Goal: Task Accomplishment & Management: Complete application form

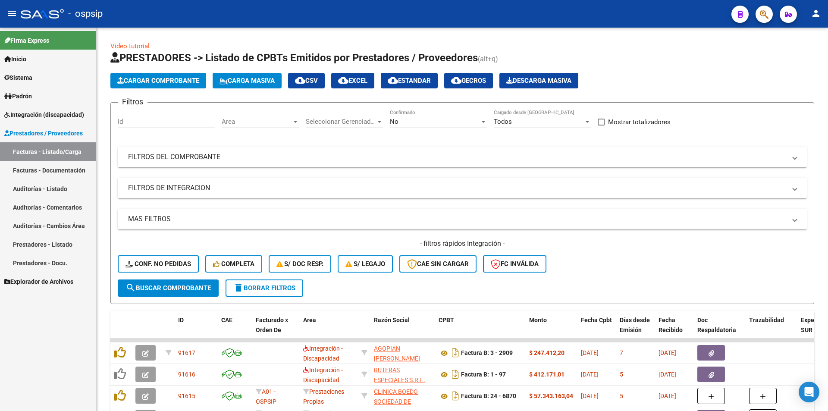
click at [52, 110] on span "Integración (discapacidad)" at bounding box center [44, 114] width 80 height 9
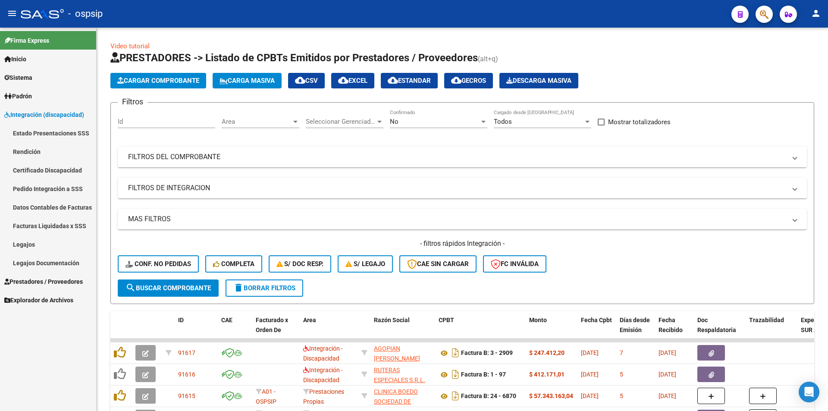
click at [78, 231] on link "Facturas Liquidadas x SSS" at bounding box center [48, 225] width 96 height 19
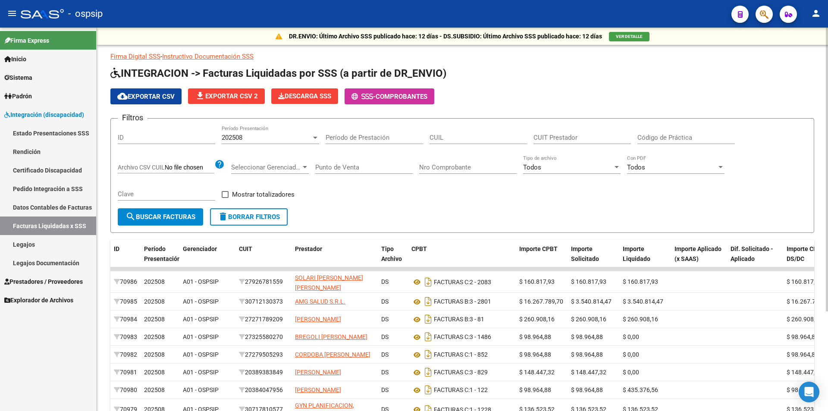
click at [169, 93] on span "cloud_download Exportar CSV" at bounding box center [145, 97] width 57 height 8
click at [70, 279] on span "Prestadores / Proveedores" at bounding box center [43, 281] width 78 height 9
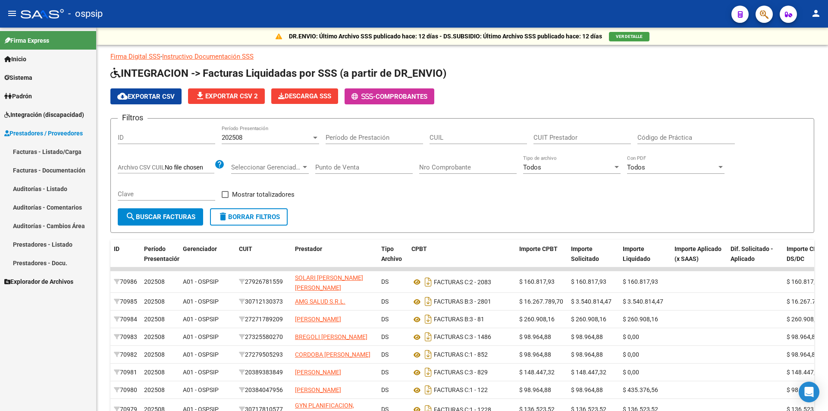
click at [63, 154] on link "Facturas - Listado/Carga" at bounding box center [48, 151] width 96 height 19
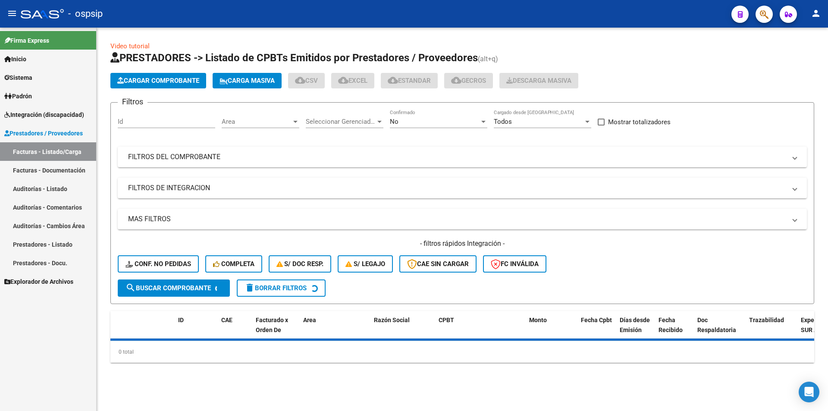
click at [421, 114] on div "No Confirmado" at bounding box center [438, 119] width 97 height 19
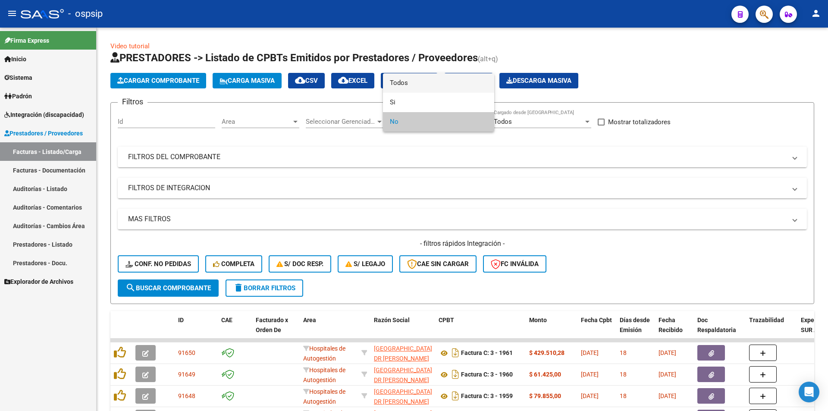
click at [417, 81] on span "Todos" at bounding box center [438, 82] width 97 height 19
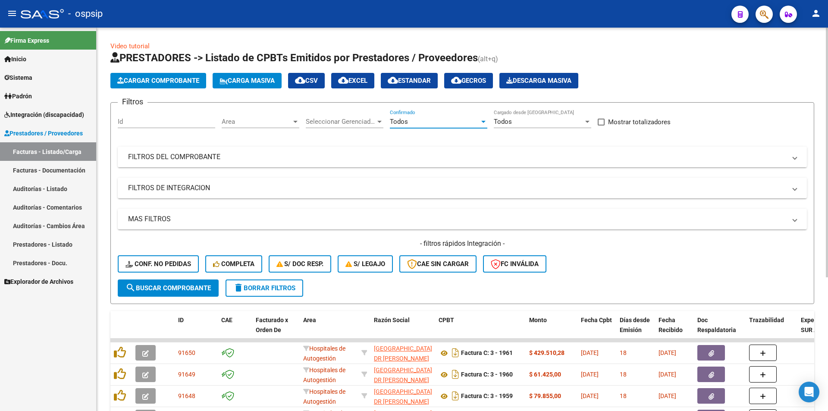
click at [191, 157] on mat-panel-title "FILTROS DEL COMPROBANTE" at bounding box center [457, 156] width 658 height 9
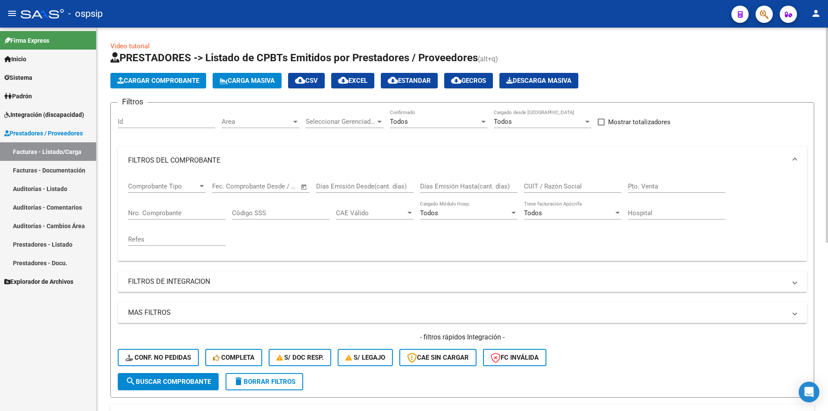
click at [150, 215] on input "Nro. Comprobante" at bounding box center [176, 213] width 97 height 8
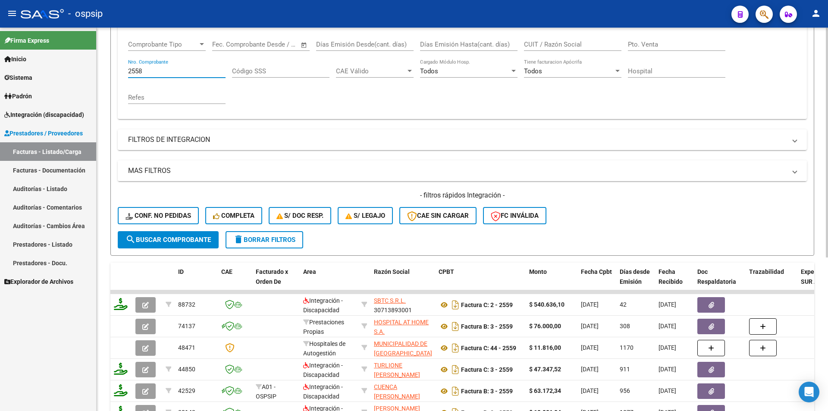
scroll to position [216, 0]
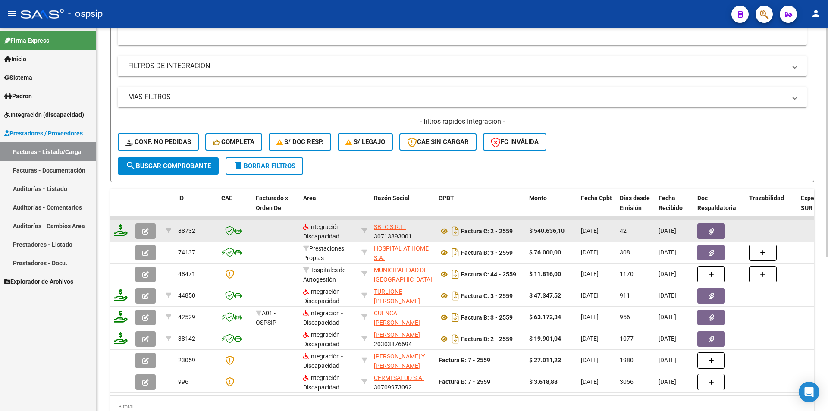
type input "2558"
click at [139, 228] on button "button" at bounding box center [145, 231] width 20 height 16
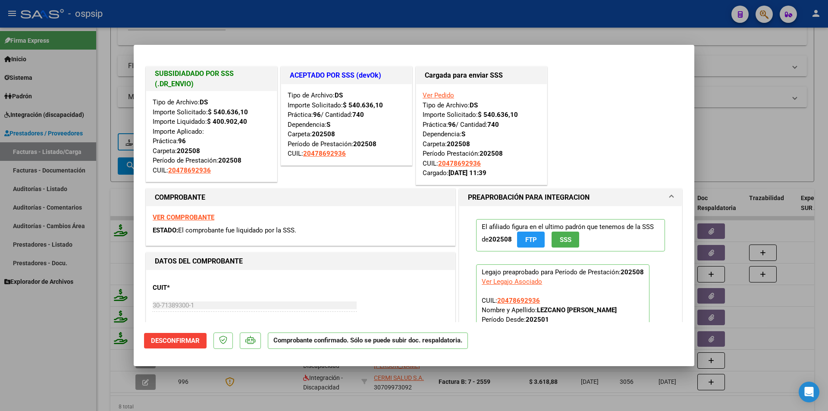
click at [438, 25] on div at bounding box center [414, 205] width 828 height 411
type input "$ 0,00"
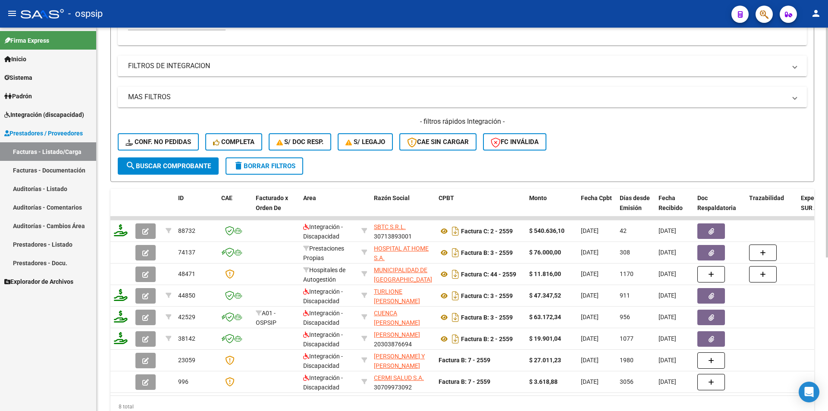
scroll to position [86, 0]
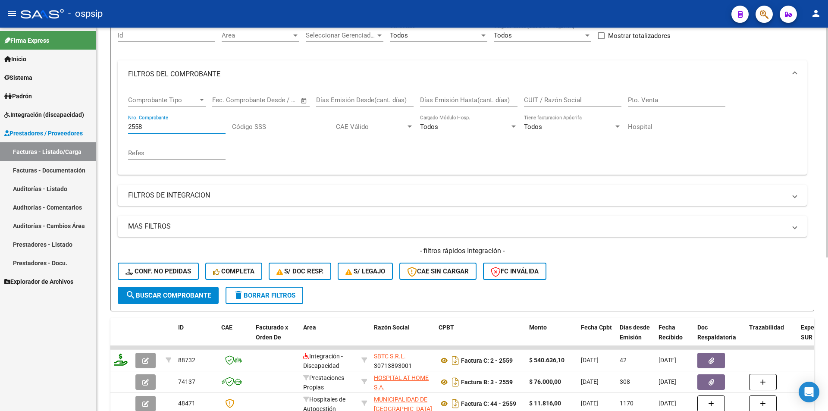
drag, startPoint x: 150, startPoint y: 125, endPoint x: 97, endPoint y: 124, distance: 52.2
click at [100, 124] on div "Video tutorial PRESTADORES -> Listado de CPBTs Emitidos por Prestadores / Prove…" at bounding box center [462, 257] width 731 height 633
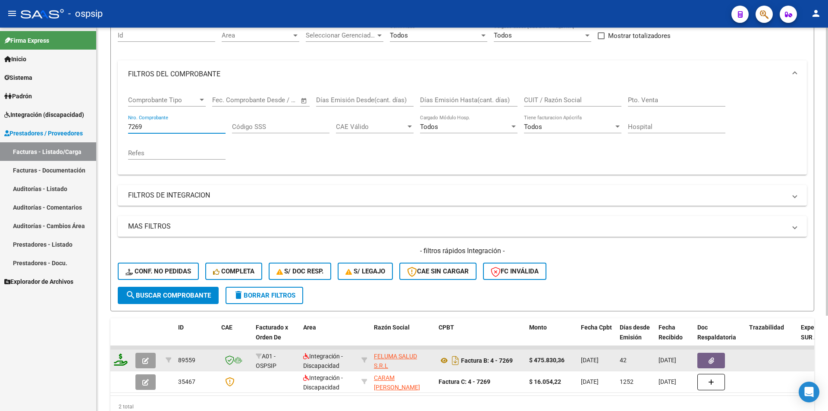
type input "7269"
click at [141, 361] on button "button" at bounding box center [145, 361] width 20 height 16
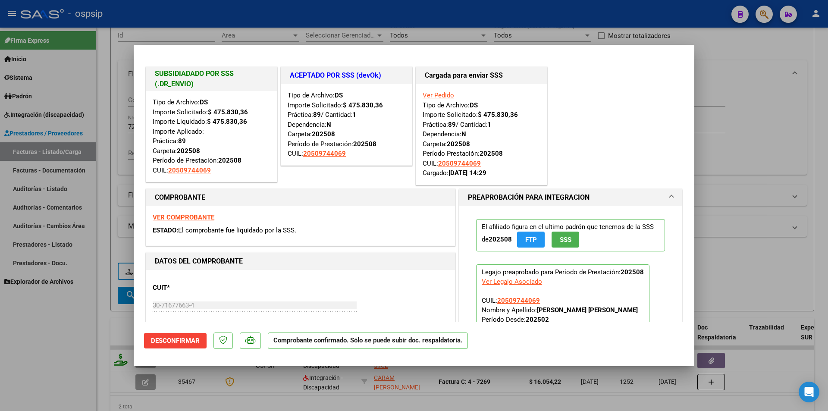
click at [186, 218] on strong "VER COMPROBANTE" at bounding box center [184, 217] width 62 height 8
click at [202, 219] on strong "VER COMPROBANTE" at bounding box center [184, 217] width 62 height 8
click at [70, 353] on div at bounding box center [414, 205] width 828 height 411
type input "$ 0,00"
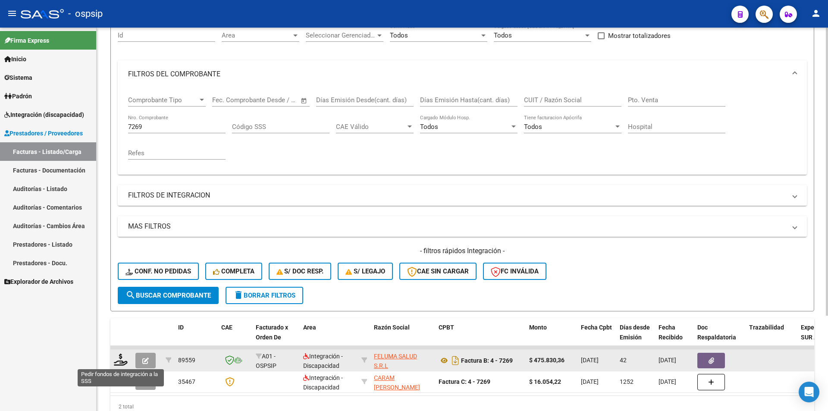
click at [122, 359] on icon at bounding box center [121, 360] width 14 height 12
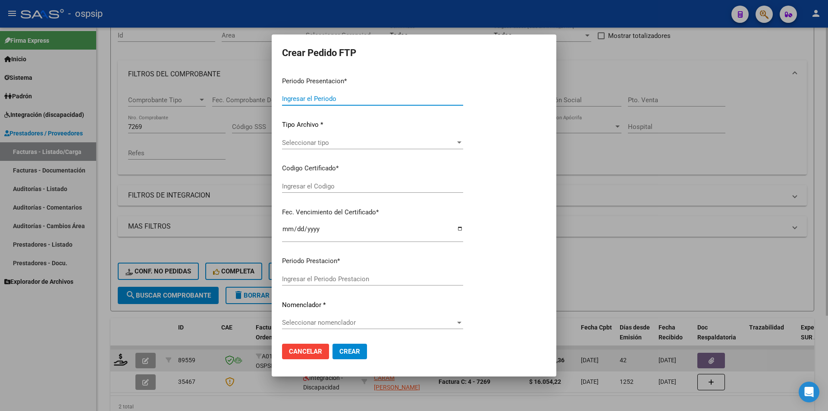
type input "202509"
type input "202508"
type input "$ 475.830,36"
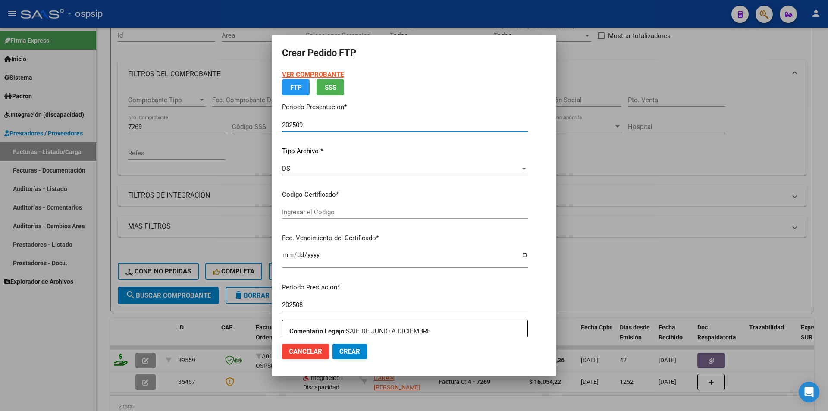
type input "ARG02000509744062024112920341129BUE309"
type input "[DATE]"
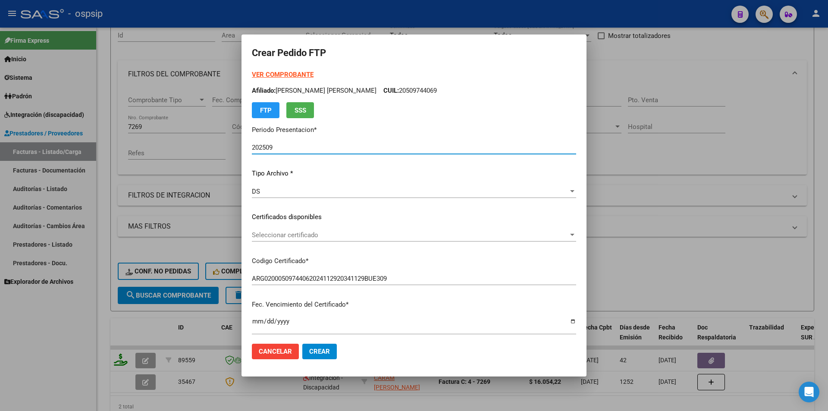
click at [291, 193] on div "DS" at bounding box center [410, 192] width 316 height 8
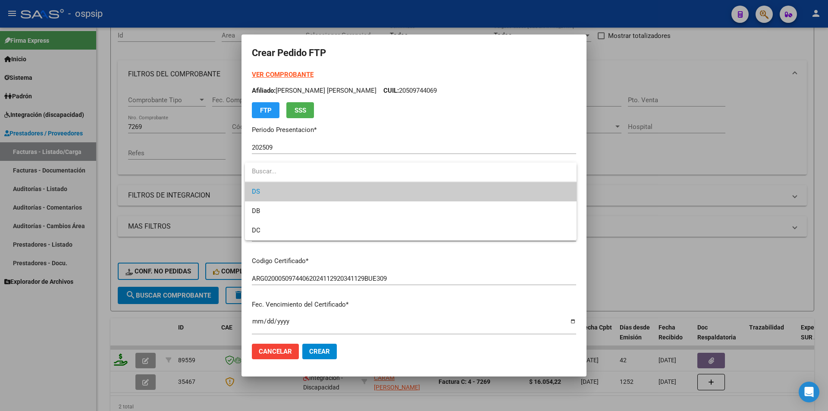
click at [77, 371] on div at bounding box center [414, 205] width 828 height 411
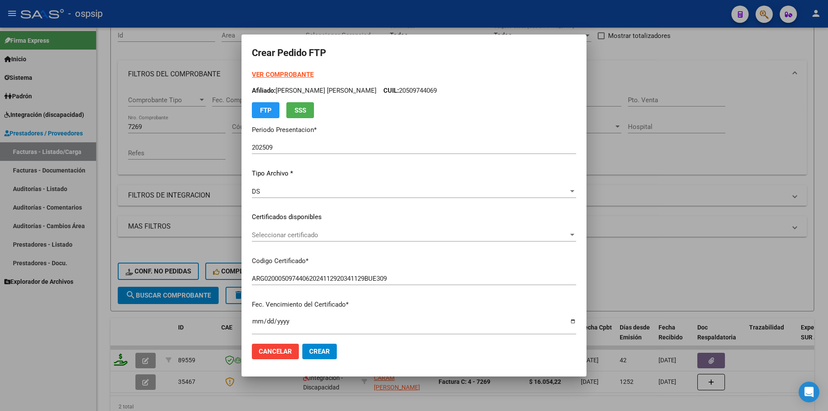
click at [77, 371] on div at bounding box center [414, 205] width 828 height 411
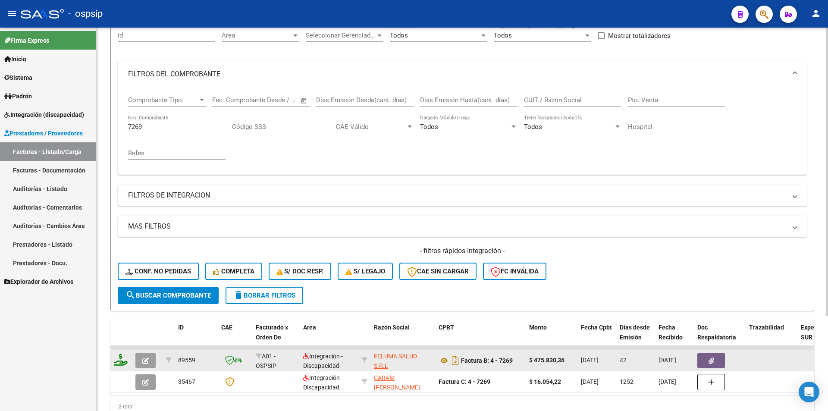
click at [150, 361] on button "button" at bounding box center [145, 361] width 20 height 16
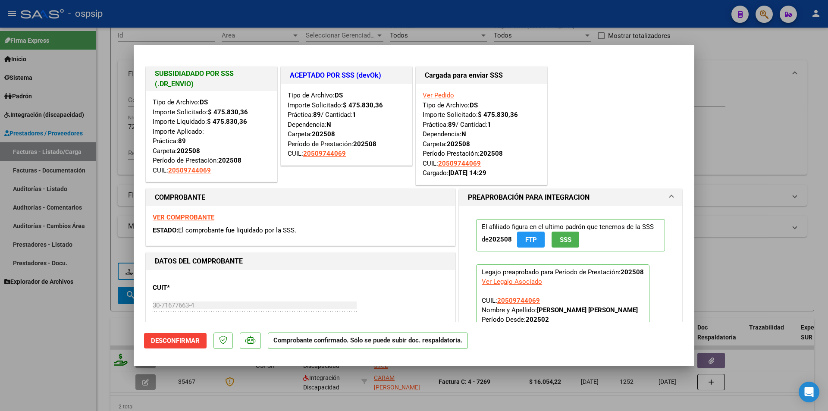
click at [81, 371] on div at bounding box center [414, 205] width 828 height 411
type input "$ 0,00"
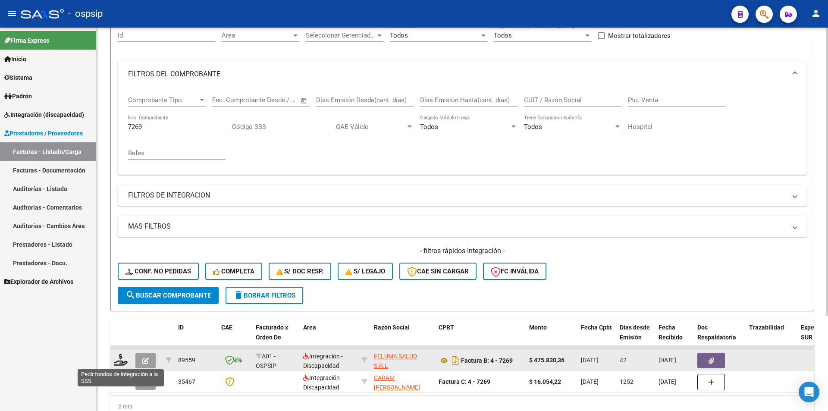
click at [124, 360] on icon at bounding box center [121, 360] width 14 height 12
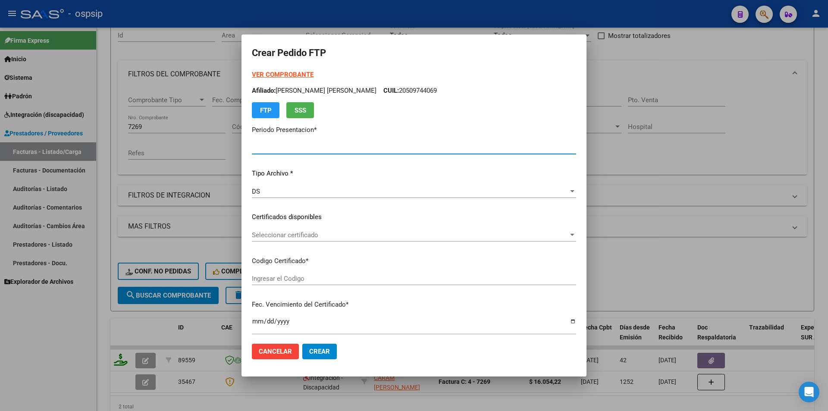
type input "202509"
type input "202508"
type input "$ 475.830,36"
type input "ARG02000509744062024112920341129BUE309"
type input "[DATE]"
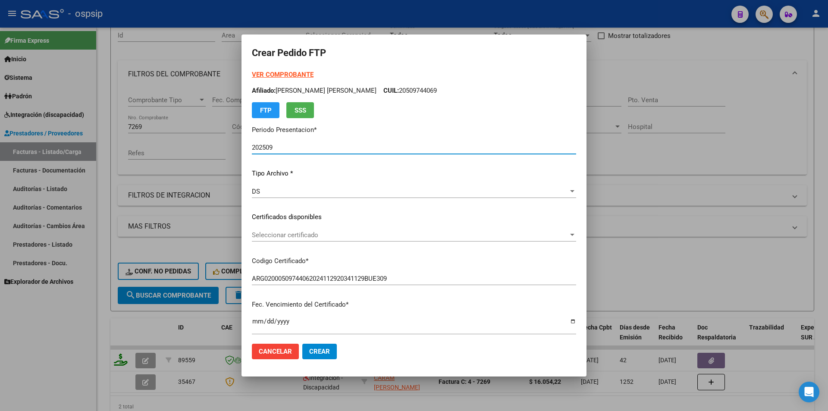
click at [275, 189] on div "DS" at bounding box center [410, 192] width 316 height 8
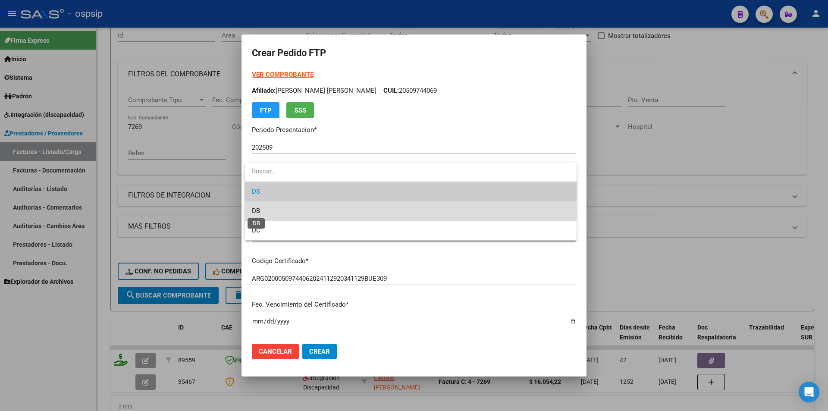
click at [260, 213] on span "DB" at bounding box center [256, 211] width 8 height 8
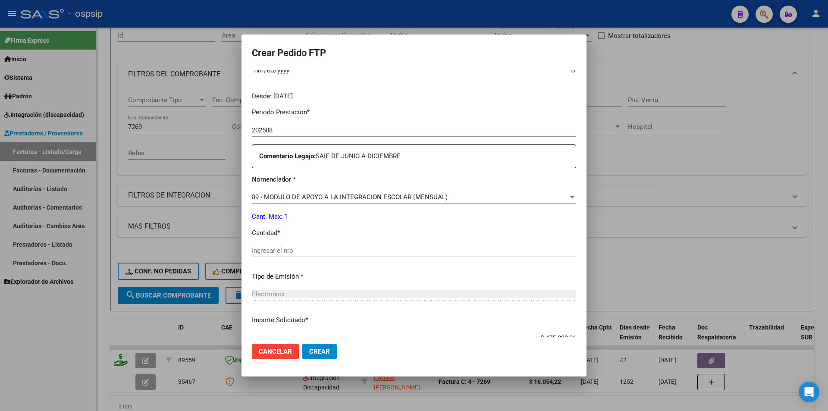
scroll to position [259, 0]
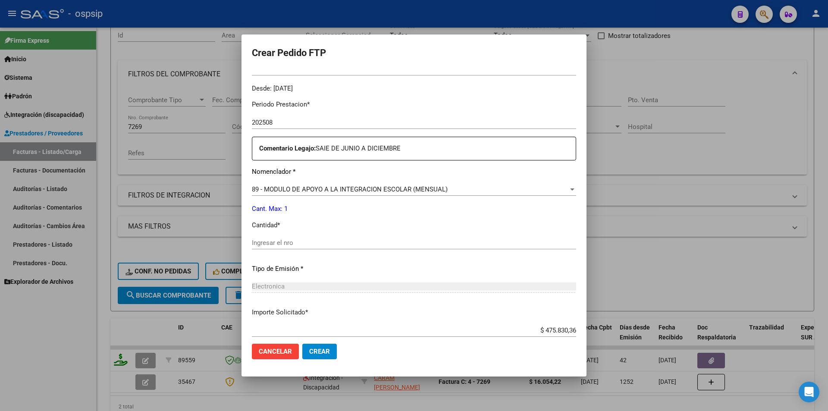
click at [264, 244] on input "Ingresar el nro" at bounding box center [414, 243] width 324 height 8
type input "1"
click at [329, 350] on span "Crear" at bounding box center [319, 351] width 21 height 8
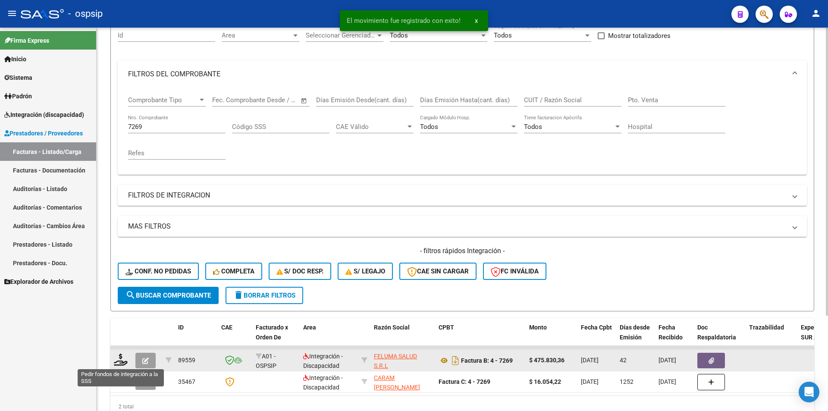
click at [120, 362] on icon at bounding box center [121, 360] width 14 height 12
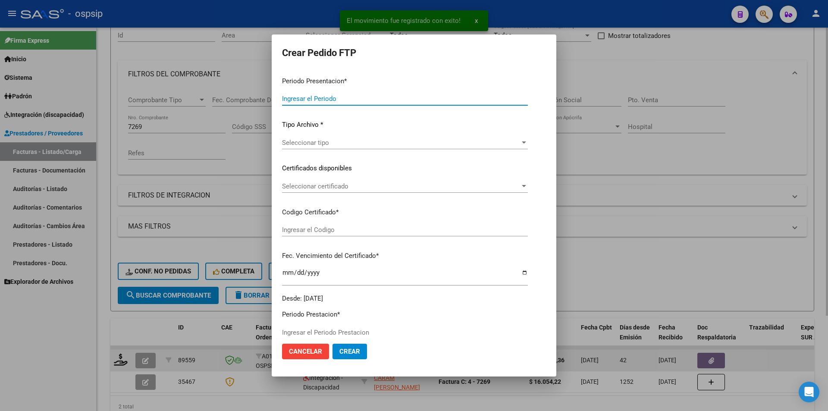
type input "202509"
type input "202508"
type input "$ 475.830,36"
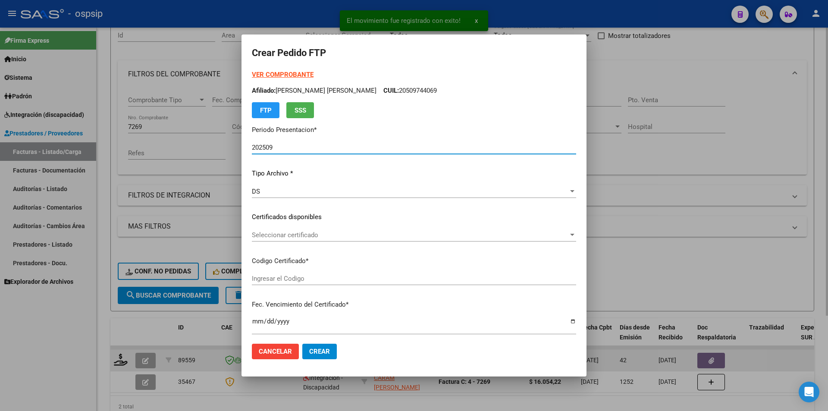
type input "ARG02000509744062024112920341129BUE309"
type input "[DATE]"
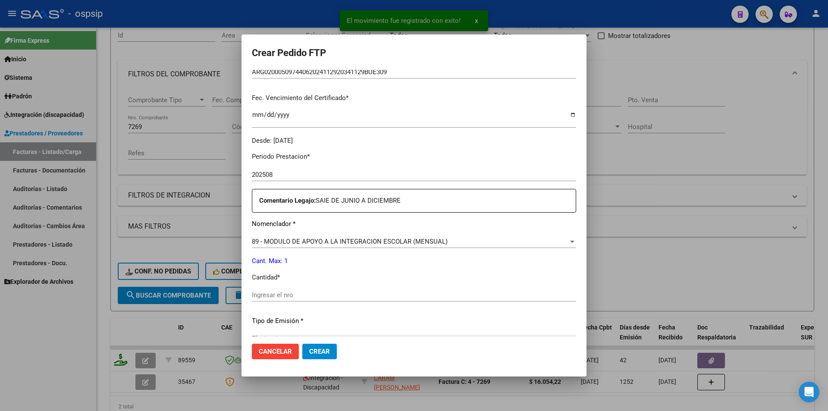
scroll to position [216, 0]
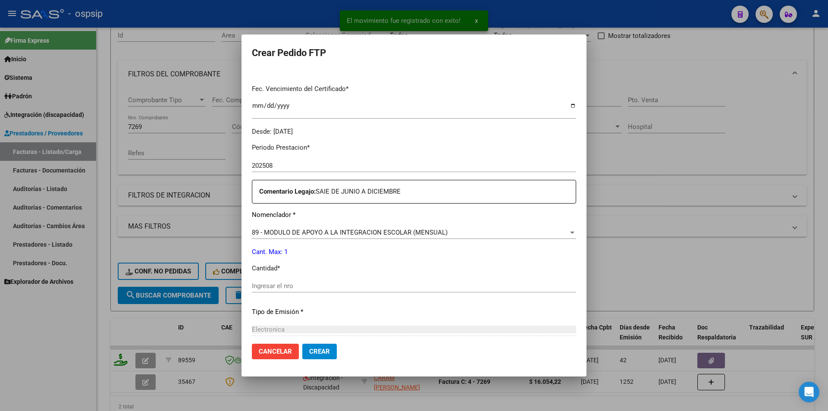
click at [272, 289] on input "Ingresar el nro" at bounding box center [414, 286] width 324 height 8
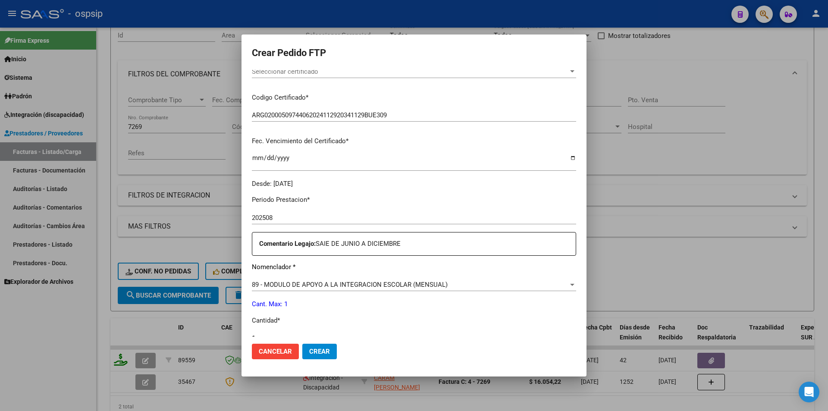
scroll to position [0, 0]
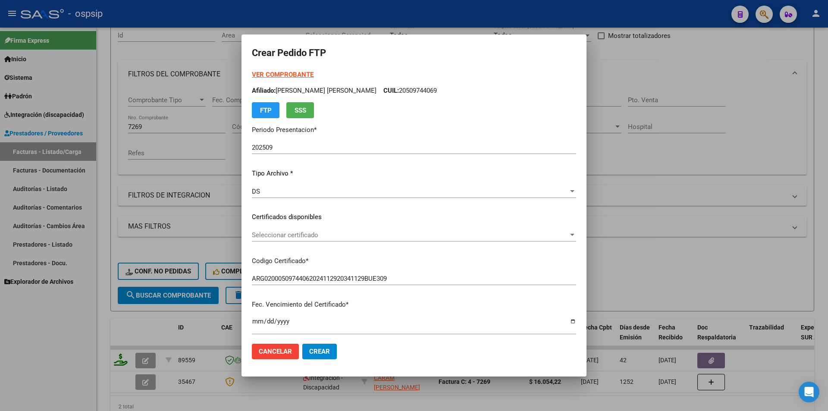
type input "1"
click at [256, 193] on span "DS" at bounding box center [256, 192] width 8 height 8
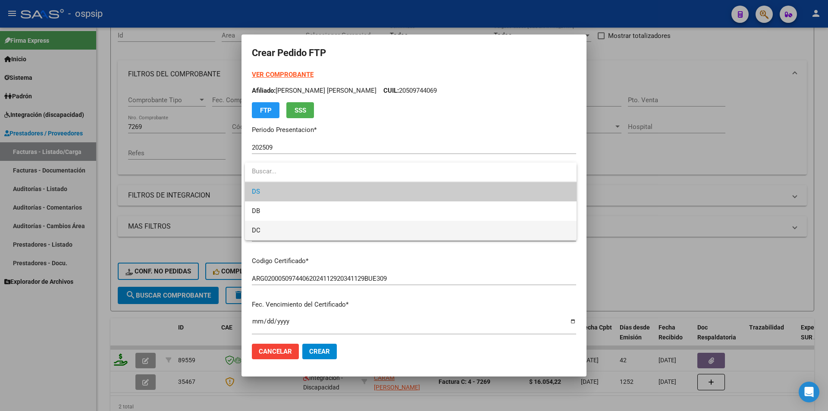
click at [266, 229] on span "DC" at bounding box center [411, 230] width 318 height 19
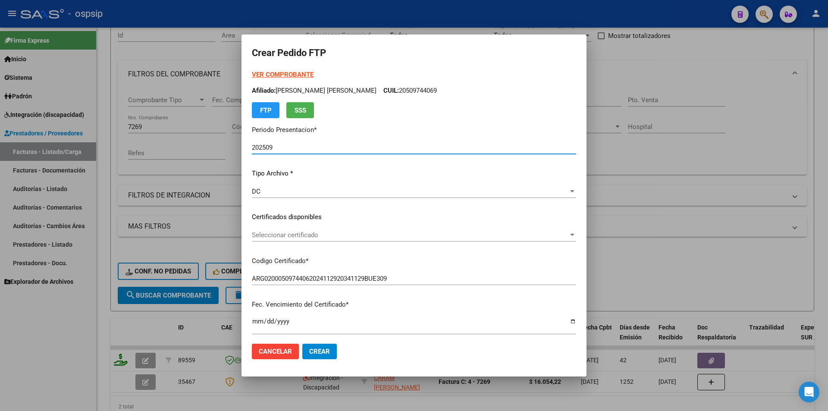
drag, startPoint x: 267, startPoint y: 146, endPoint x: 278, endPoint y: 146, distance: 10.8
click at [278, 146] on input "202509" at bounding box center [414, 148] width 324 height 8
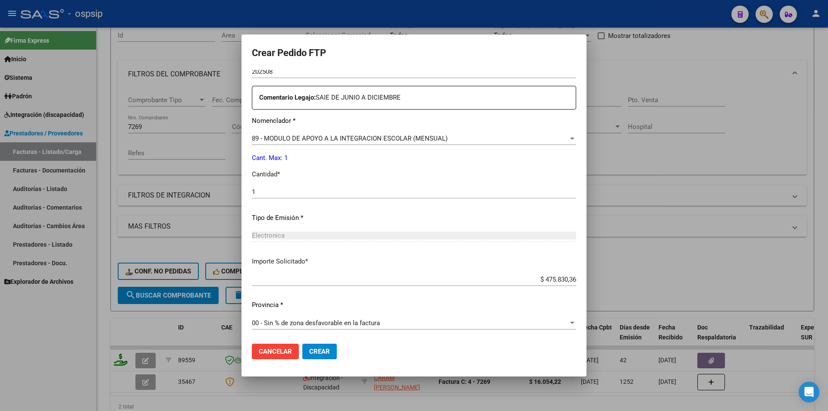
scroll to position [310, 0]
type input "202510"
click at [329, 351] on span "Crear" at bounding box center [319, 351] width 21 height 8
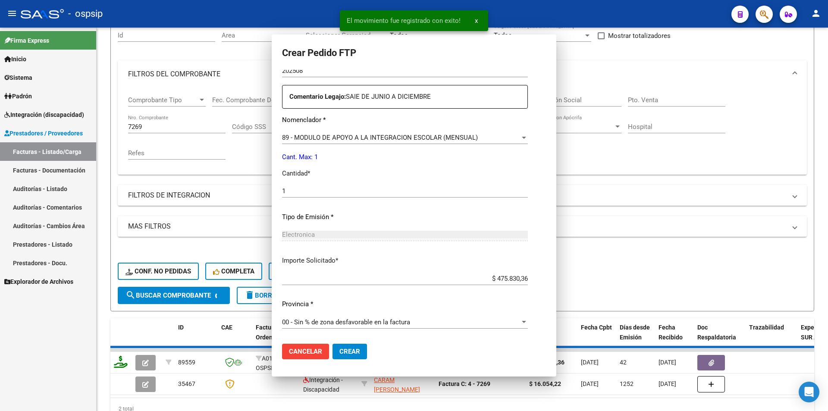
scroll to position [0, 0]
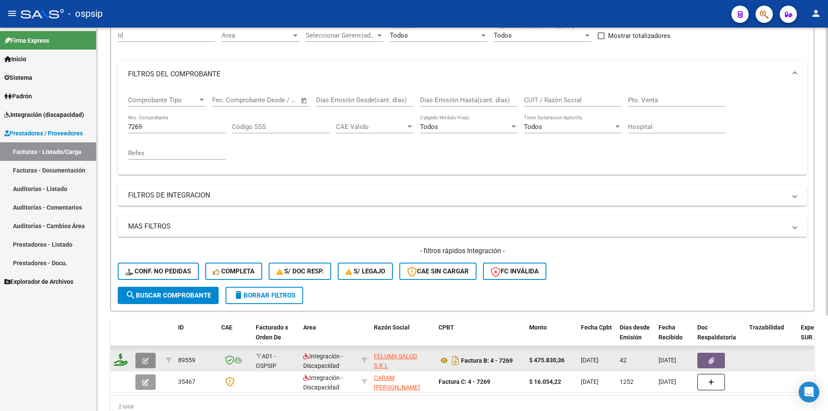
click at [149, 361] on button "button" at bounding box center [145, 361] width 20 height 16
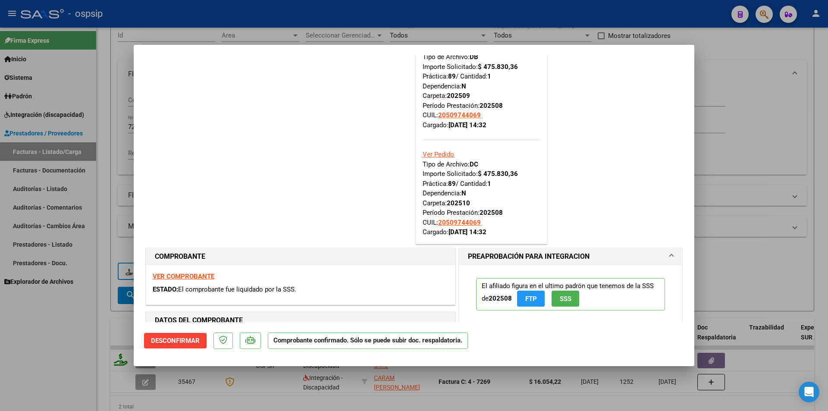
scroll to position [172, 0]
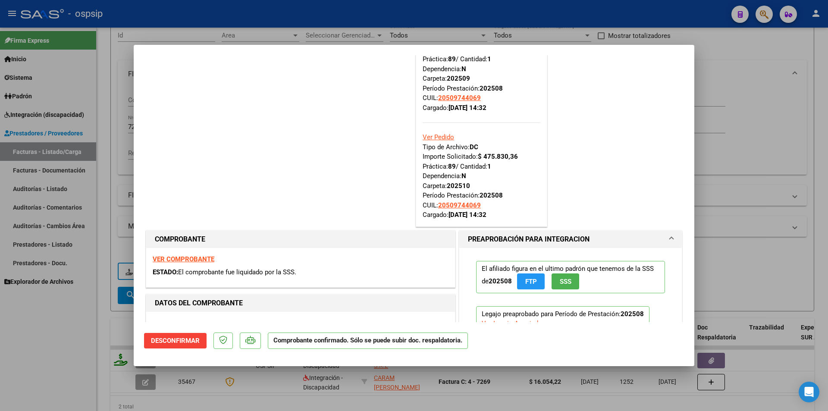
click at [433, 135] on link "Ver Pedido" at bounding box center [438, 137] width 31 height 8
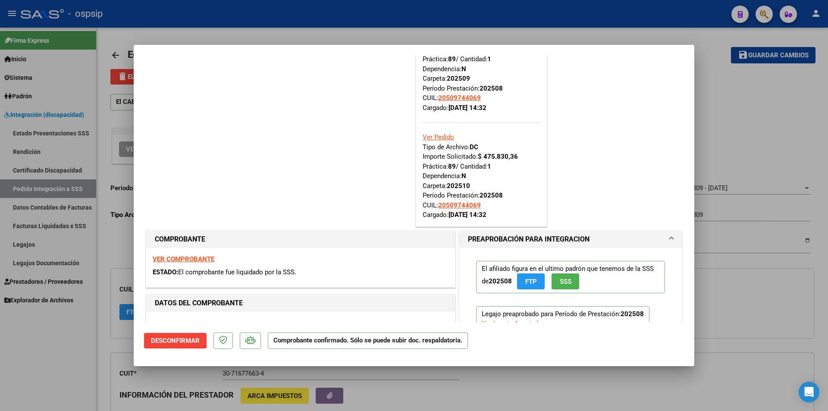
click at [76, 343] on div at bounding box center [414, 205] width 828 height 411
type input "$ 0,00"
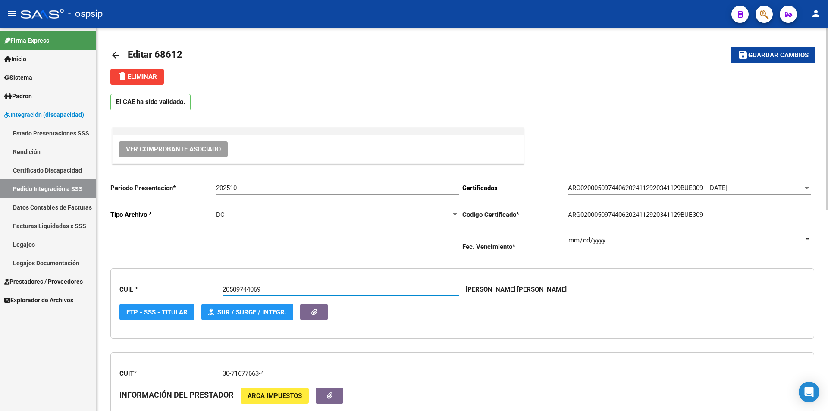
drag, startPoint x: 267, startPoint y: 288, endPoint x: 192, endPoint y: 288, distance: 75.4
click at [192, 288] on div "CUIL * 20509744069 Escriba CUIL [PERSON_NAME] [PERSON_NAME] FTP - SSS - Titular…" at bounding box center [462, 303] width 704 height 70
paste input "7590302681"
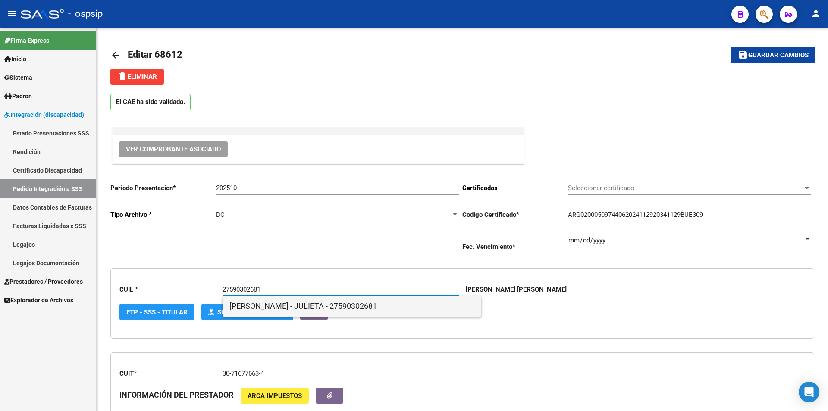
type input "27590302681"
click at [307, 308] on span "[PERSON_NAME] - JULIETA - 27590302681" at bounding box center [351, 306] width 245 height 21
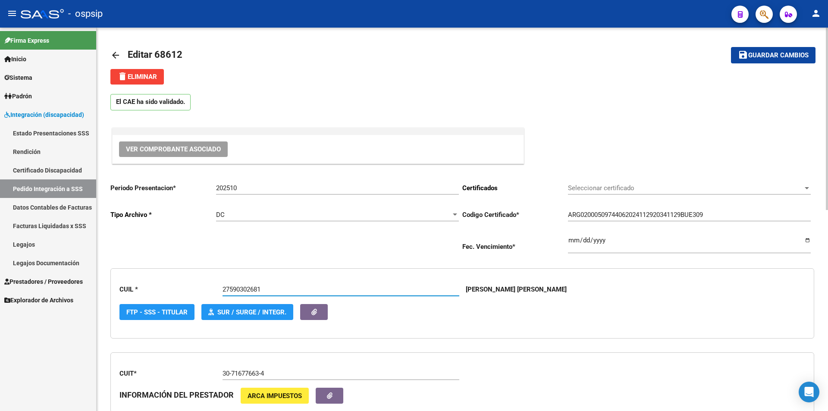
click at [789, 55] on span "Guardar cambios" at bounding box center [778, 56] width 60 height 8
click at [754, 50] on button "save Guardar cambios" at bounding box center [773, 55] width 85 height 16
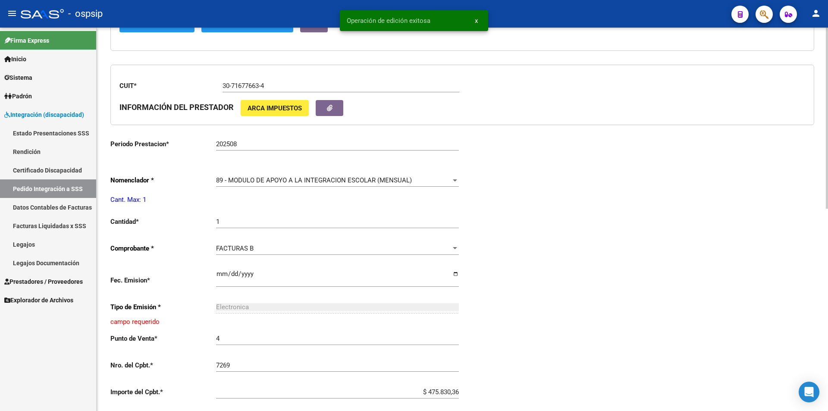
scroll to position [302, 0]
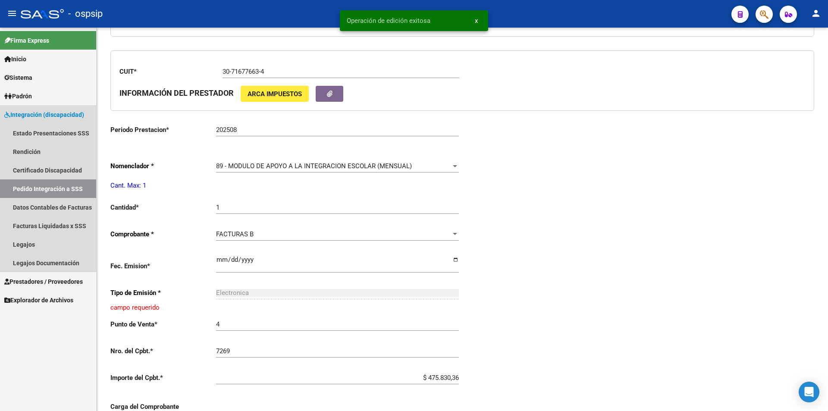
click at [42, 189] on link "Pedido Integración a SSS" at bounding box center [48, 188] width 96 height 19
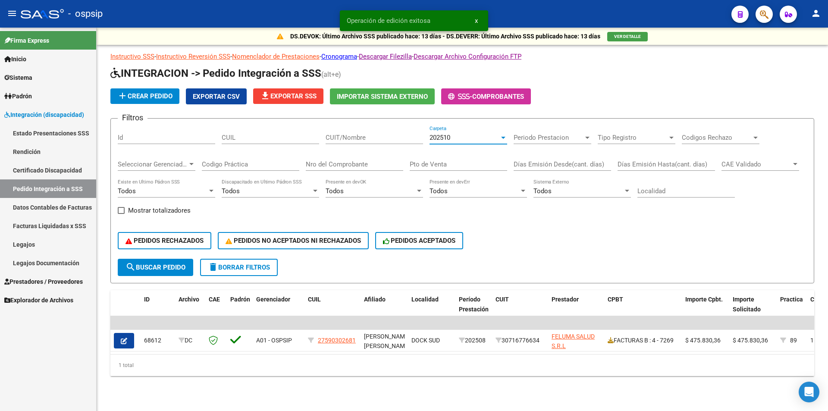
click at [454, 137] on div "202510" at bounding box center [464, 138] width 70 height 8
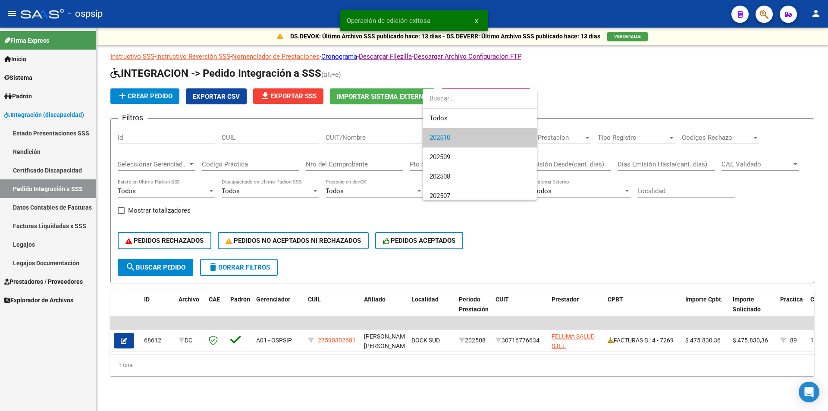
click at [248, 164] on div at bounding box center [414, 205] width 828 height 411
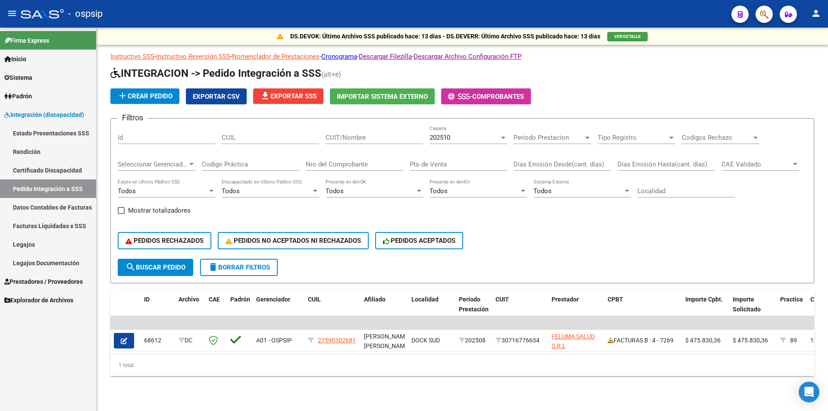
click at [364, 167] on input "Nro del Comprobante" at bounding box center [354, 164] width 97 height 8
type input "7269"
click at [62, 280] on span "Prestadores / Proveedores" at bounding box center [43, 281] width 78 height 9
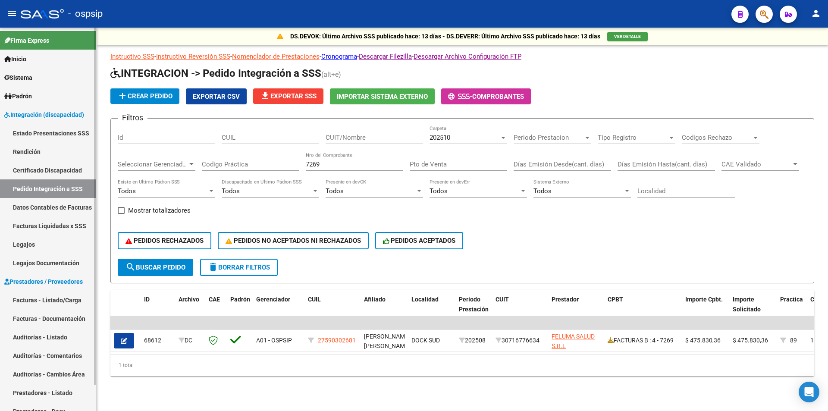
click at [69, 298] on link "Facturas - Listado/Carga" at bounding box center [48, 300] width 96 height 19
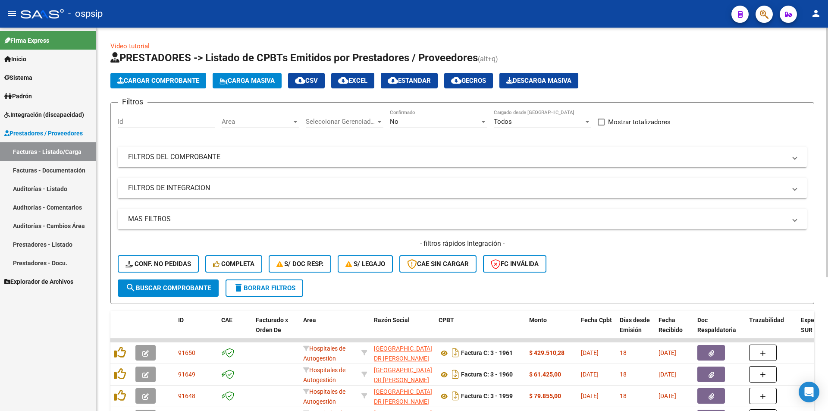
click at [412, 117] on div "No Confirmado" at bounding box center [438, 119] width 97 height 19
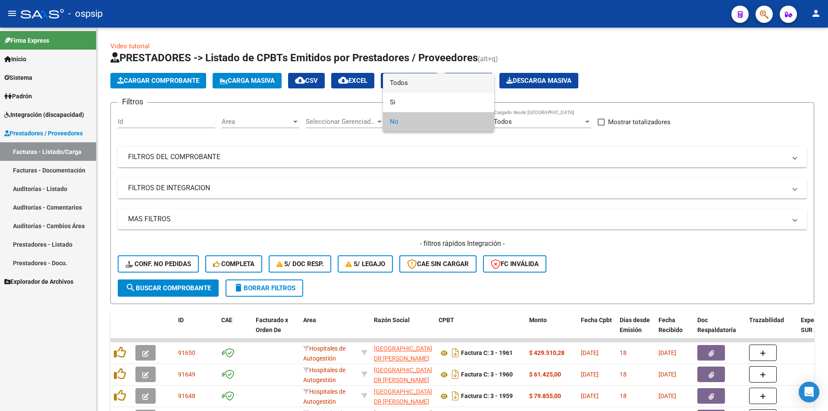
click at [412, 83] on span "Todos" at bounding box center [438, 82] width 97 height 19
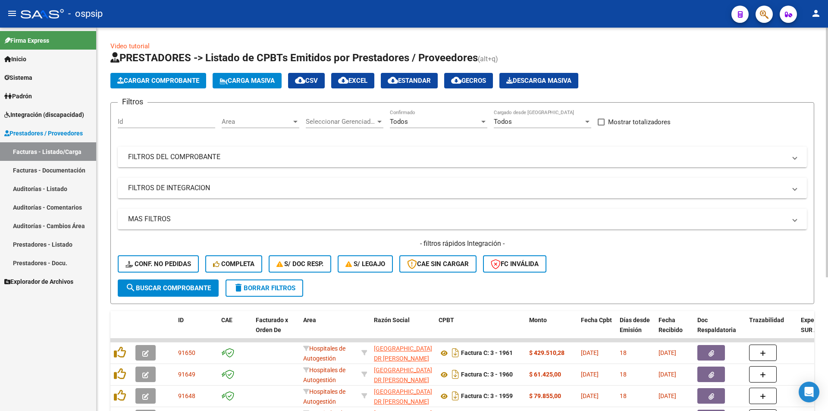
drag, startPoint x: 202, startPoint y: 160, endPoint x: 191, endPoint y: 179, distance: 22.0
click at [202, 159] on mat-panel-title "FILTROS DEL COMPROBANTE" at bounding box center [457, 156] width 658 height 9
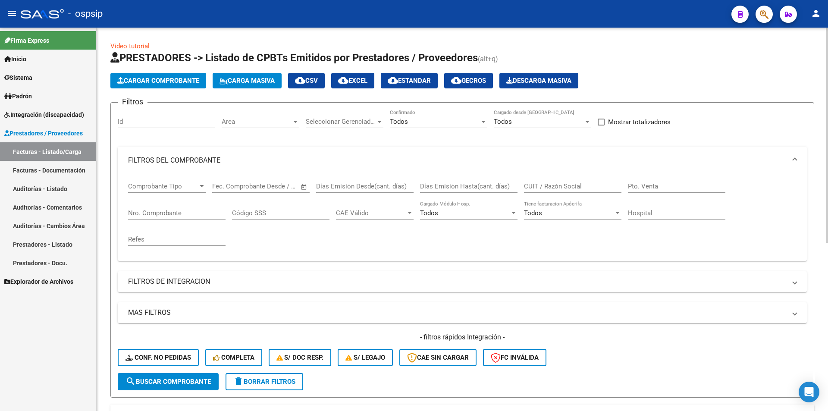
click at [156, 208] on div "Nro. Comprobante" at bounding box center [176, 210] width 97 height 19
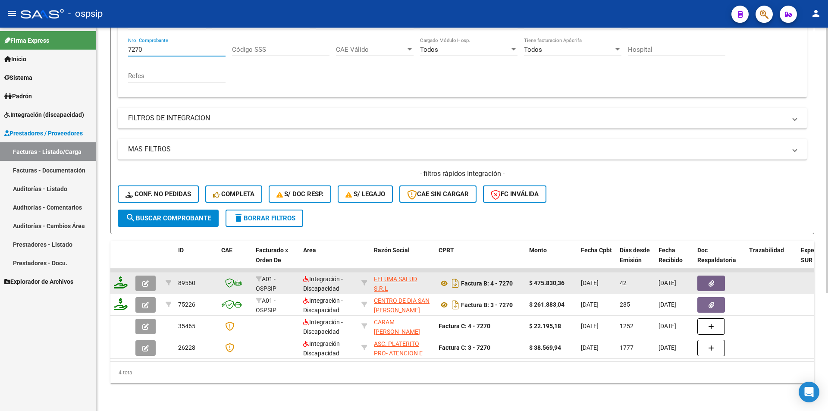
type input "7270"
click at [150, 275] on button "button" at bounding box center [145, 283] width 20 height 16
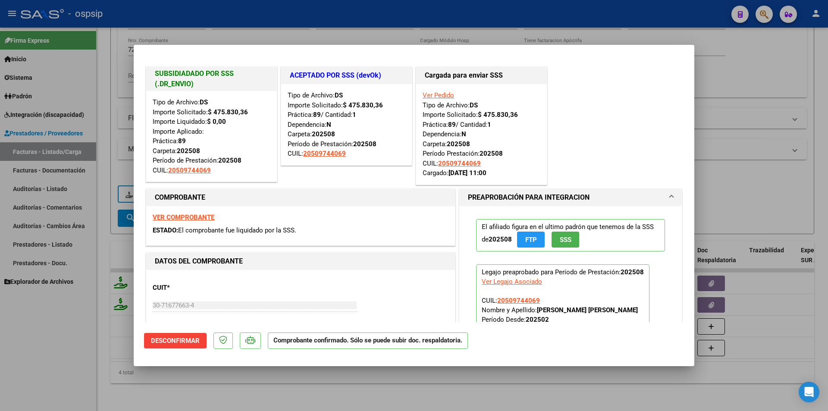
click at [85, 328] on div at bounding box center [414, 205] width 828 height 411
type input "$ 0,00"
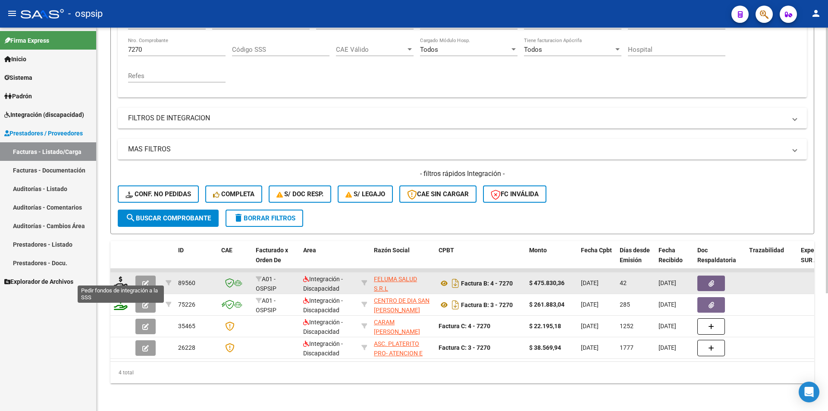
click at [122, 276] on icon at bounding box center [121, 282] width 14 height 12
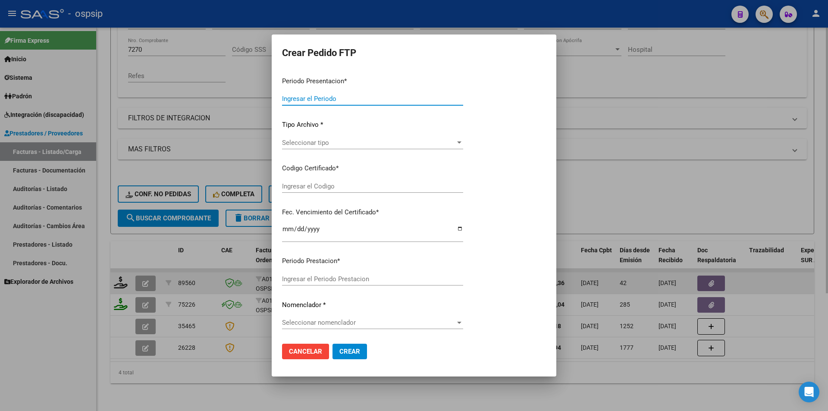
type input "202509"
type input "202508"
type input "$ 475.830,36"
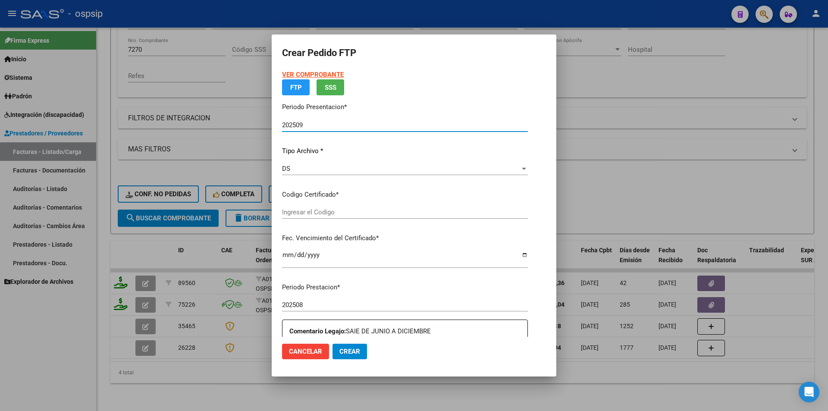
type input "ARG02000509744062024112920341129BUE309"
type input "[DATE]"
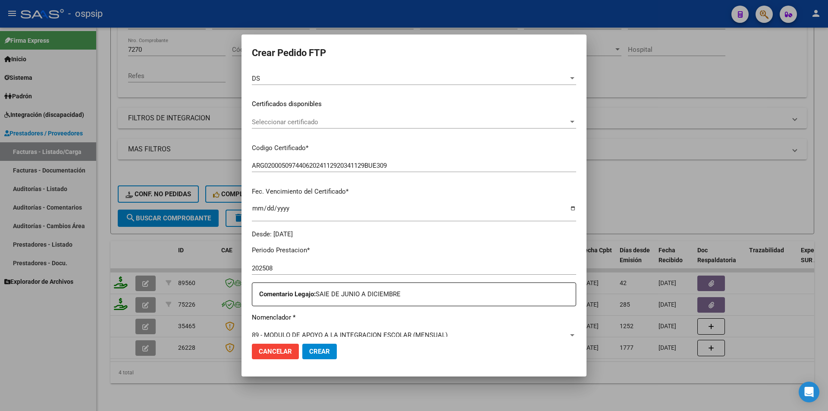
scroll to position [216, 0]
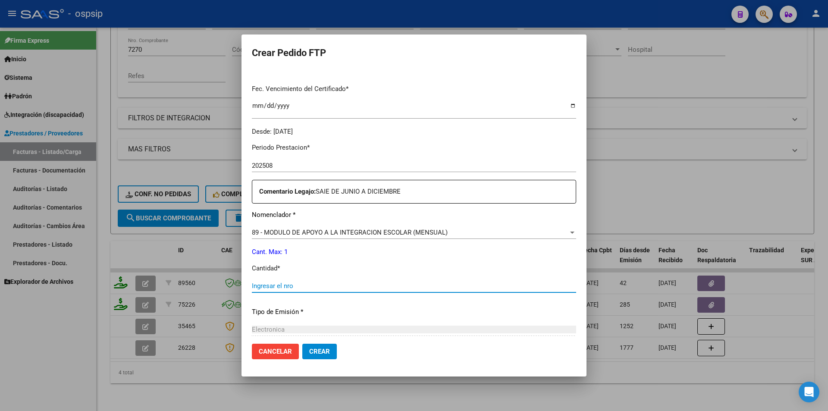
click at [271, 285] on input "Ingresar el nro" at bounding box center [414, 286] width 324 height 8
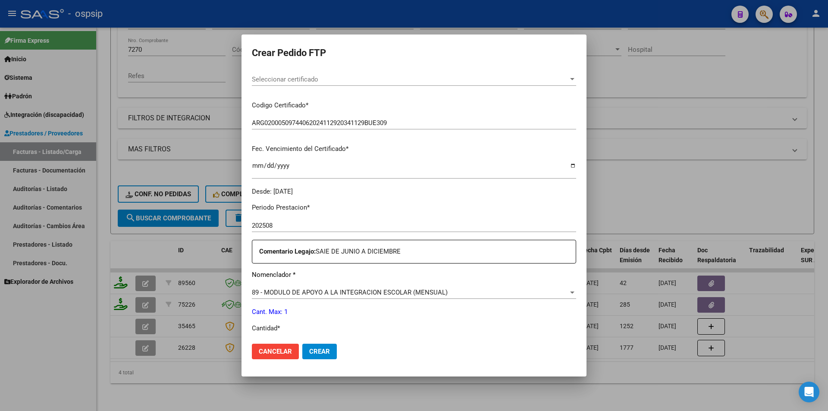
scroll to position [0, 0]
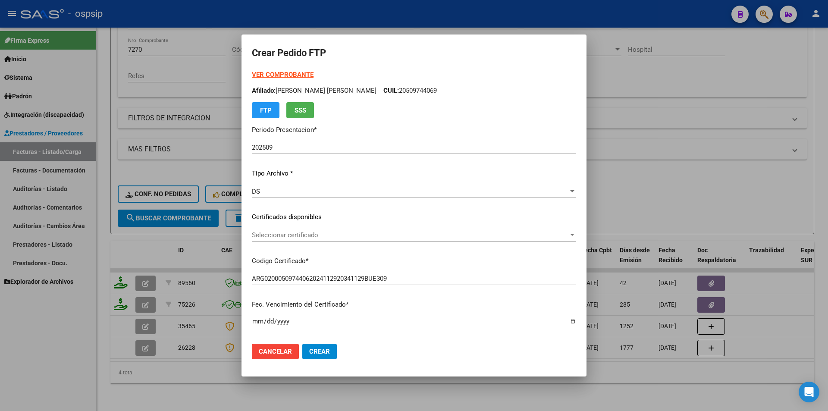
type input "1"
click at [272, 194] on div "DS" at bounding box center [410, 192] width 316 height 8
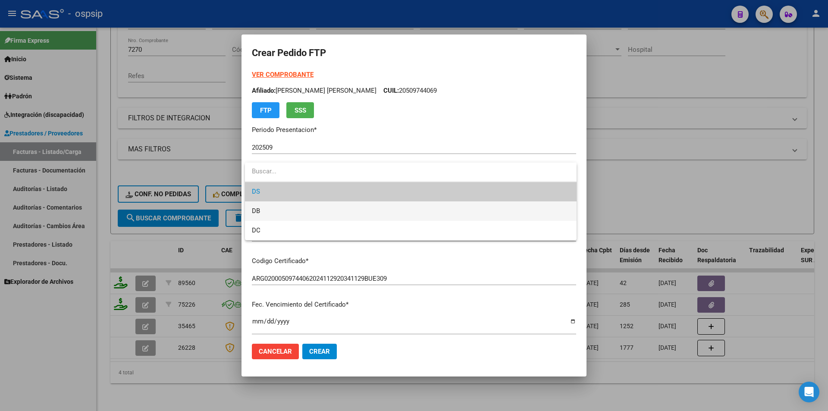
click at [262, 210] on span "DB" at bounding box center [411, 210] width 318 height 19
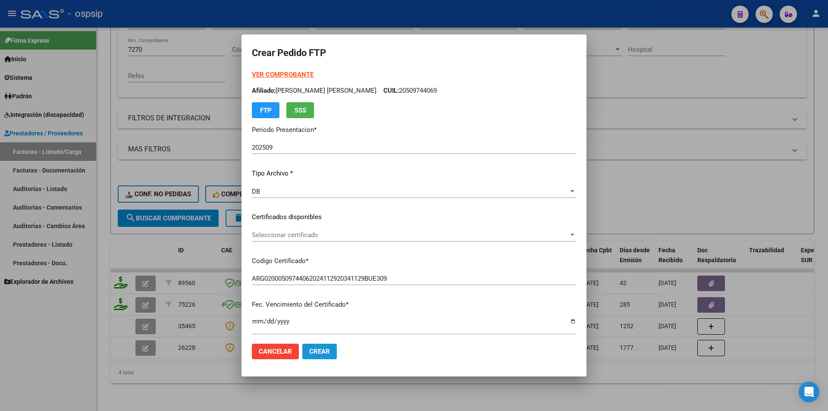
click at [330, 354] on button "Crear" at bounding box center [319, 352] width 34 height 16
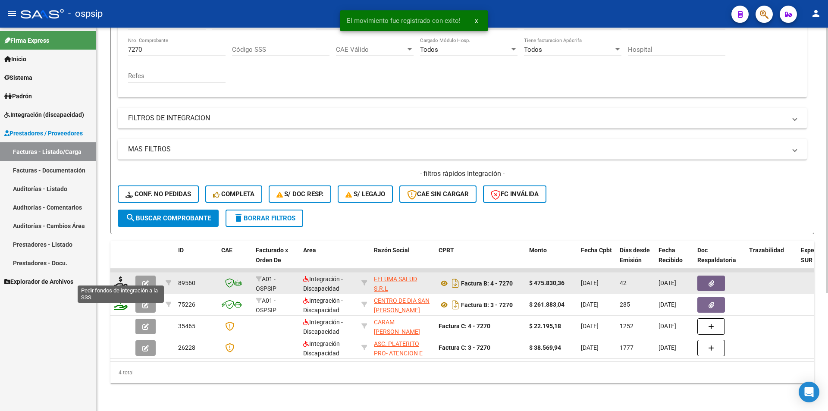
click at [116, 276] on icon at bounding box center [121, 282] width 14 height 12
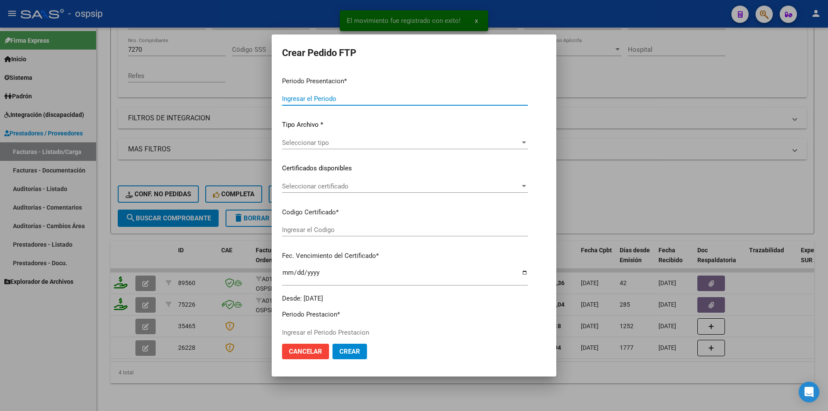
type input "202509"
type input "202508"
type input "$ 475.830,36"
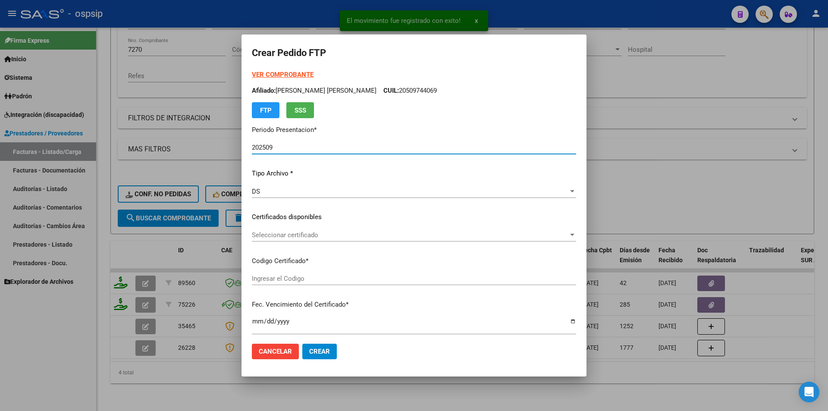
scroll to position [43, 0]
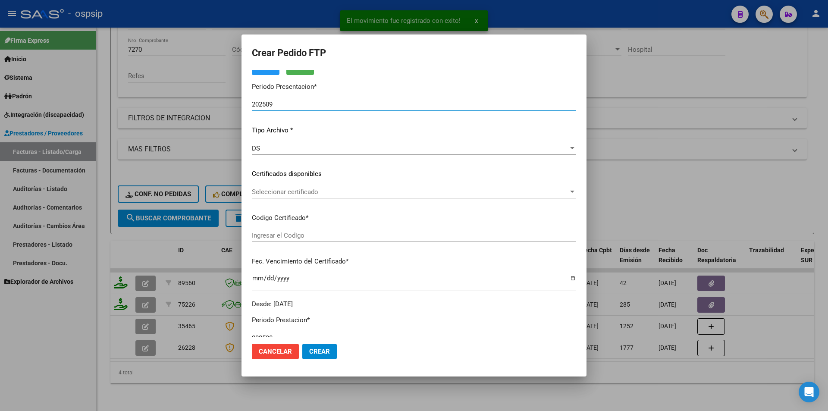
type input "ARG02000509744062024112920341129BUE309"
type input "[DATE]"
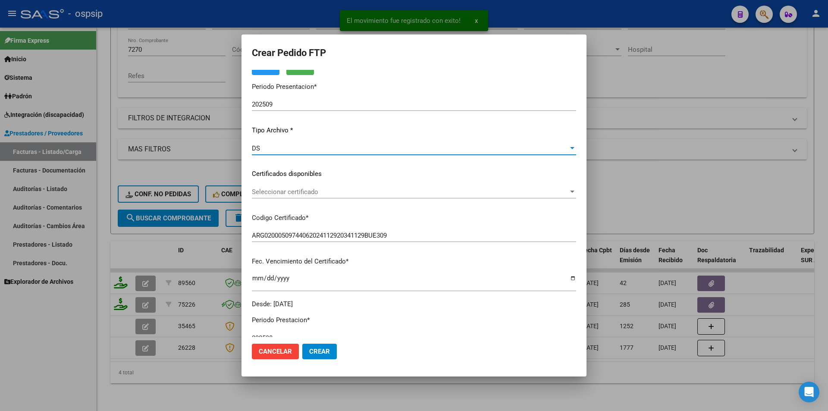
click at [270, 151] on div "DS" at bounding box center [410, 148] width 316 height 8
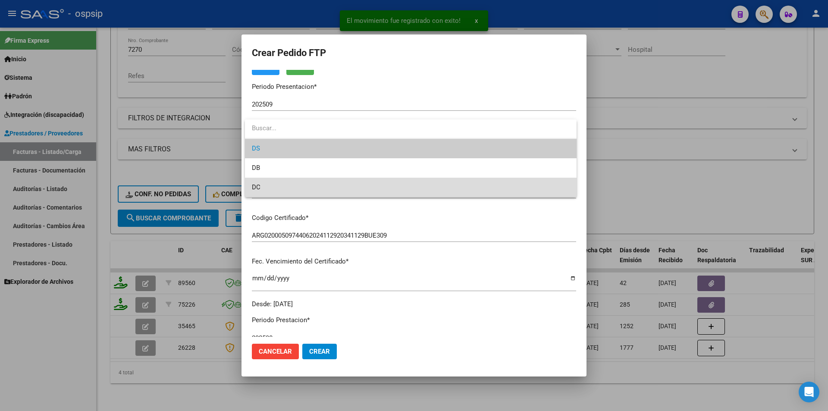
click at [270, 185] on span "DC" at bounding box center [411, 187] width 318 height 19
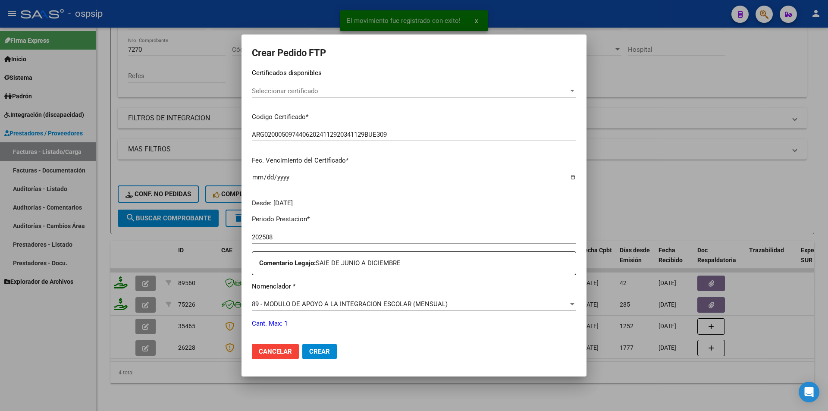
scroll to position [302, 0]
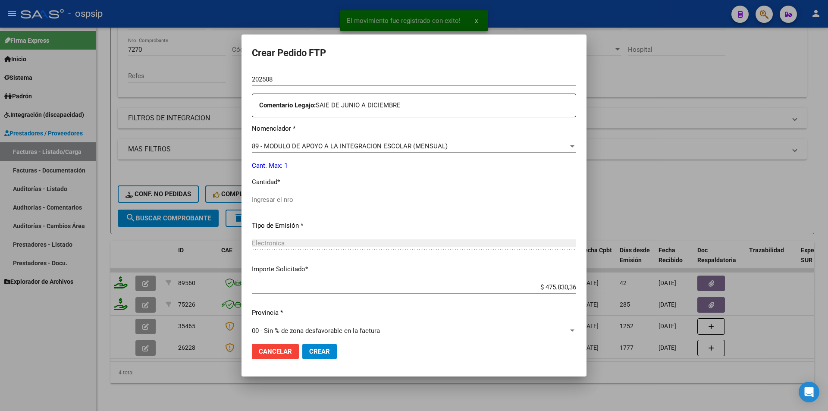
click at [257, 200] on input "Ingresar el nro" at bounding box center [414, 200] width 324 height 8
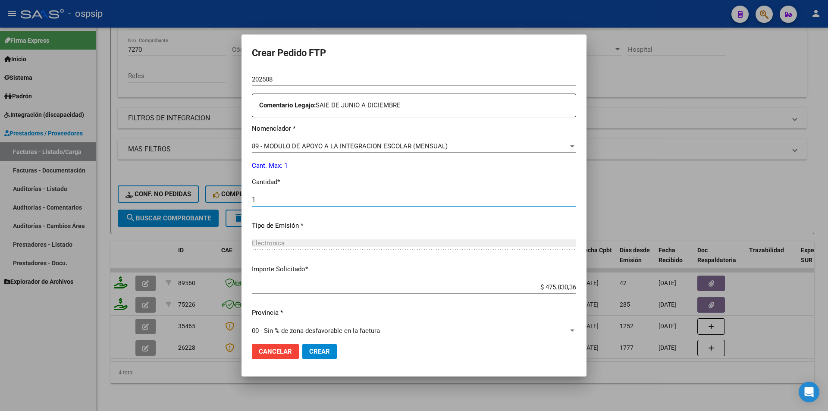
type input "1"
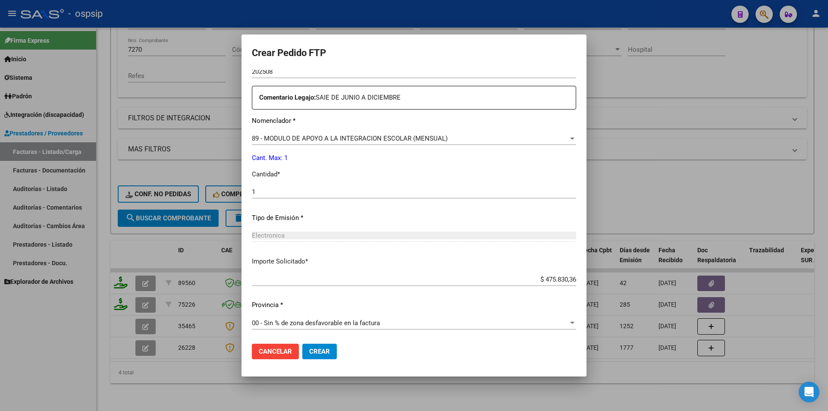
scroll to position [310, 0]
click at [326, 352] on span "Crear" at bounding box center [319, 351] width 21 height 8
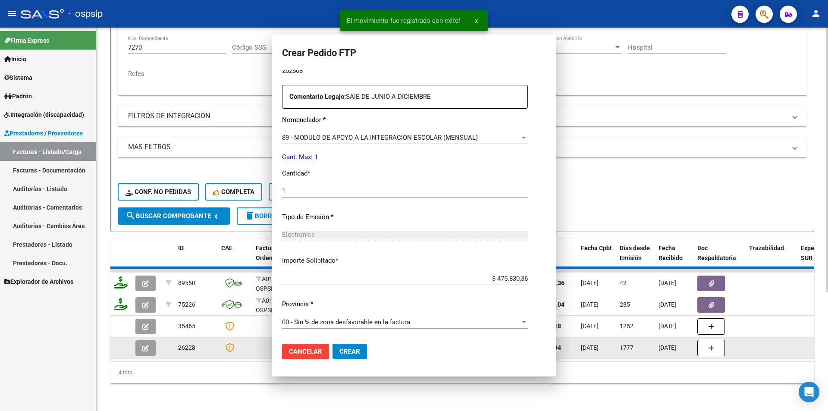
scroll to position [0, 0]
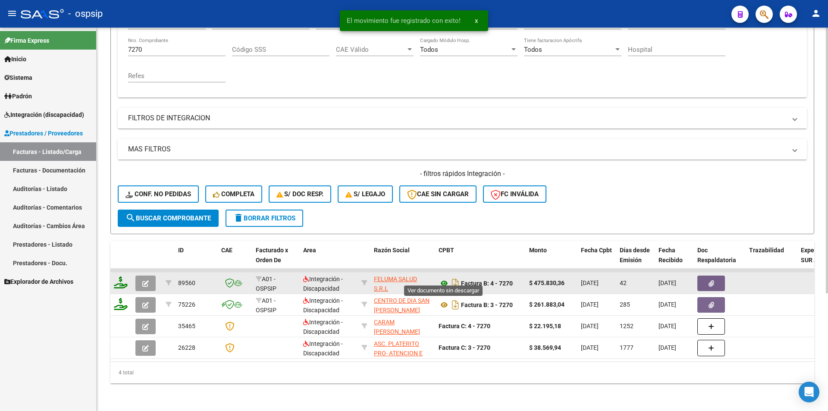
click at [441, 278] on icon at bounding box center [443, 283] width 11 height 10
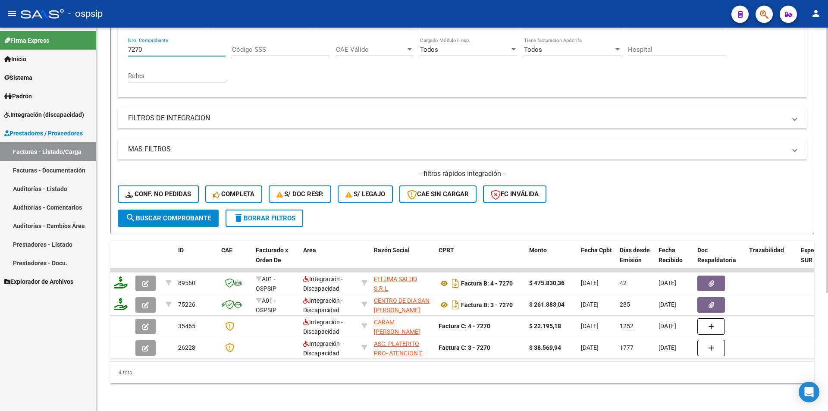
drag, startPoint x: 143, startPoint y: 44, endPoint x: 115, endPoint y: 45, distance: 28.0
click at [115, 45] on form "Filtros Id Area Area Seleccionar Gerenciador Seleccionar Gerenciador Todos Conf…" at bounding box center [462, 86] width 704 height 295
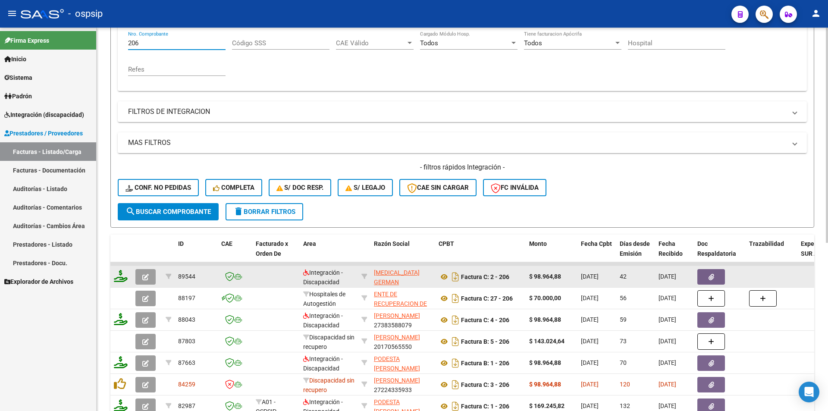
type input "206"
click at [147, 273] on span "button" at bounding box center [145, 277] width 6 height 8
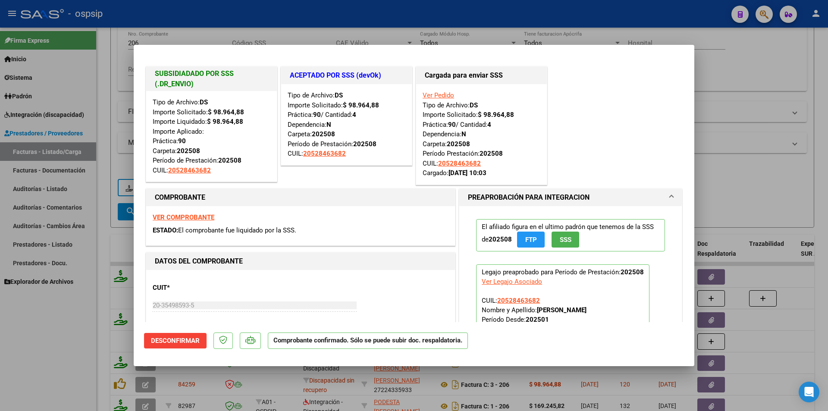
scroll to position [43, 0]
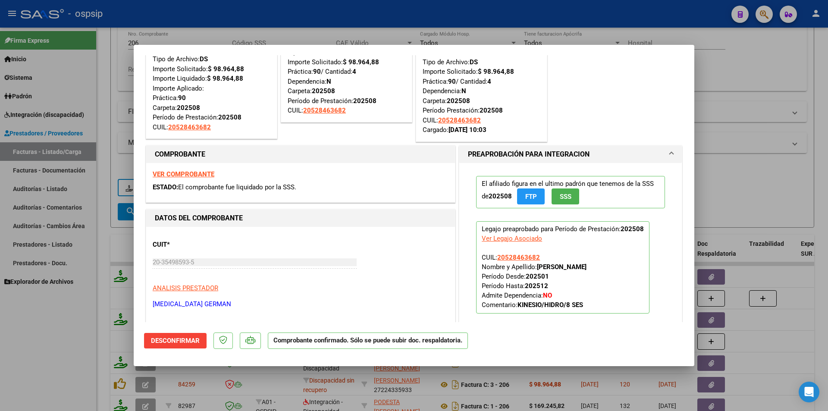
click at [116, 47] on div at bounding box center [414, 205] width 828 height 411
type input "$ 0,00"
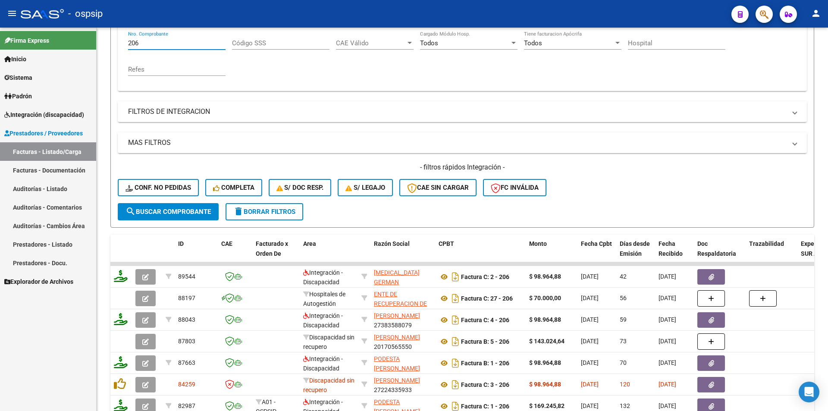
drag, startPoint x: 146, startPoint y: 44, endPoint x: 77, endPoint y: 45, distance: 69.0
click at [77, 45] on mat-sidenav-container "Firma Express Inicio Calendario SSS Instructivos Contacto OS Sistema Usuarios T…" at bounding box center [414, 219] width 828 height 383
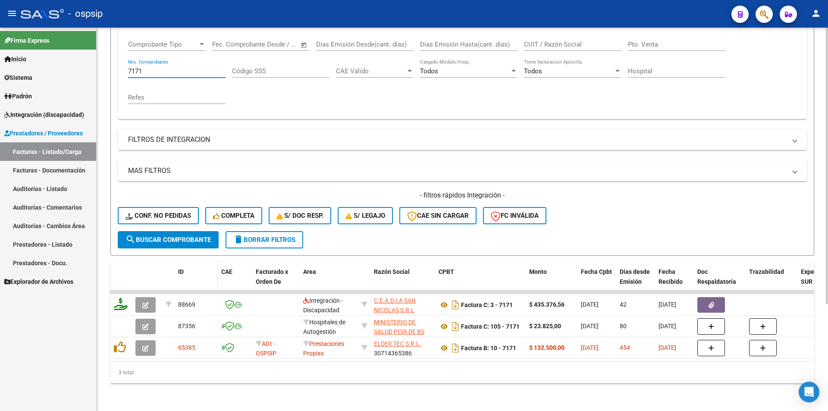
scroll to position [148, 0]
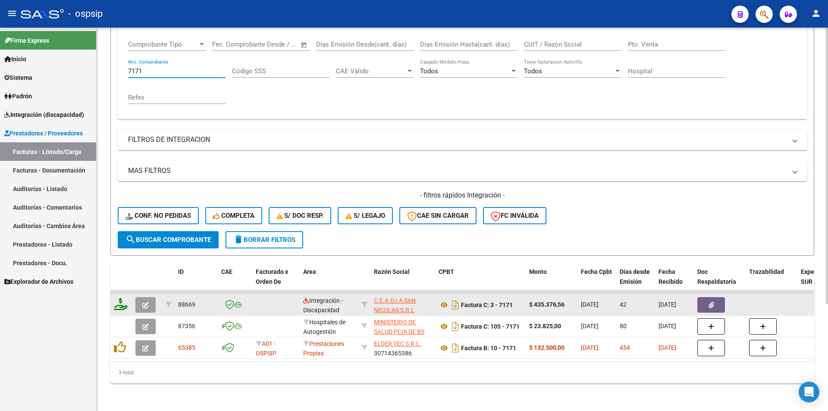
type input "7171"
click at [142, 297] on button "button" at bounding box center [145, 305] width 20 height 16
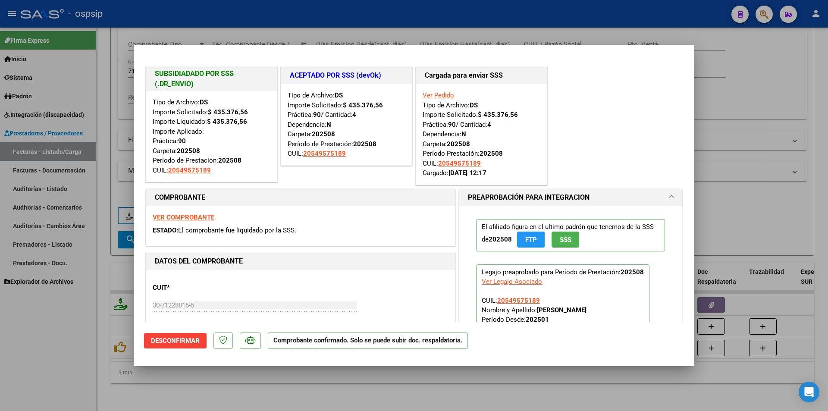
click at [173, 216] on strong "VER COMPROBANTE" at bounding box center [184, 217] width 62 height 8
click at [192, 219] on strong "VER COMPROBANTE" at bounding box center [184, 217] width 62 height 8
click at [40, 351] on div at bounding box center [414, 205] width 828 height 411
type input "$ 0,00"
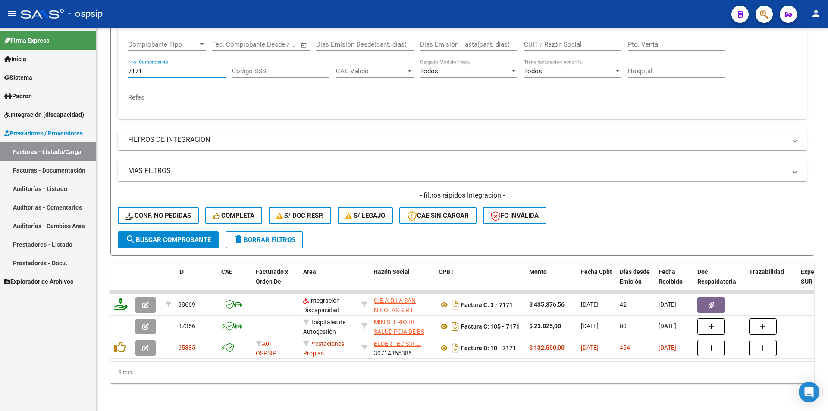
drag, startPoint x: 155, startPoint y: 65, endPoint x: 84, endPoint y: 65, distance: 71.1
click at [84, 65] on mat-sidenav-container "Firma Express Inicio Calendario SSS Instructivos Contacto OS Sistema Usuarios T…" at bounding box center [414, 219] width 828 height 383
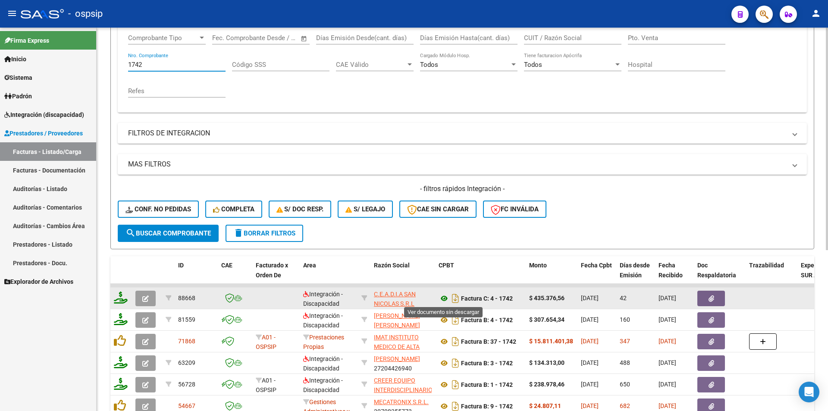
type input "1742"
click at [441, 297] on icon at bounding box center [443, 298] width 11 height 10
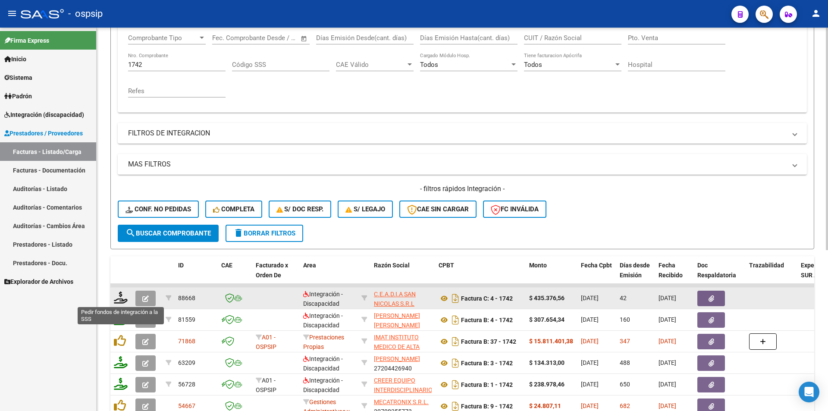
click at [120, 297] on icon at bounding box center [121, 297] width 14 height 12
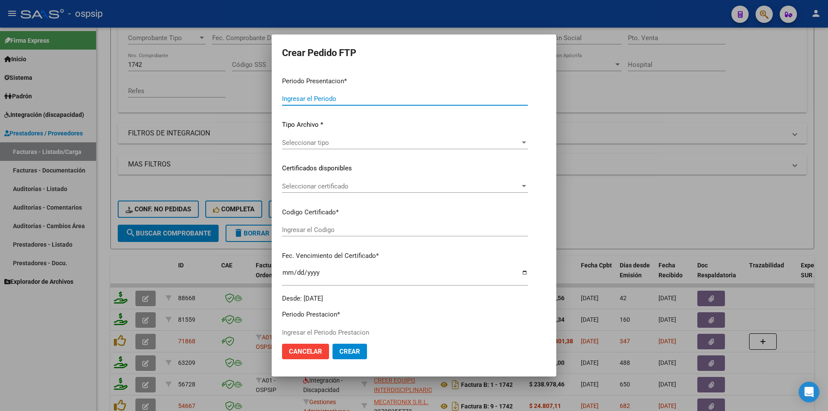
type input "202509"
type input "202508"
type input "$ 435.376,56"
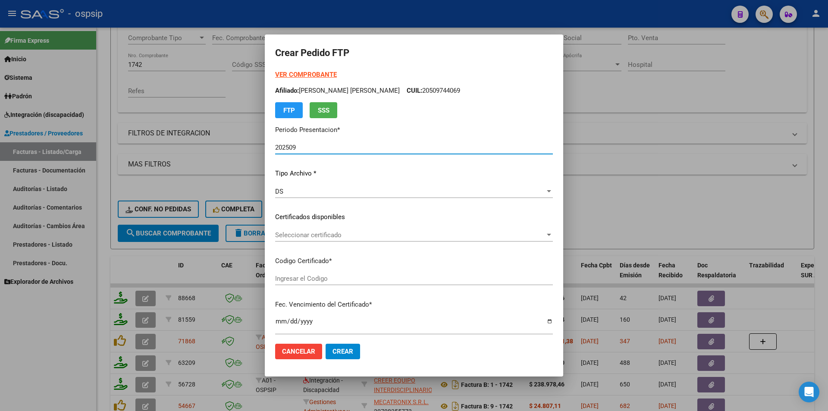
type input "0200054957518-20230116-20260116"
type input "[DATE]"
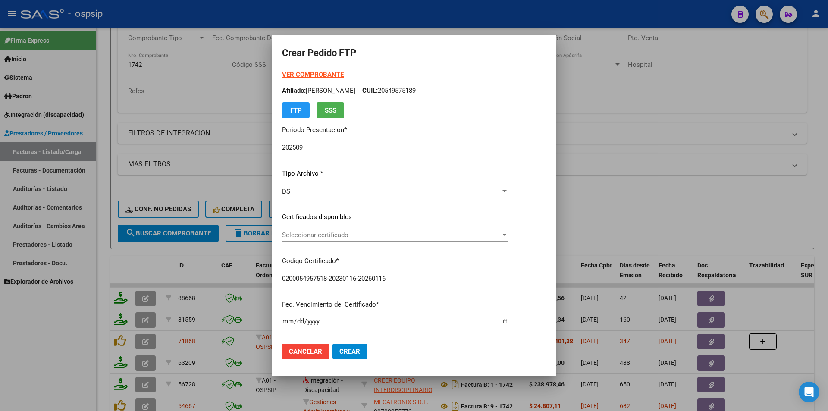
click at [283, 193] on div "DS" at bounding box center [391, 192] width 219 height 8
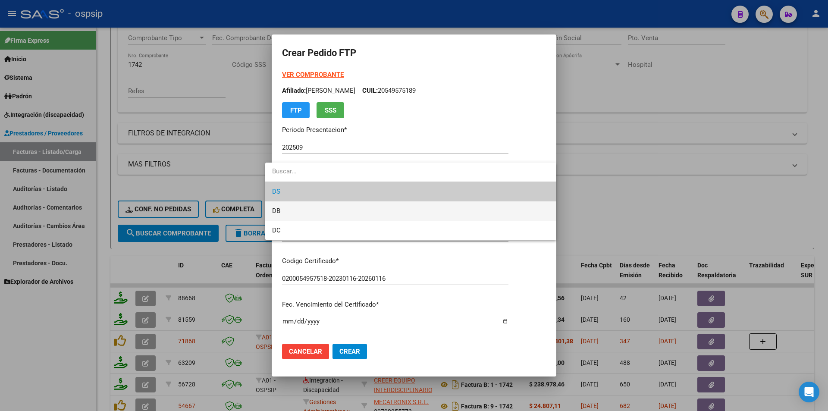
click at [280, 212] on span "DB" at bounding box center [276, 211] width 8 height 8
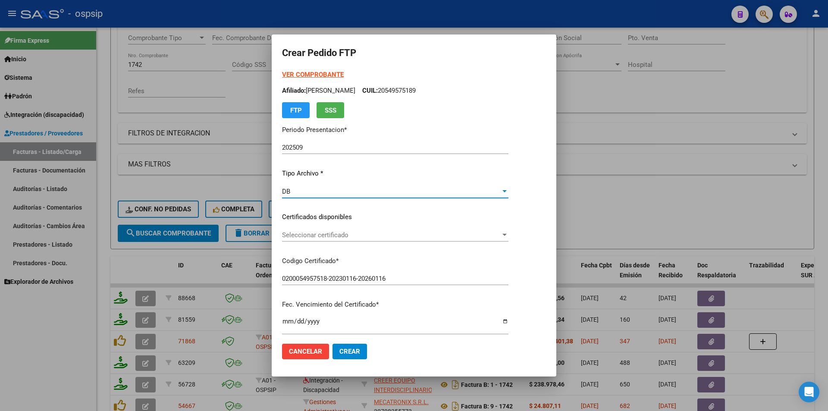
scroll to position [259, 0]
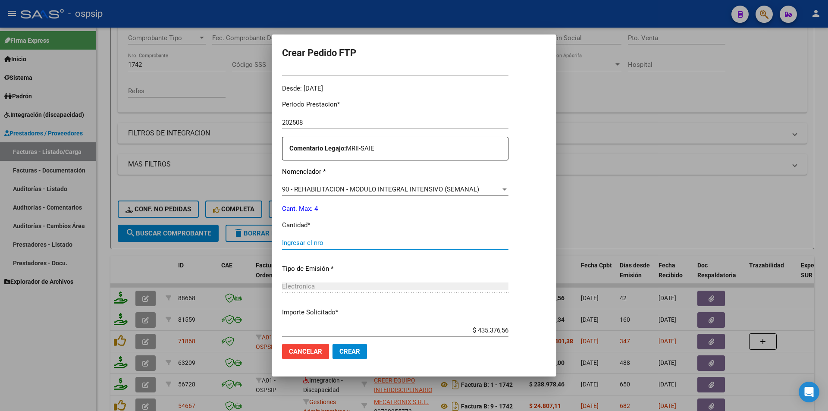
click at [282, 242] on input "Ingresar el nro" at bounding box center [395, 243] width 226 height 8
type input "4"
click at [341, 348] on span "Crear" at bounding box center [349, 351] width 21 height 8
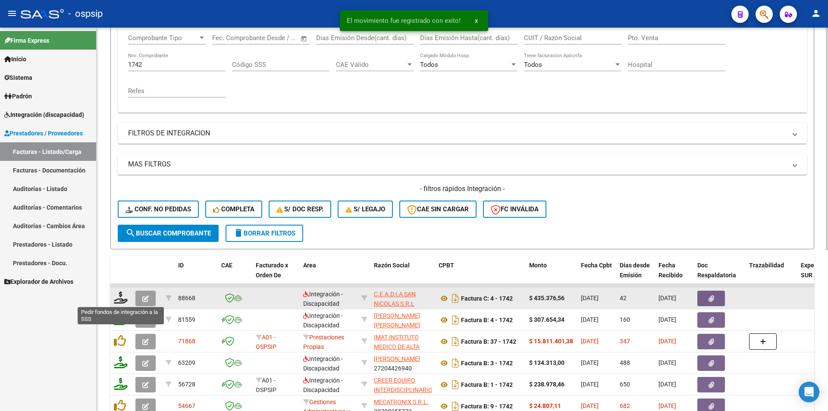
click at [119, 299] on icon at bounding box center [121, 297] width 14 height 12
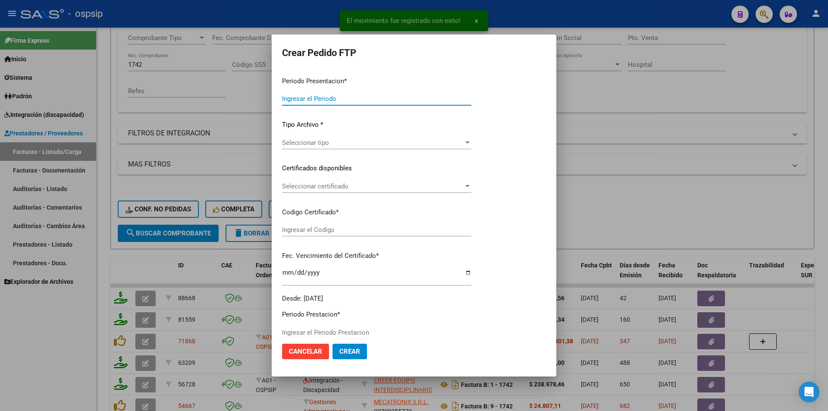
type input "202509"
type input "202508"
type input "$ 435.376,56"
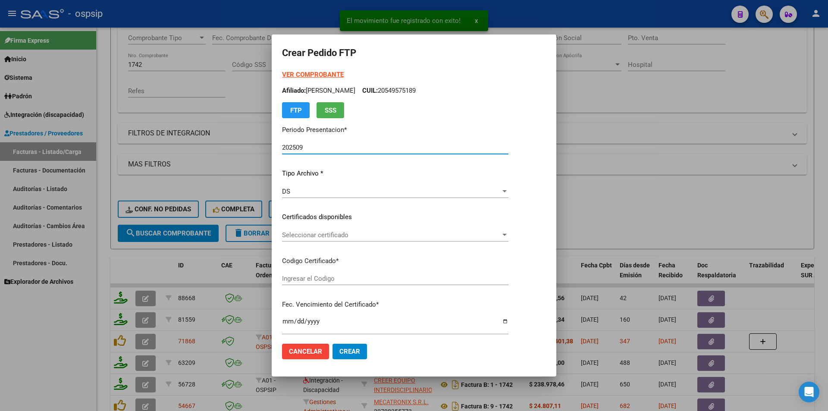
type input "0200054957518-20230116-20260116"
type input "[DATE]"
click at [288, 196] on div "DS Seleccionar tipo" at bounding box center [395, 191] width 226 height 13
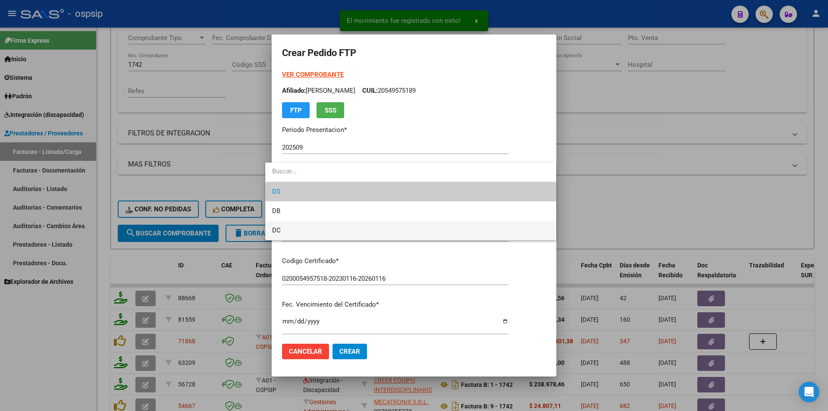
click at [285, 232] on span "DC" at bounding box center [410, 230] width 277 height 19
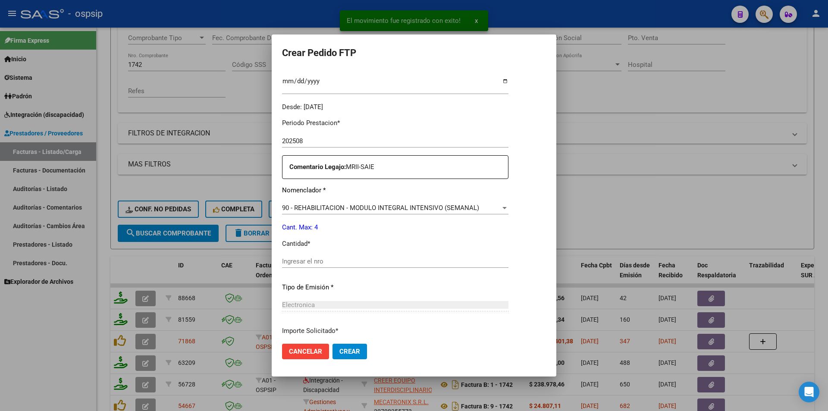
scroll to position [302, 0]
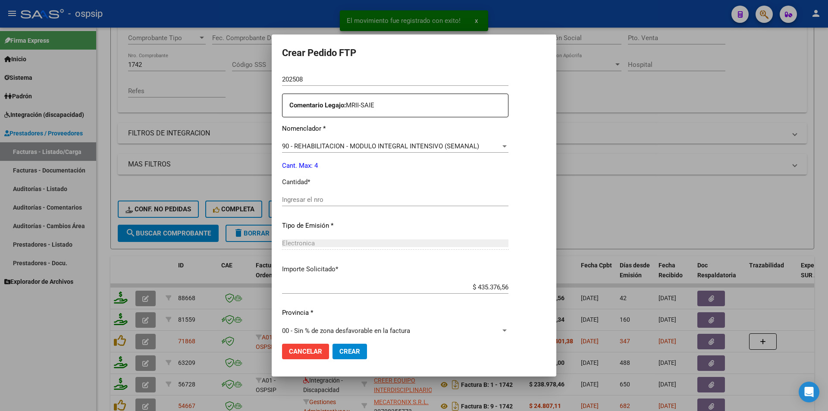
click at [297, 197] on input "Ingresar el nro" at bounding box center [395, 200] width 226 height 8
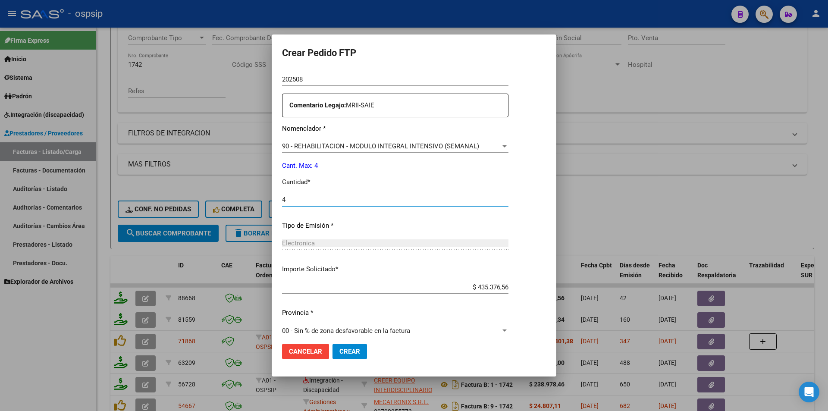
type input "4"
click at [341, 352] on span "Crear" at bounding box center [349, 351] width 21 height 8
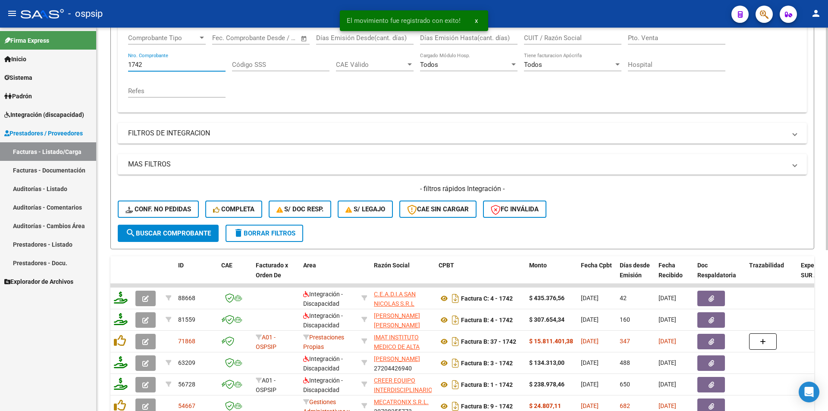
drag, startPoint x: 155, startPoint y: 61, endPoint x: 120, endPoint y: 62, distance: 34.5
click at [120, 62] on div "Comprobante Tipo Comprobante Tipo Fecha inicio – Fecha fin Fec. Comprobante Des…" at bounding box center [462, 69] width 689 height 87
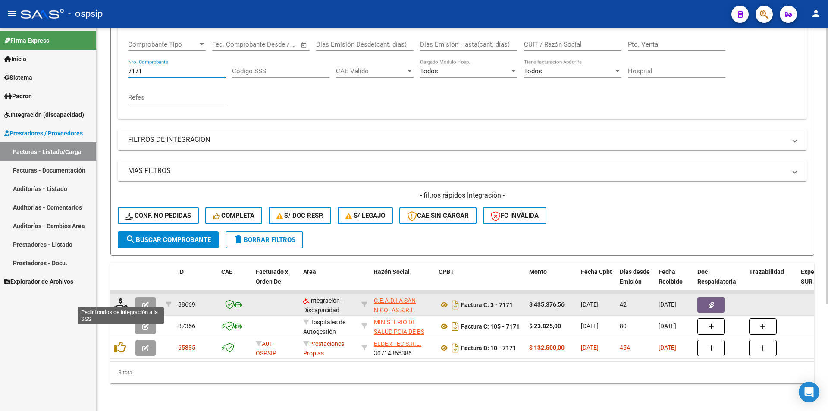
type input "7171"
click at [122, 298] on icon at bounding box center [121, 304] width 14 height 12
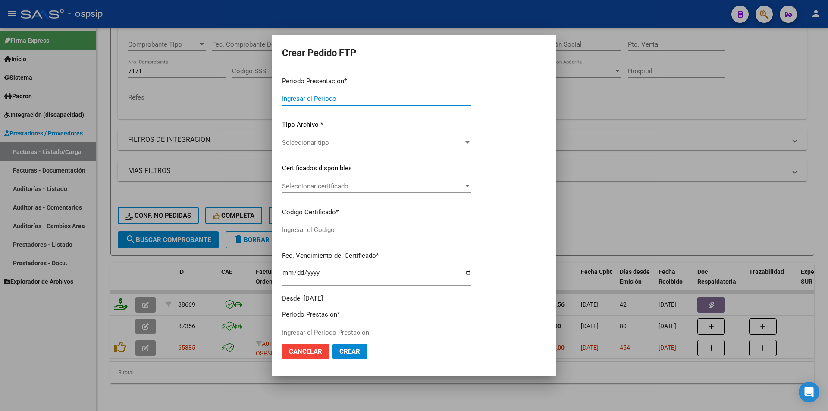
type input "202509"
type input "202508"
type input "$ 435.376,56"
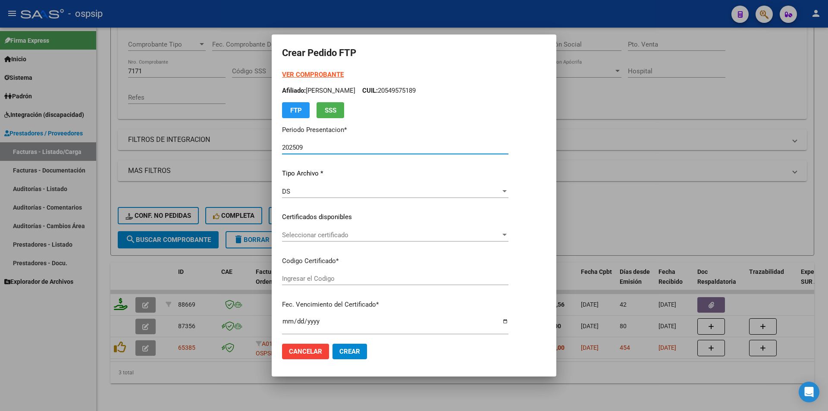
type input "0200054957518-20230116-20260116"
type input "[DATE]"
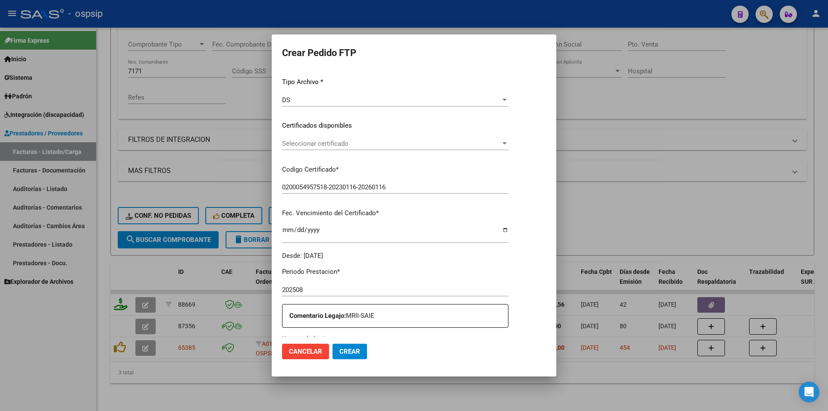
scroll to position [0, 0]
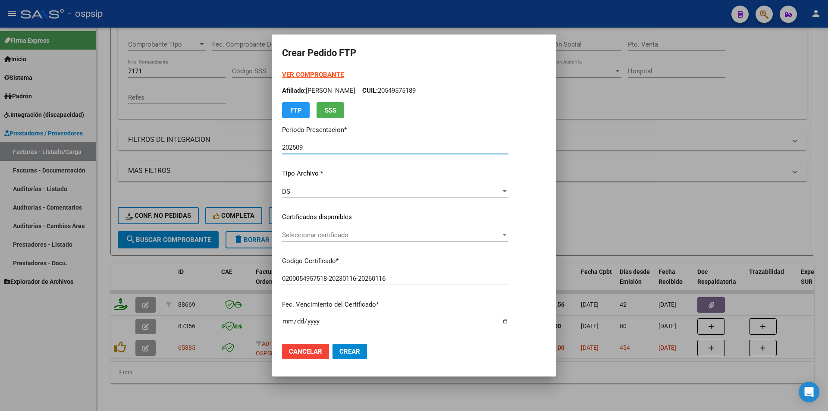
click at [292, 191] on div "DS" at bounding box center [391, 192] width 219 height 8
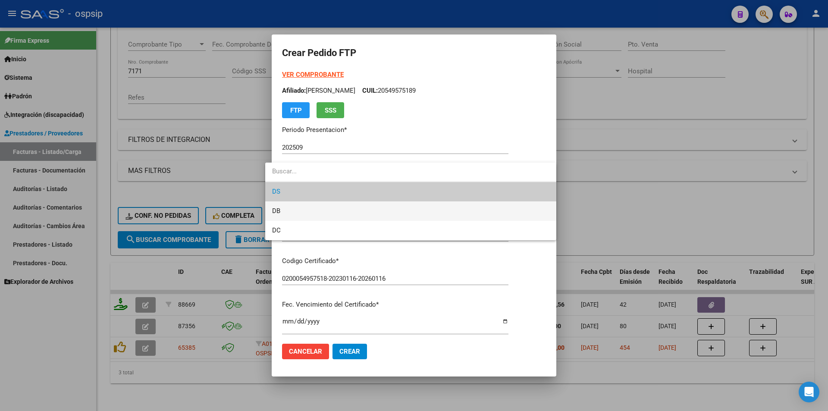
click at [282, 210] on span "DB" at bounding box center [410, 210] width 277 height 19
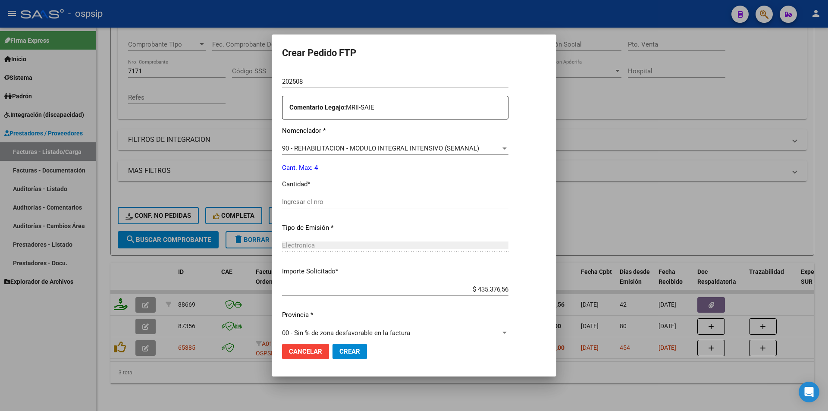
scroll to position [302, 0]
click at [282, 198] on input "Ingresar el nro" at bounding box center [395, 200] width 226 height 8
type input "4"
click at [346, 353] on span "Crear" at bounding box center [349, 351] width 21 height 8
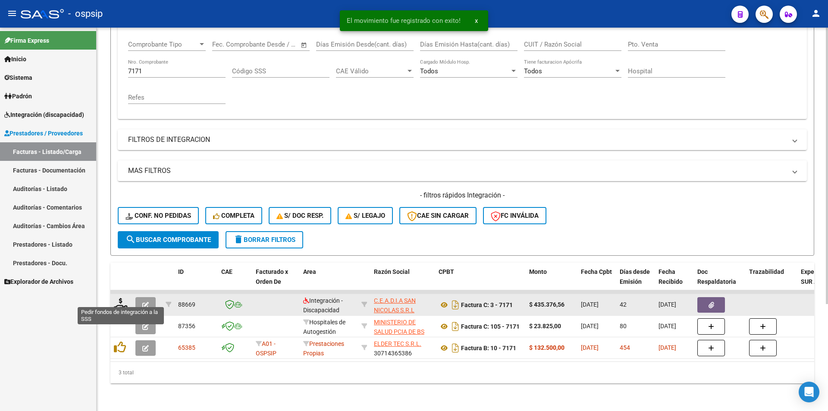
click at [122, 298] on icon at bounding box center [121, 304] width 14 height 12
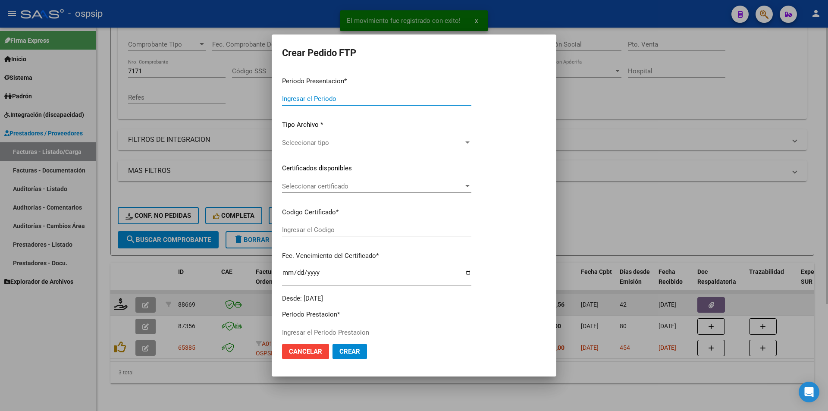
type input "202509"
type input "202508"
type input "$ 435.376,56"
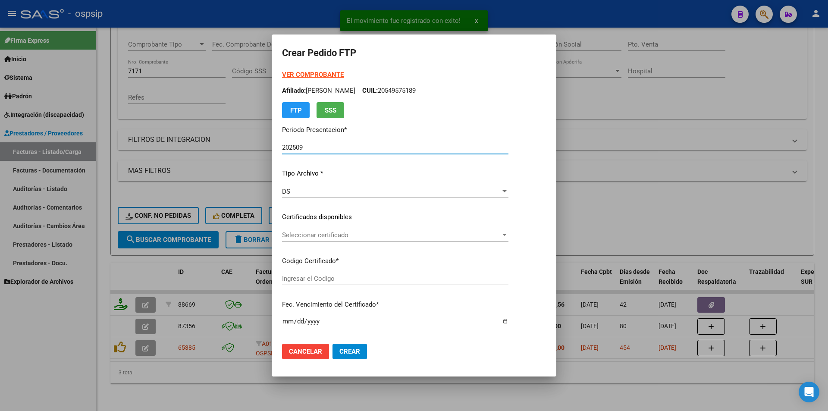
click at [282, 192] on span "DS" at bounding box center [286, 192] width 8 height 8
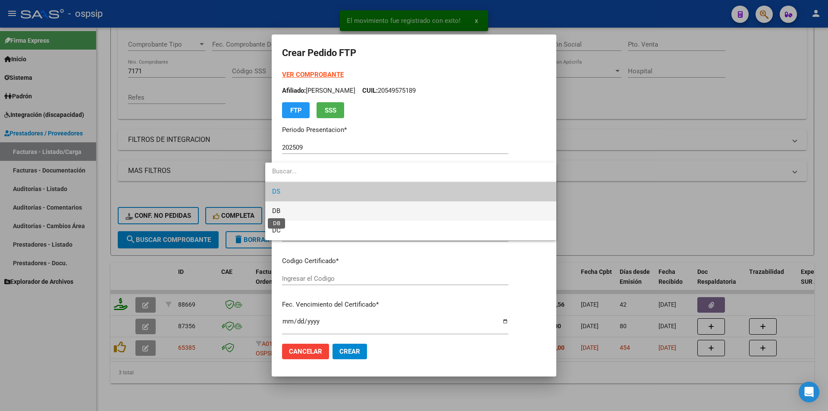
type input "0200054957518-20230116-20260116"
type input "[DATE]"
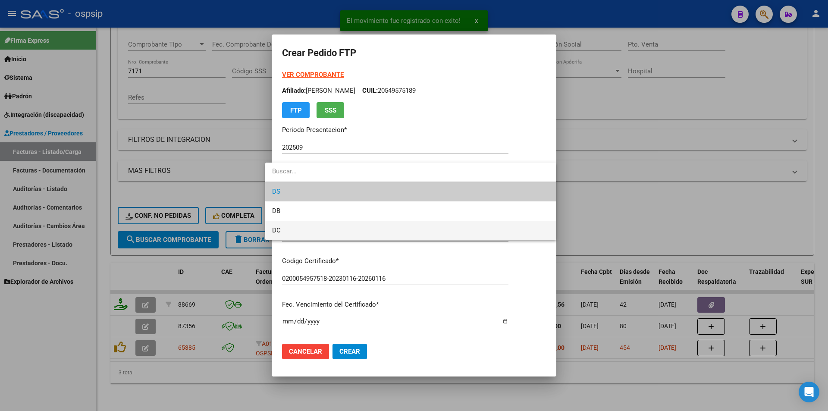
click at [281, 228] on span "DC" at bounding box center [410, 230] width 277 height 19
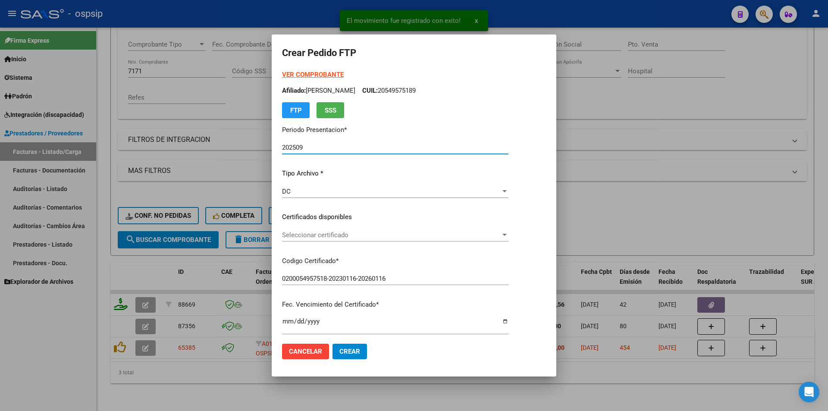
drag, startPoint x: 287, startPoint y: 146, endPoint x: 310, endPoint y: 147, distance: 22.5
click at [310, 147] on input "202509" at bounding box center [395, 148] width 226 height 8
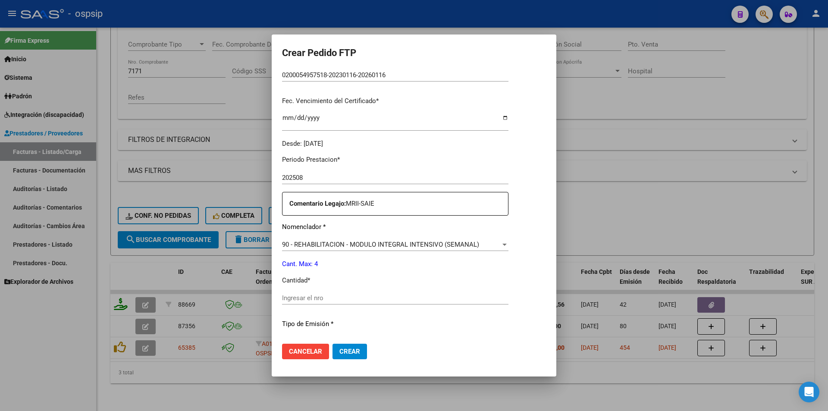
scroll to position [216, 0]
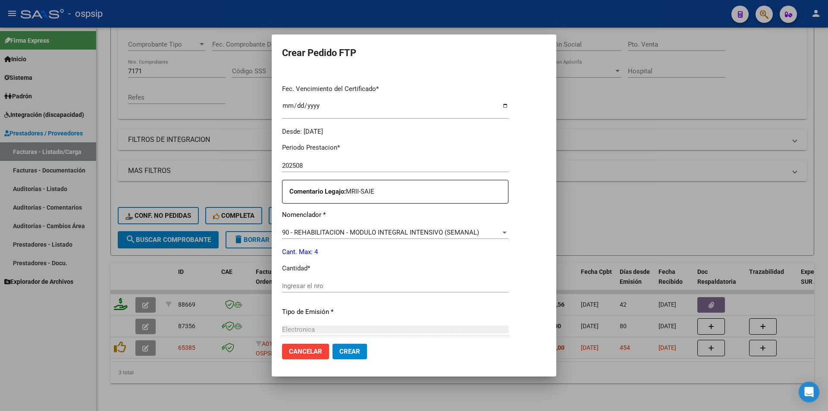
type input "202510"
click at [282, 232] on span "90 - REHABILITACION - MODULO INTEGRAL INTENSIVO (SEMANAL)" at bounding box center [380, 233] width 197 height 8
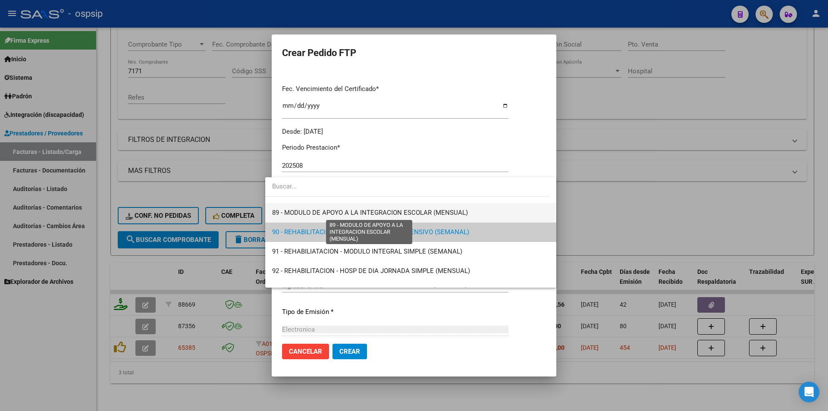
click at [284, 214] on span "89 - MODULO DE APOYO A LA INTEGRACION ESCOLAR (MENSUAL)" at bounding box center [370, 213] width 196 height 8
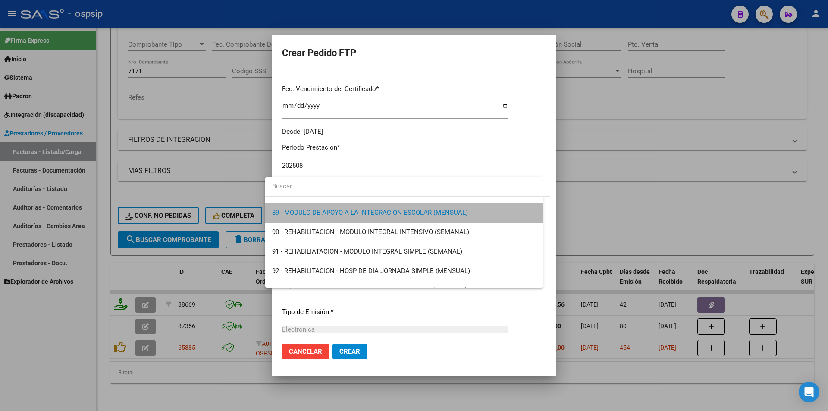
scroll to position [1707, 0]
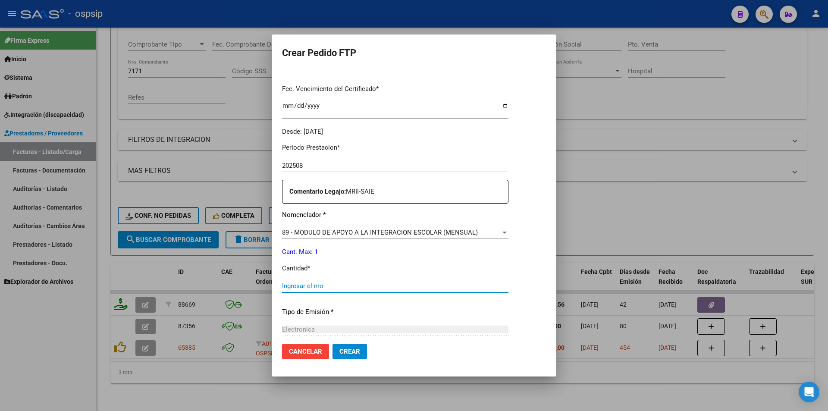
click at [285, 285] on input "Ingresar el nro" at bounding box center [395, 286] width 226 height 8
type input "1"
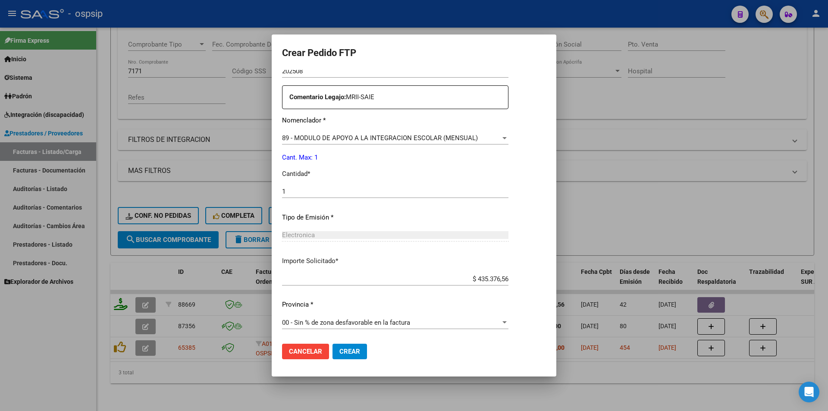
scroll to position [310, 0]
click at [340, 354] on span "Crear" at bounding box center [349, 351] width 21 height 8
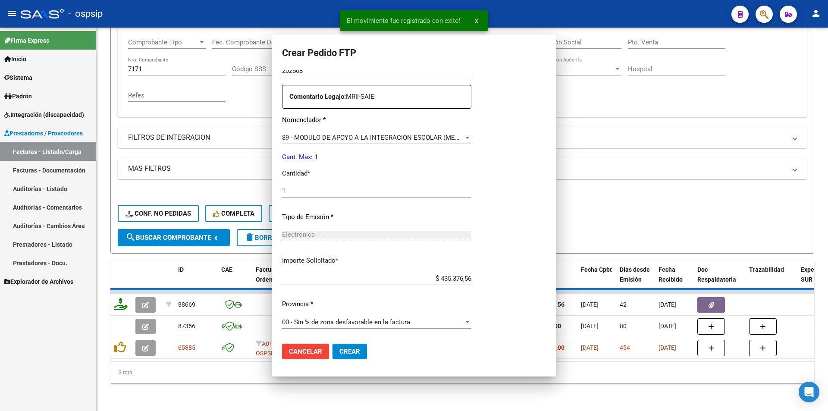
scroll to position [0, 0]
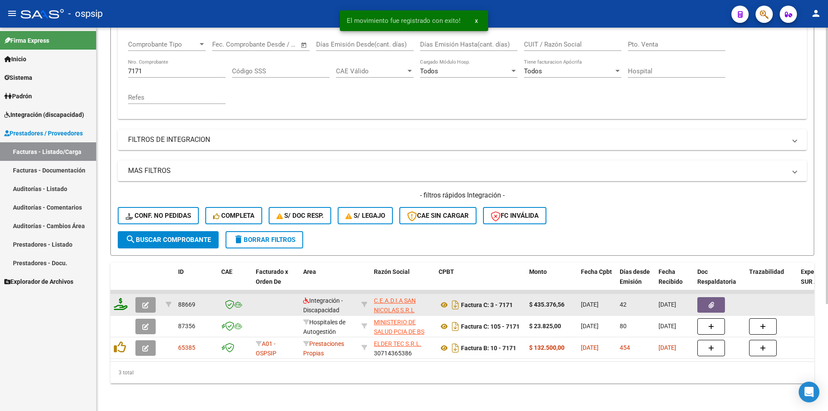
click at [153, 298] on button "button" at bounding box center [145, 305] width 20 height 16
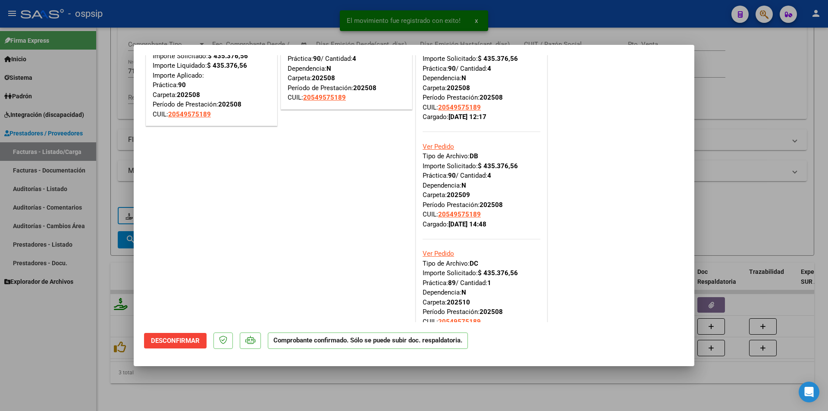
scroll to position [129, 0]
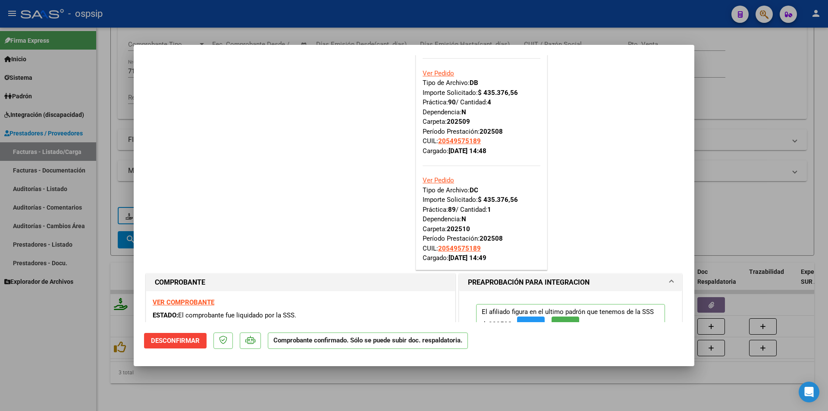
drag, startPoint x: 31, startPoint y: 362, endPoint x: 36, endPoint y: 360, distance: 4.5
click at [32, 361] on div at bounding box center [414, 205] width 828 height 411
type input "$ 0,00"
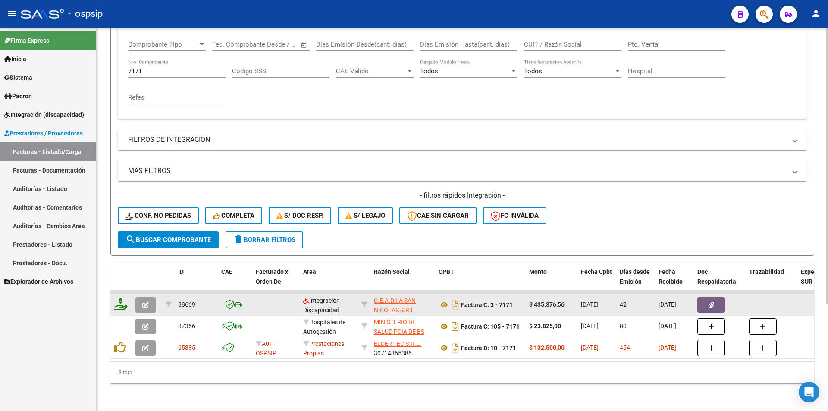
click at [144, 301] on span "button" at bounding box center [145, 305] width 6 height 8
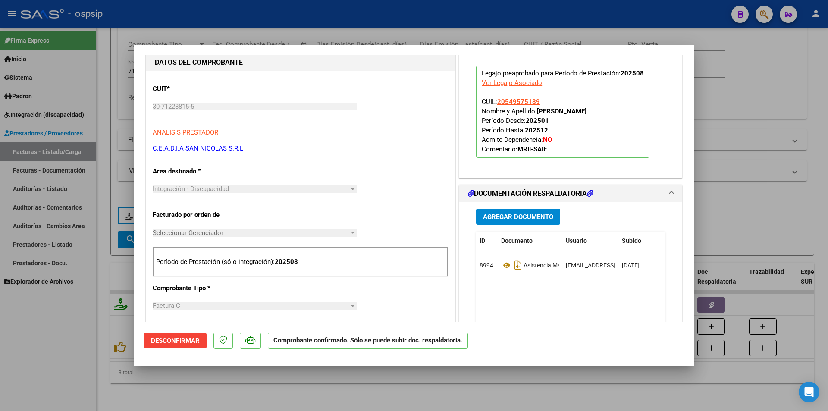
scroll to position [259, 0]
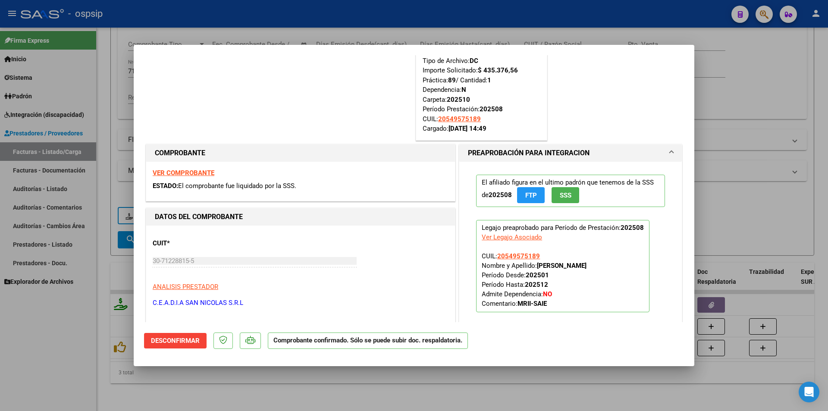
click at [41, 350] on div at bounding box center [414, 205] width 828 height 411
type input "$ 0,00"
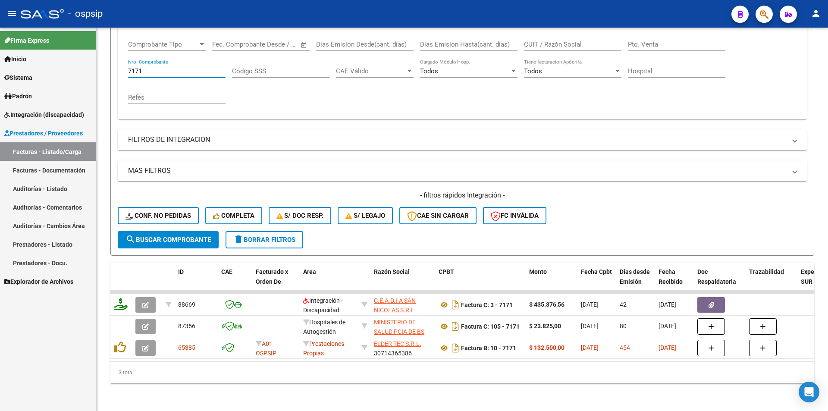
drag, startPoint x: 146, startPoint y: 64, endPoint x: 71, endPoint y: 64, distance: 75.0
click at [71, 64] on mat-sidenav-container "Firma Express Inicio Calendario SSS Instructivos Contacto OS Sistema Usuarios T…" at bounding box center [414, 219] width 828 height 383
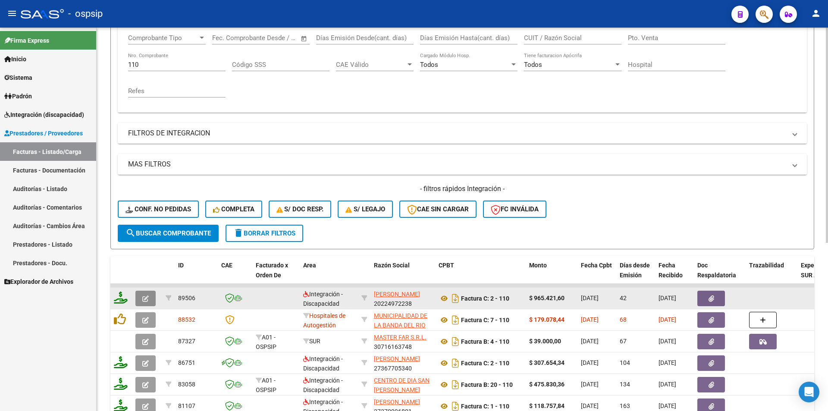
click at [150, 297] on button "button" at bounding box center [145, 299] width 20 height 16
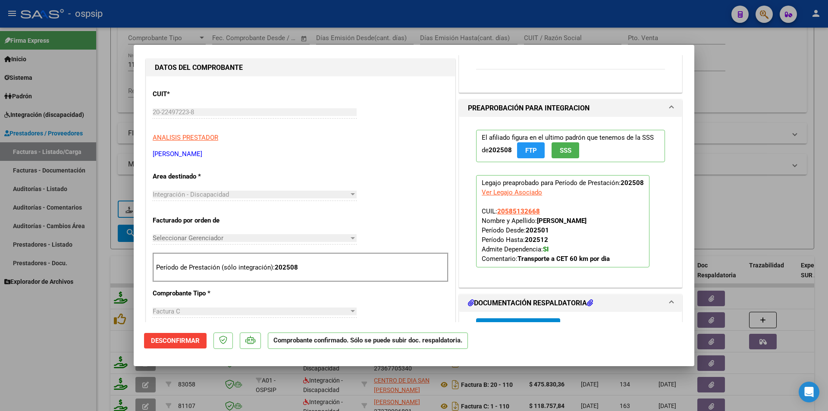
scroll to position [216, 0]
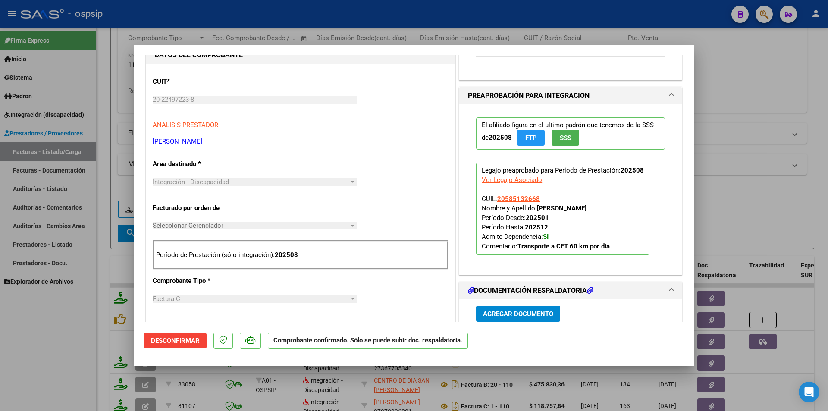
drag, startPoint x: 104, startPoint y: 64, endPoint x: 165, endPoint y: 62, distance: 60.8
click at [106, 63] on div at bounding box center [414, 205] width 828 height 411
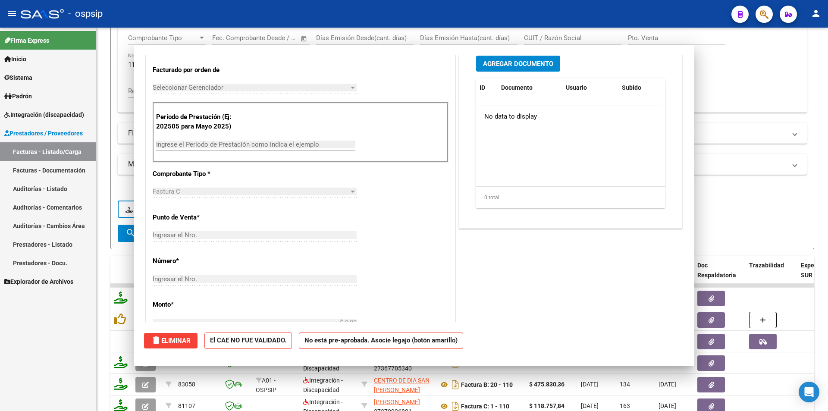
scroll to position [0, 0]
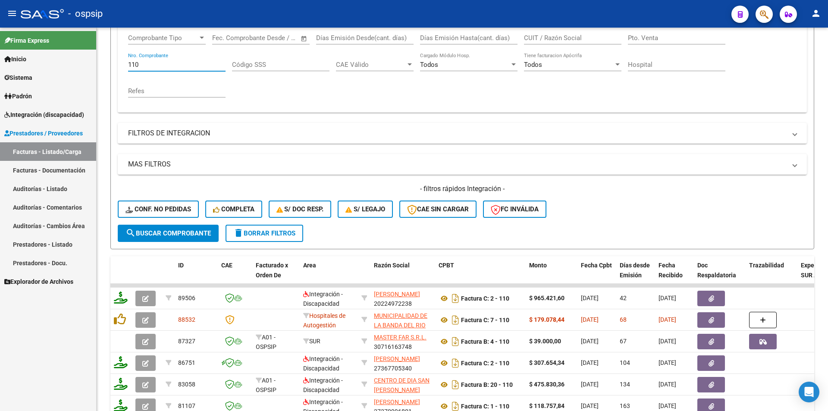
drag, startPoint x: 144, startPoint y: 68, endPoint x: 72, endPoint y: 65, distance: 72.0
click at [72, 65] on mat-sidenav-container "Firma Express Inicio Calendario SSS Instructivos Contacto OS Sistema Usuarios T…" at bounding box center [414, 219] width 828 height 383
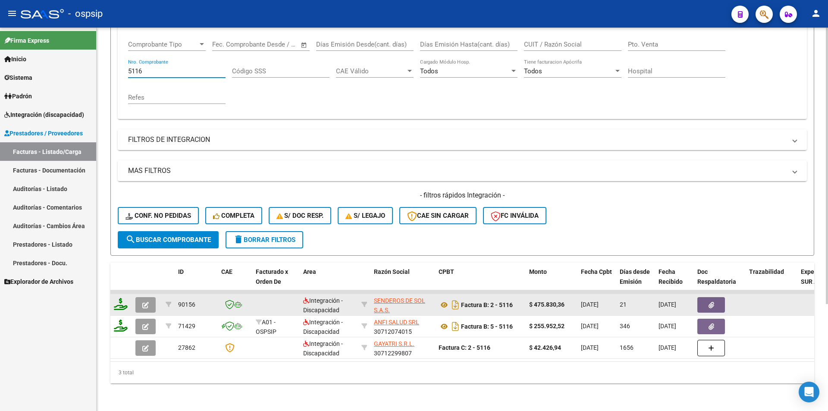
type input "5116"
click at [141, 297] on button "button" at bounding box center [145, 305] width 20 height 16
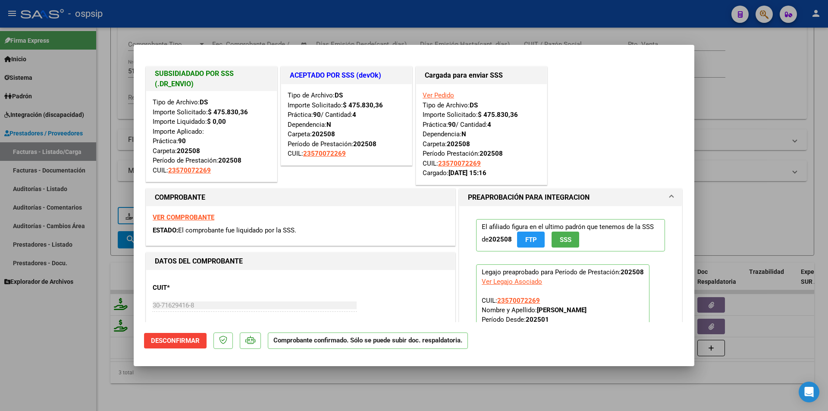
click at [68, 347] on div at bounding box center [414, 205] width 828 height 411
type input "$ 0,00"
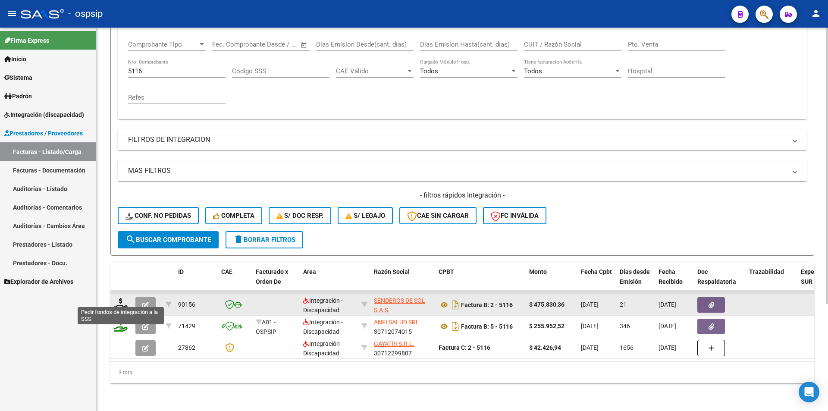
click at [120, 299] on icon at bounding box center [121, 304] width 14 height 12
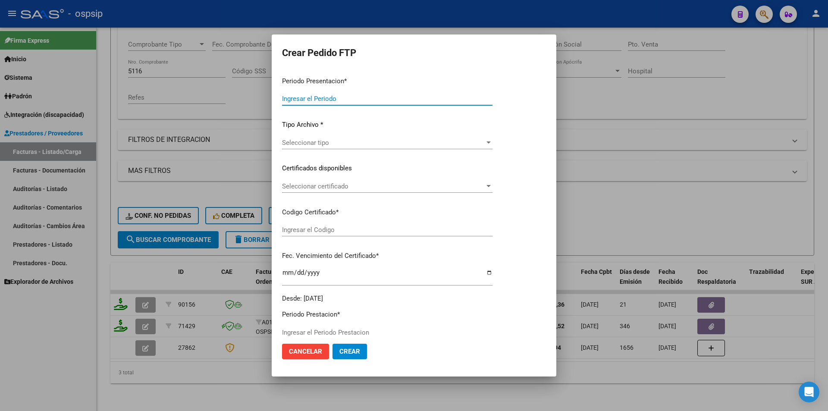
type input "202509"
type input "202508"
type input "$ 475.830,36"
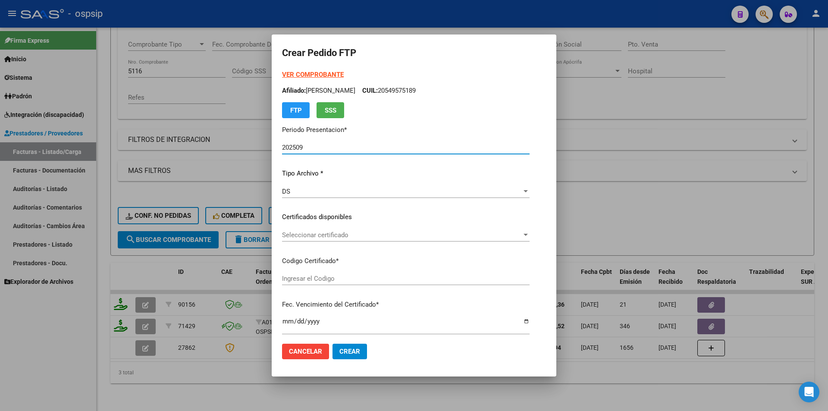
type input "ARG02-00057007226-20250509-20280509"
type input "[DATE]"
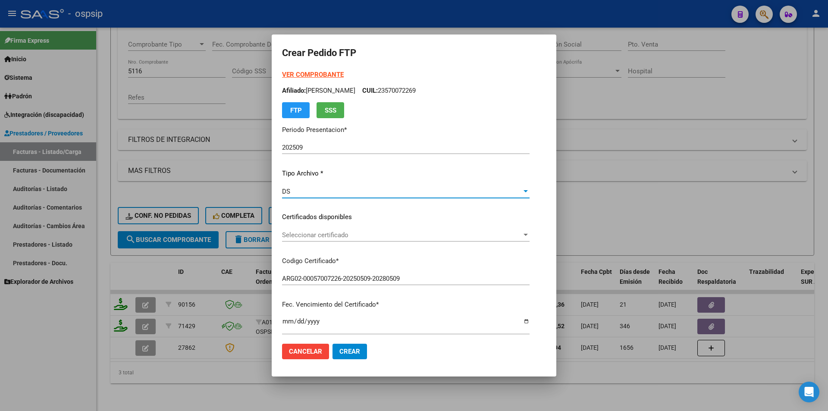
click at [290, 192] on div "DS" at bounding box center [402, 192] width 240 height 8
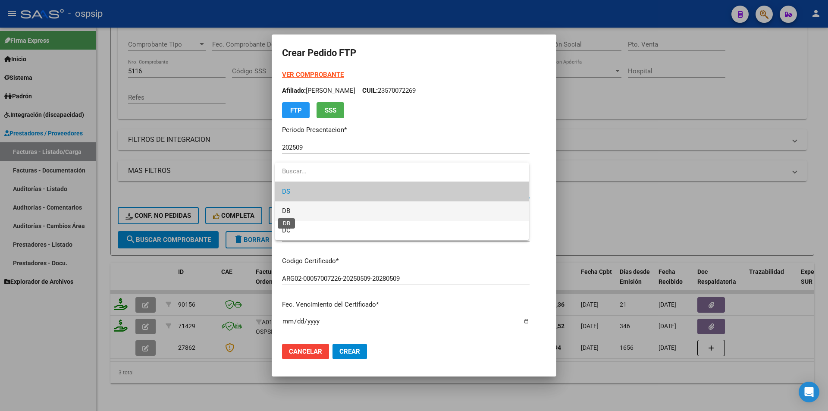
click at [289, 208] on span "DB" at bounding box center [286, 211] width 8 height 8
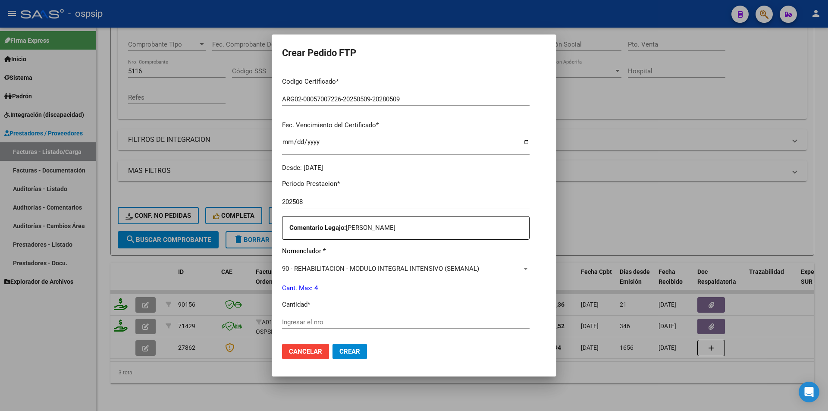
scroll to position [216, 0]
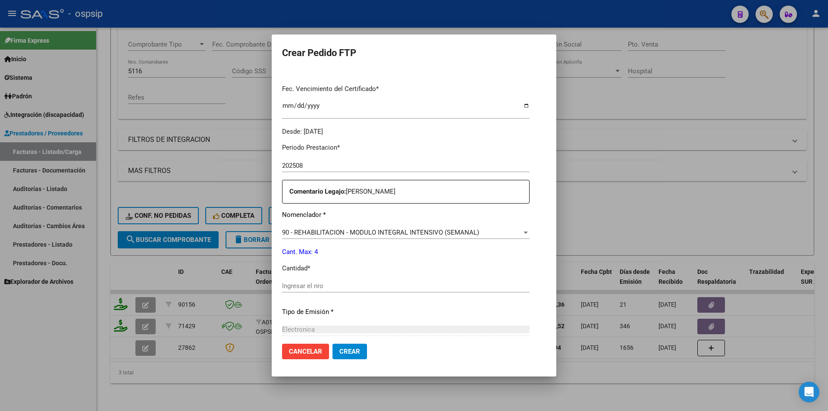
click at [310, 288] on input "Ingresar el nro" at bounding box center [405, 286] width 247 height 8
type input "4"
click at [363, 354] on button "Crear" at bounding box center [349, 352] width 34 height 16
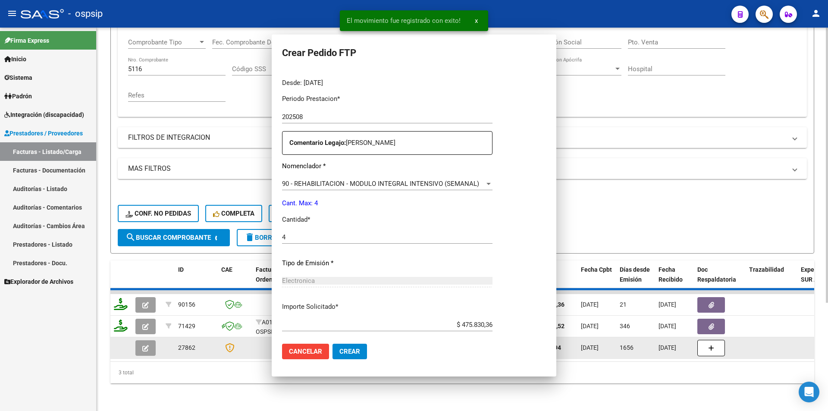
scroll to position [0, 0]
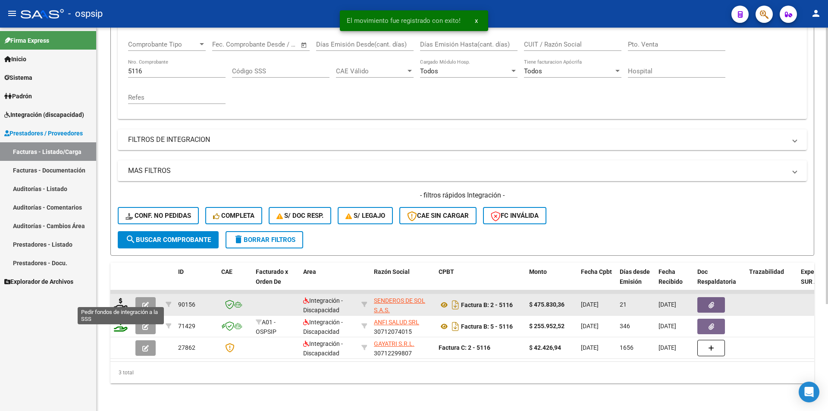
click at [114, 300] on icon at bounding box center [121, 304] width 14 height 12
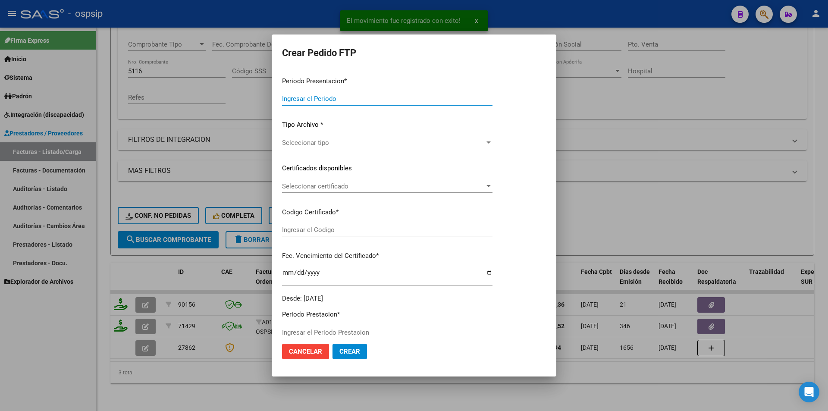
type input "202509"
type input "202508"
type input "$ 475.830,36"
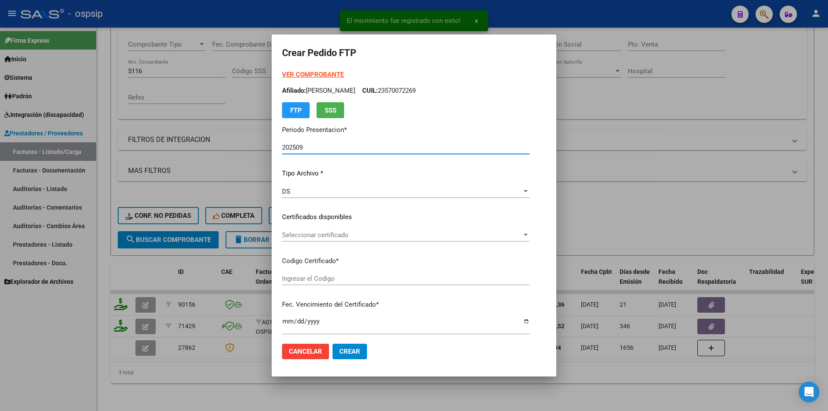
type input "ARG02-00057007226-20250509-20280509"
type input "[DATE]"
click at [296, 193] on div "DS" at bounding box center [402, 192] width 240 height 8
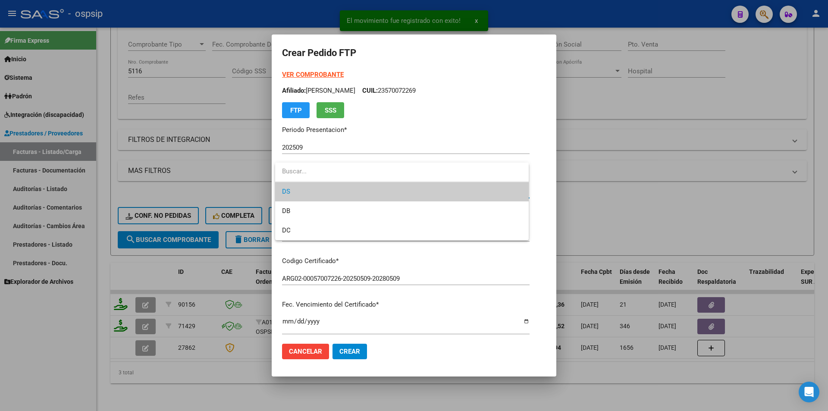
click at [295, 191] on span "DS" at bounding box center [402, 191] width 240 height 19
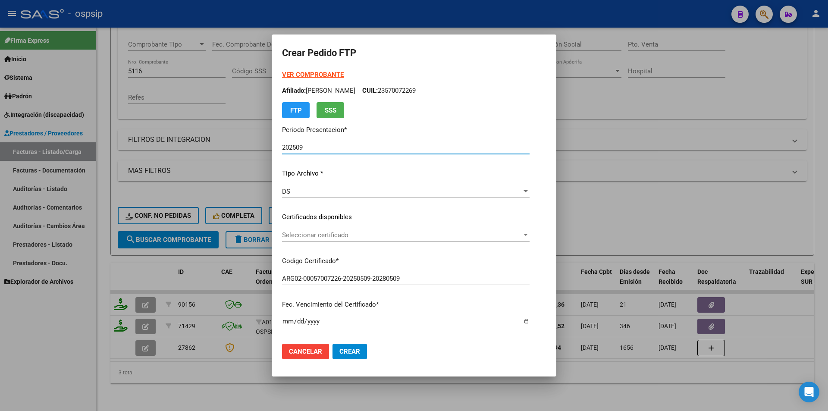
drag, startPoint x: 296, startPoint y: 147, endPoint x: 326, endPoint y: 147, distance: 29.3
click at [326, 147] on input "202509" at bounding box center [405, 148] width 247 height 8
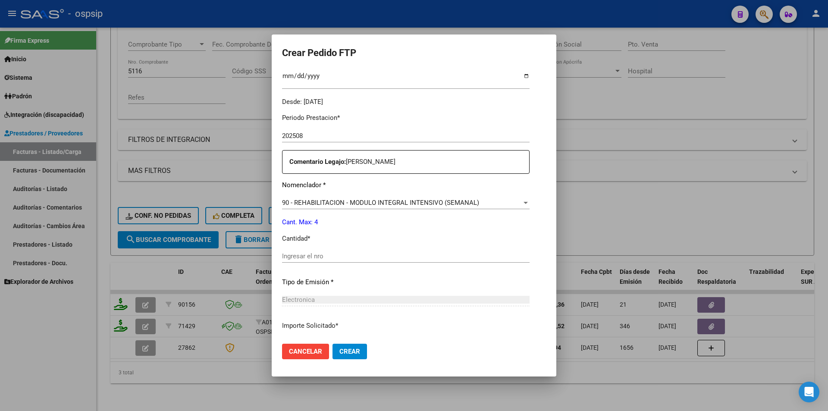
scroll to position [259, 0]
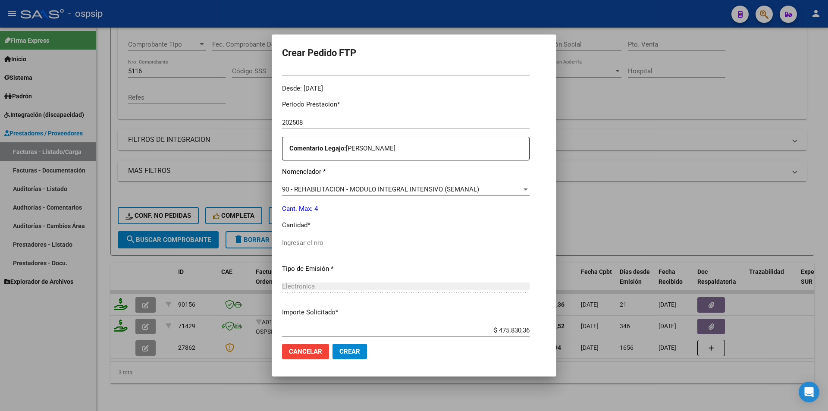
type input "202510"
click at [304, 186] on span "90 - REHABILITACION - MODULO INTEGRAL INTENSIVO (SEMANAL)" at bounding box center [380, 189] width 197 height 8
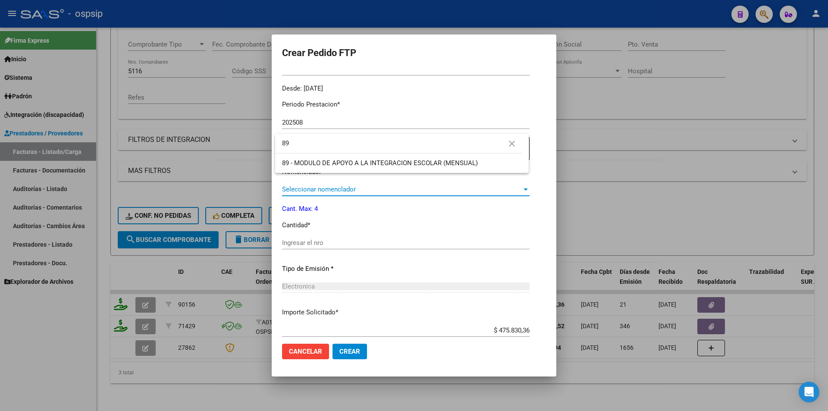
scroll to position [0, 0]
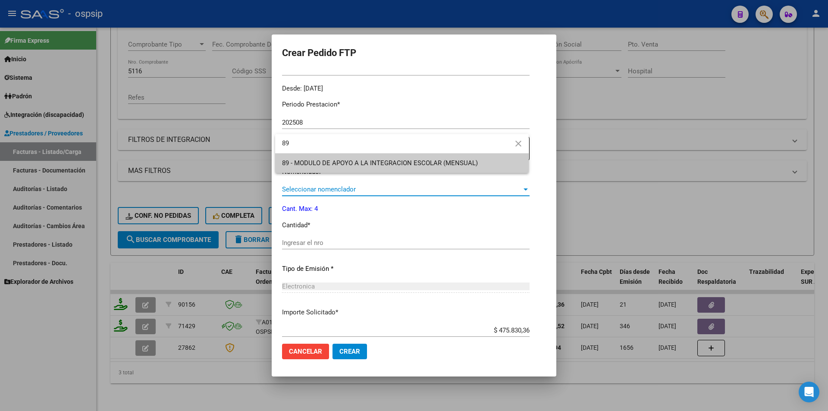
type input "89"
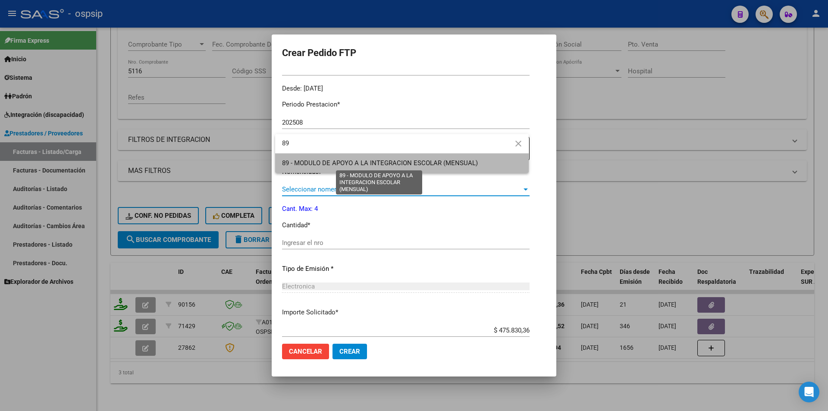
click at [301, 160] on span "89 - MODULO DE APOYO A LA INTEGRACION ESCOLAR (MENSUAL)" at bounding box center [380, 163] width 196 height 8
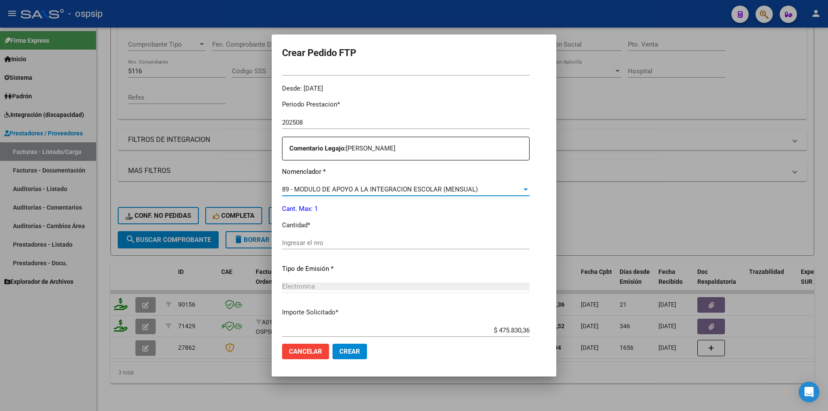
click at [298, 245] on input "Ingresar el nro" at bounding box center [405, 243] width 247 height 8
type input "1"
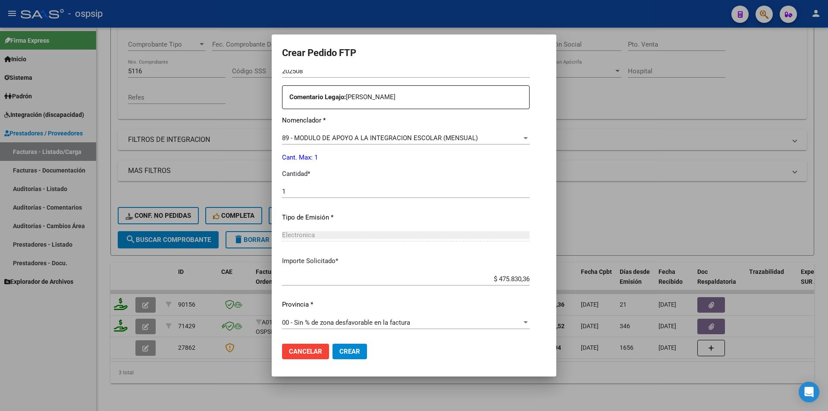
scroll to position [310, 0]
click at [339, 353] on span "Crear" at bounding box center [349, 351] width 21 height 8
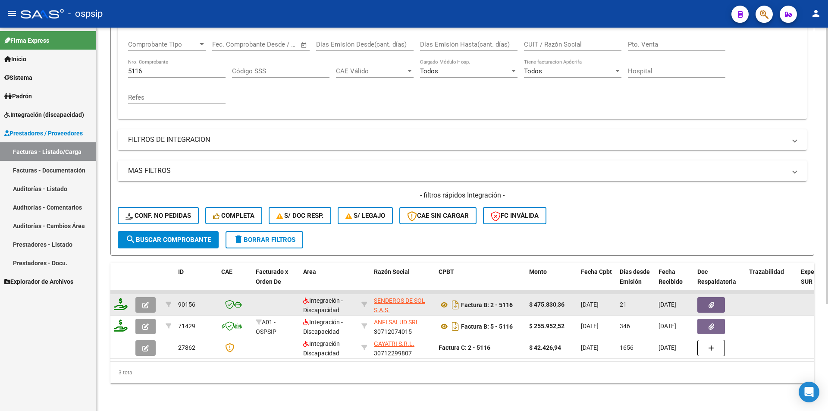
click at [142, 302] on icon "button" at bounding box center [145, 305] width 6 height 6
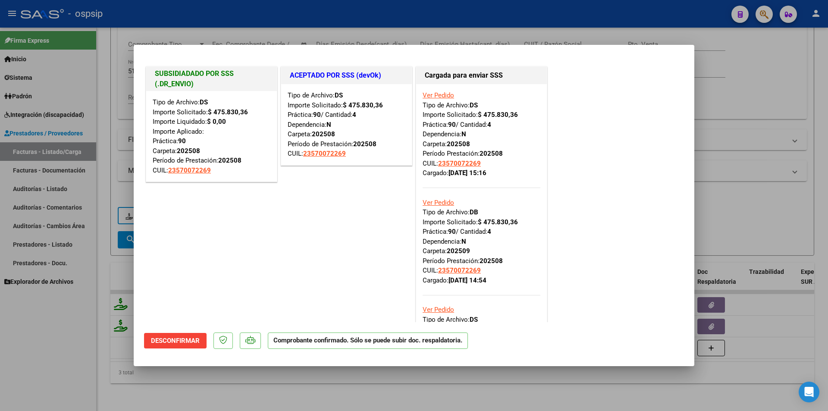
click at [85, 328] on div at bounding box center [414, 205] width 828 height 411
type input "$ 0,00"
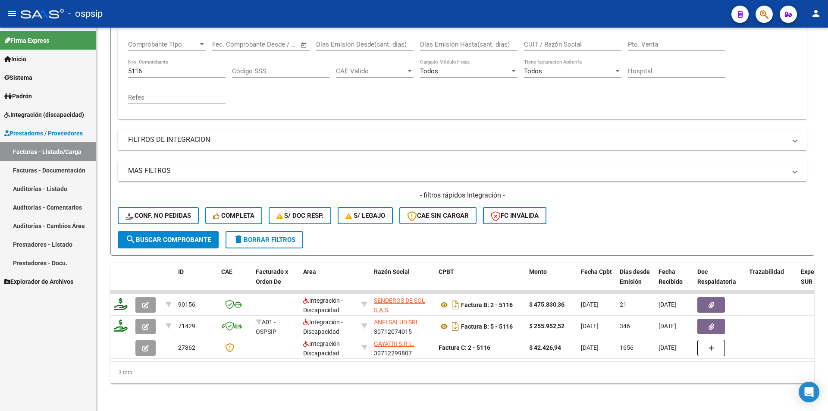
click at [67, 115] on span "Integración (discapacidad)" at bounding box center [44, 114] width 80 height 9
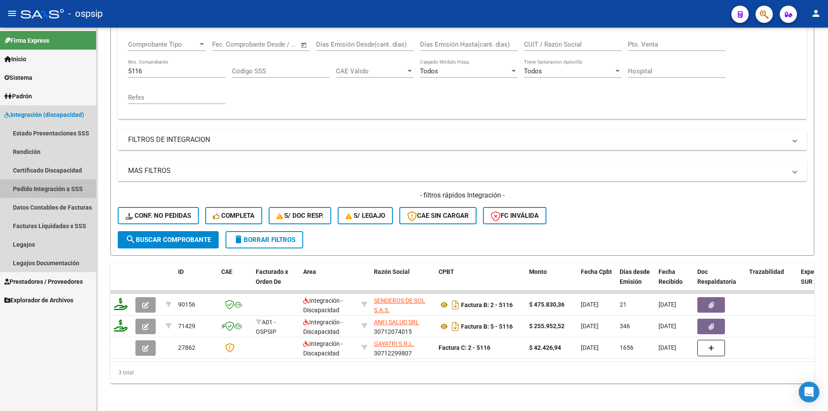
click at [62, 191] on link "Pedido Integración a SSS" at bounding box center [48, 188] width 96 height 19
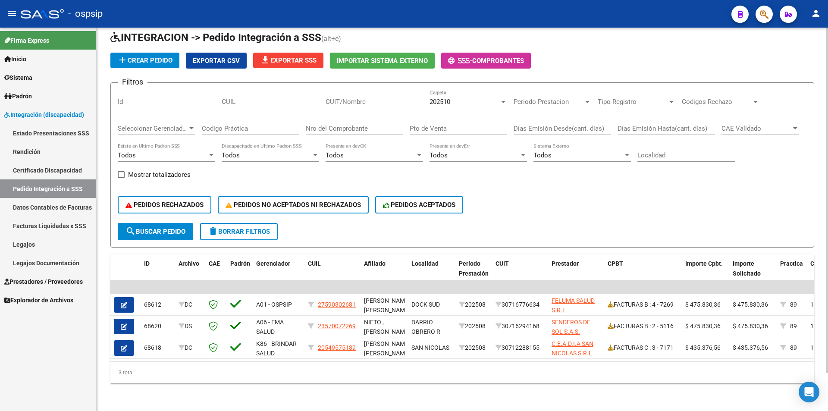
scroll to position [42, 0]
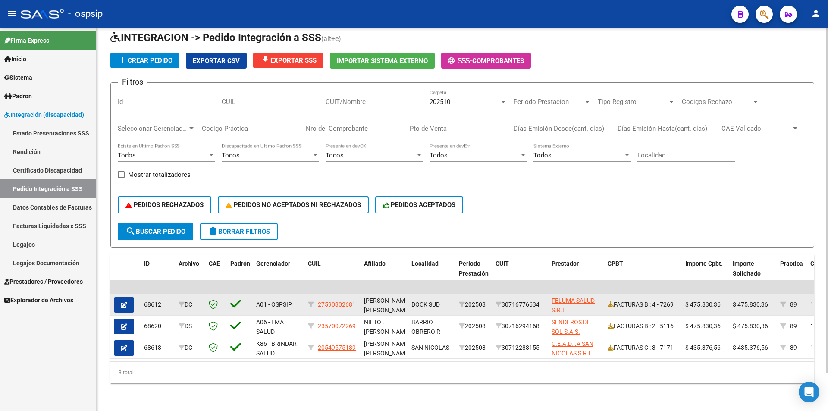
click at [121, 302] on icon "button" at bounding box center [124, 305] width 6 height 6
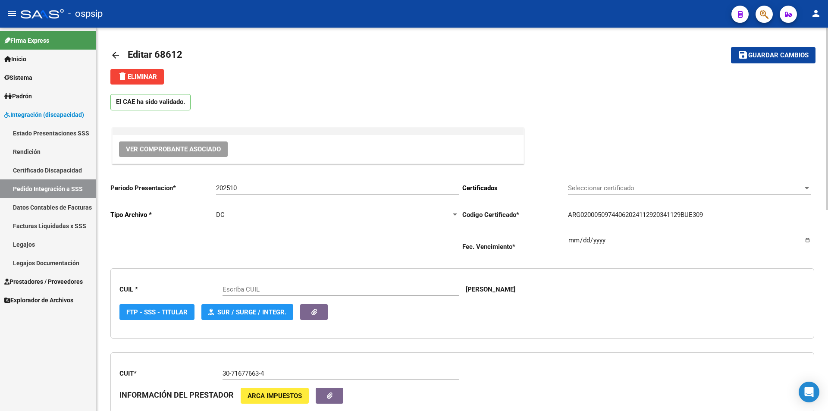
click at [250, 215] on div "DC" at bounding box center [333, 215] width 235 height 8
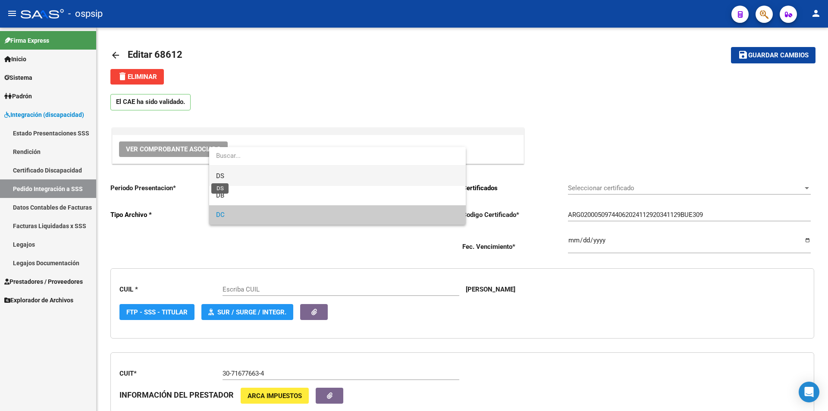
type input "27590302681"
click at [222, 176] on span "DS" at bounding box center [220, 176] width 8 height 8
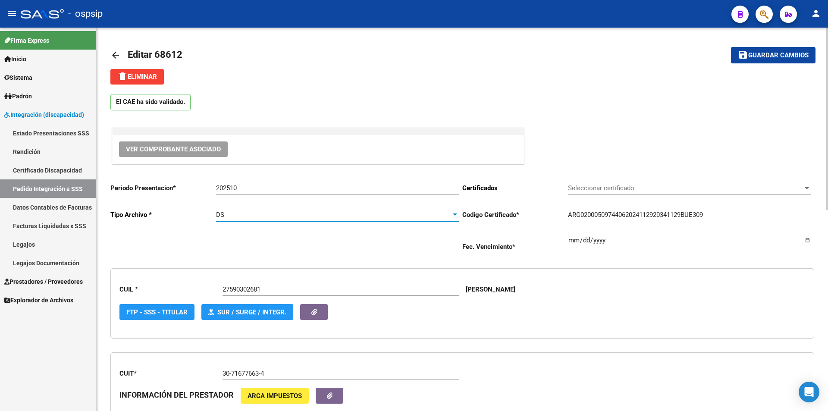
click at [795, 46] on mat-toolbar-row "save Guardar cambios" at bounding box center [742, 55] width 147 height 28
click at [792, 51] on span "save Guardar cambios" at bounding box center [773, 55] width 71 height 8
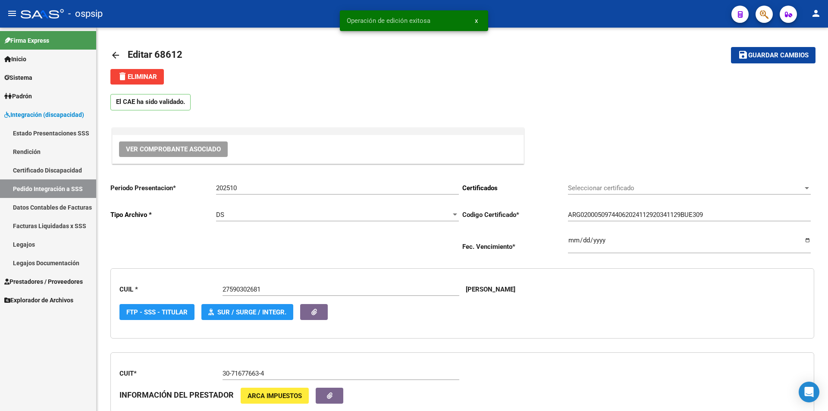
click at [63, 189] on link "Pedido Integración a SSS" at bounding box center [48, 188] width 96 height 19
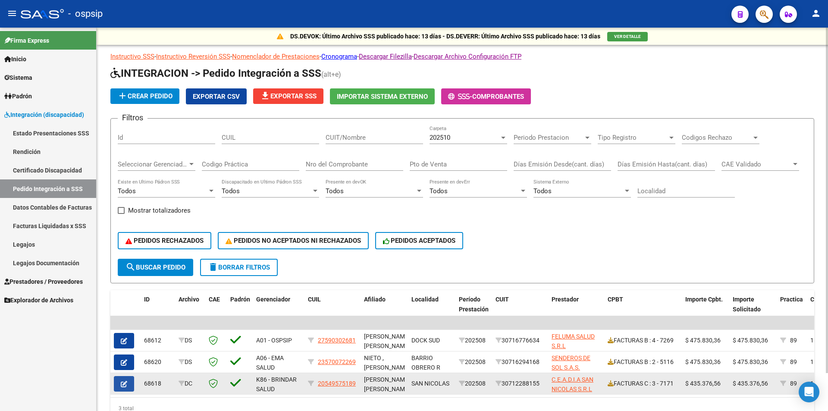
click at [128, 384] on button "button" at bounding box center [124, 384] width 20 height 16
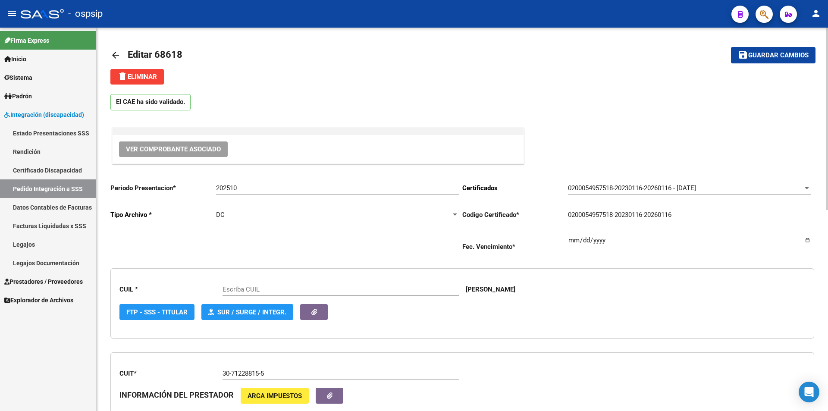
click at [223, 218] on span "DC" at bounding box center [220, 215] width 9 height 8
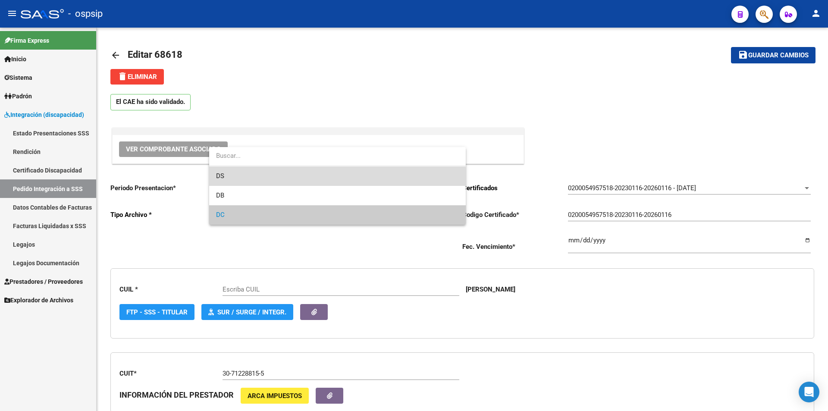
click at [225, 182] on span "DS" at bounding box center [337, 175] width 243 height 19
type input "20549575189"
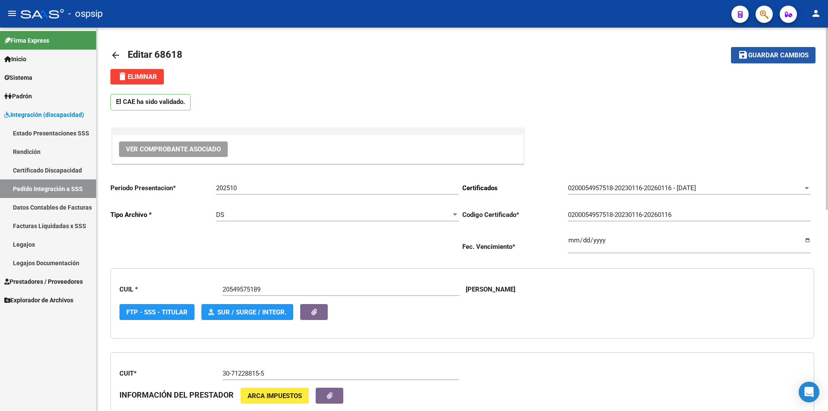
click at [765, 52] on span "Guardar cambios" at bounding box center [778, 56] width 60 height 8
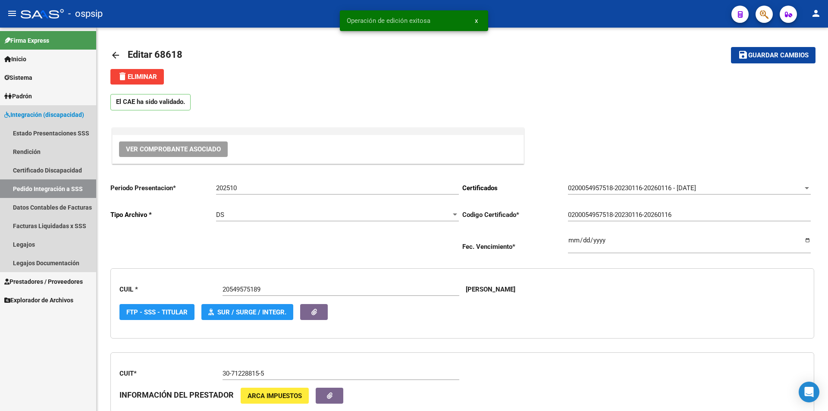
click at [80, 191] on link "Pedido Integración a SSS" at bounding box center [48, 188] width 96 height 19
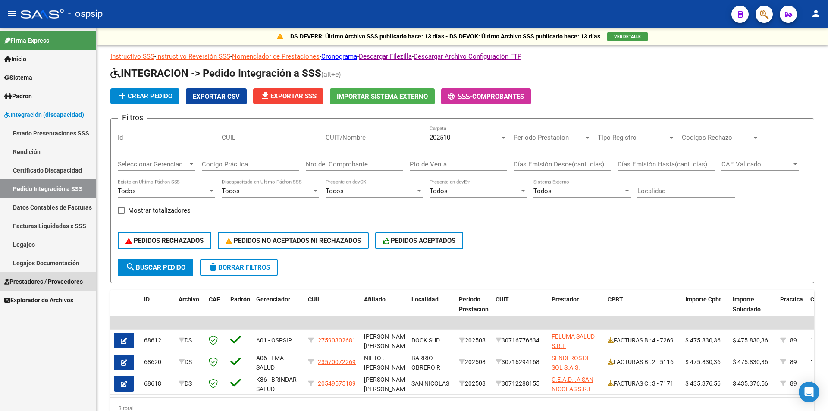
click at [73, 281] on span "Prestadores / Proveedores" at bounding box center [43, 281] width 78 height 9
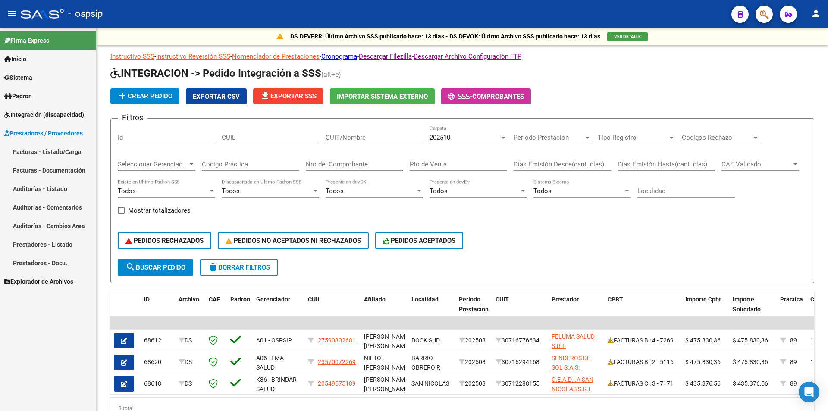
click at [69, 152] on link "Facturas - Listado/Carga" at bounding box center [48, 151] width 96 height 19
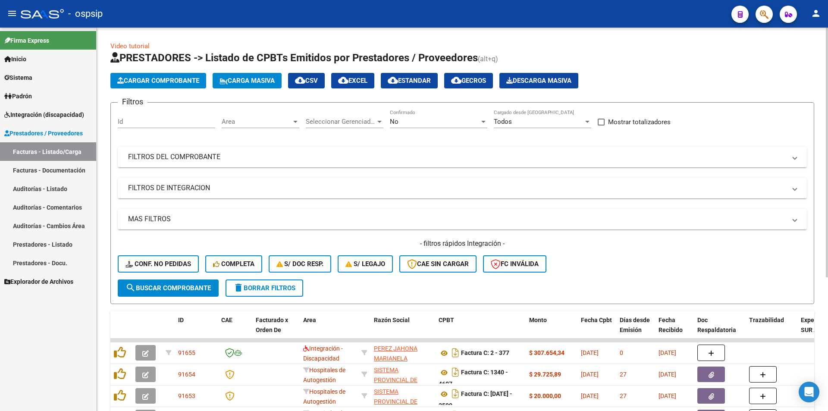
click at [452, 123] on div "No" at bounding box center [435, 122] width 90 height 8
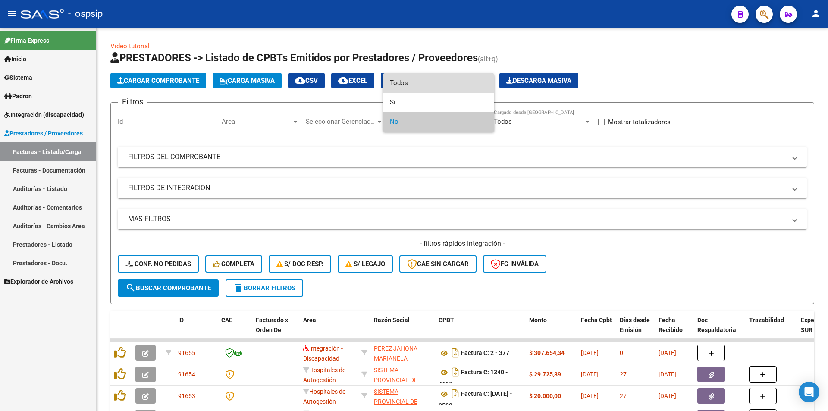
click at [438, 85] on span "Todos" at bounding box center [438, 82] width 97 height 19
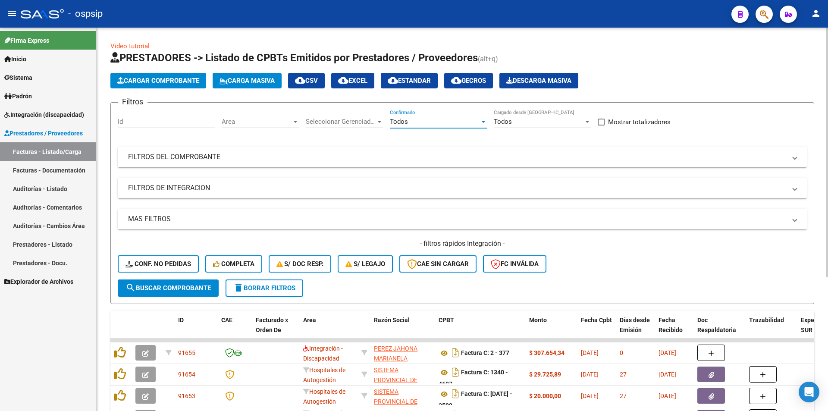
drag, startPoint x: 148, startPoint y: 159, endPoint x: 149, endPoint y: 169, distance: 9.5
click at [149, 159] on mat-panel-title "FILTROS DEL COMPROBANTE" at bounding box center [457, 156] width 658 height 9
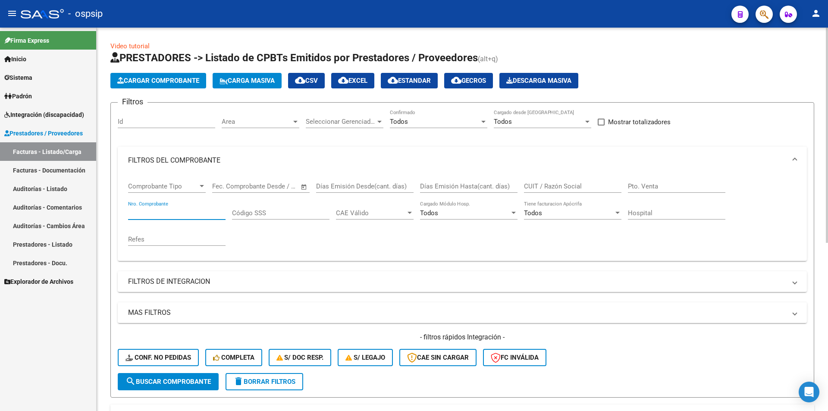
click at [149, 211] on input "Nro. Comprobante" at bounding box center [176, 213] width 97 height 8
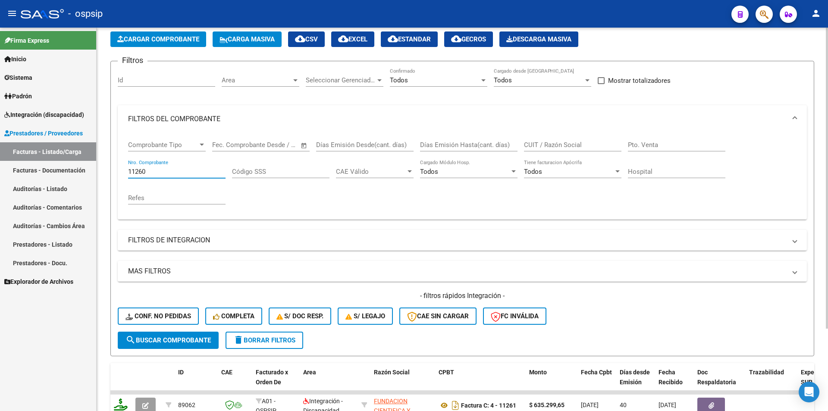
scroll to position [105, 0]
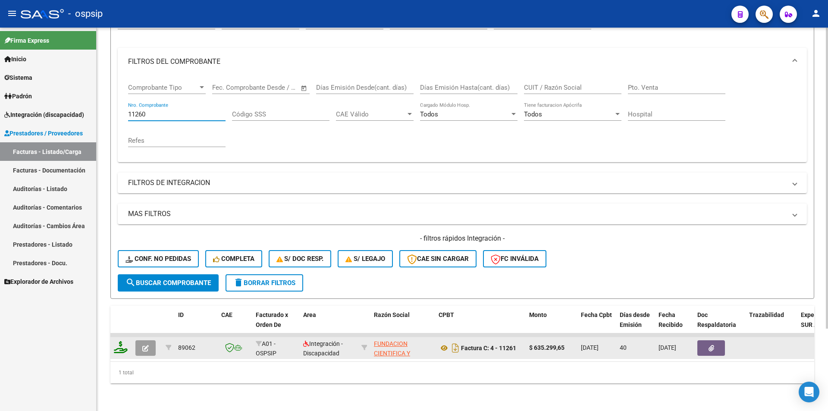
type input "11260"
click at [149, 340] on button "button" at bounding box center [145, 348] width 20 height 16
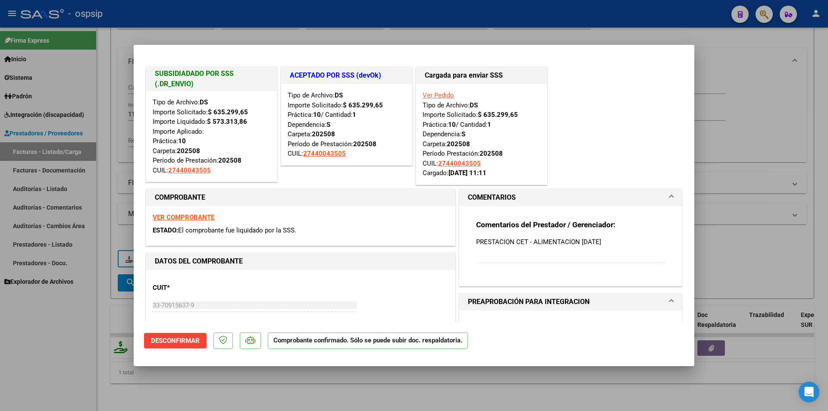
click at [71, 369] on div at bounding box center [414, 205] width 828 height 411
type input "$ 0,00"
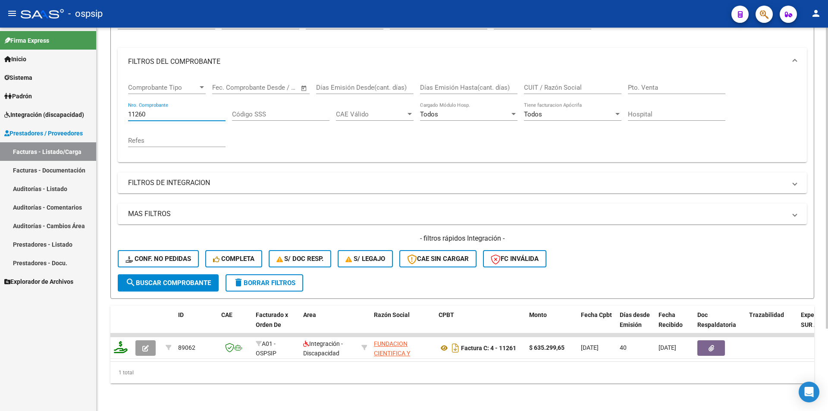
drag, startPoint x: 157, startPoint y: 104, endPoint x: 106, endPoint y: 104, distance: 50.9
click at [110, 103] on form "Filtros Id Area Area Seleccionar Gerenciador Seleccionar Gerenciador Todos Conf…" at bounding box center [462, 150] width 704 height 295
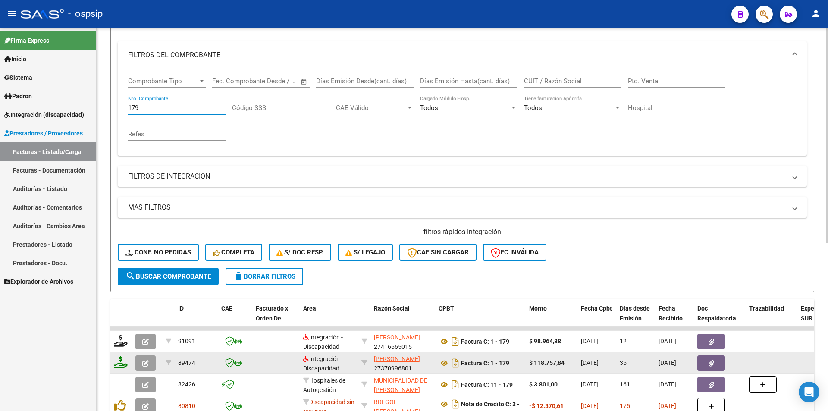
type input "179"
click at [145, 363] on icon "button" at bounding box center [145, 363] width 6 height 6
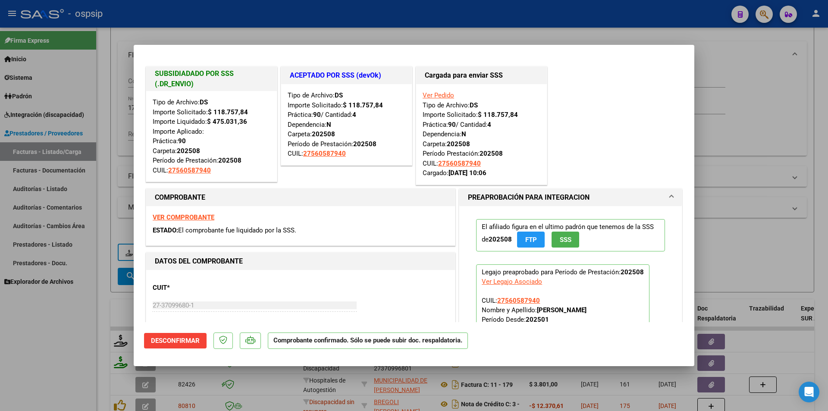
click at [116, 59] on div at bounding box center [414, 205] width 828 height 411
type input "$ 0,00"
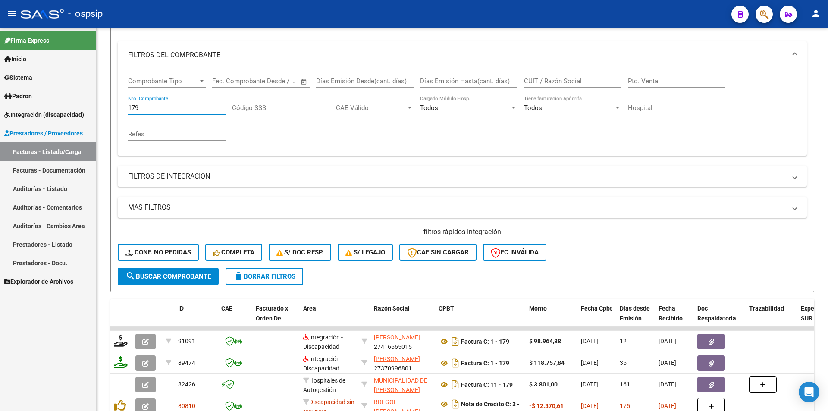
drag, startPoint x: 113, startPoint y: 104, endPoint x: 89, endPoint y: 104, distance: 24.1
click at [90, 104] on mat-sidenav-container "Firma Express Inicio Calendario SSS Instructivos Contacto OS Sistema Usuarios T…" at bounding box center [414, 219] width 828 height 383
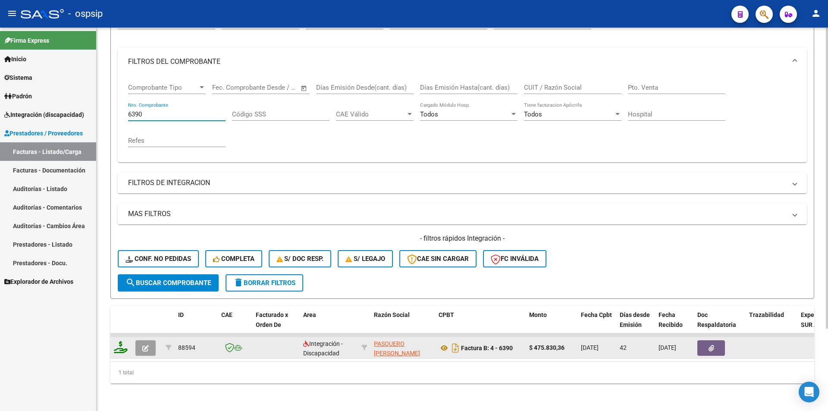
type input "6390"
click at [146, 345] on button "button" at bounding box center [145, 348] width 20 height 16
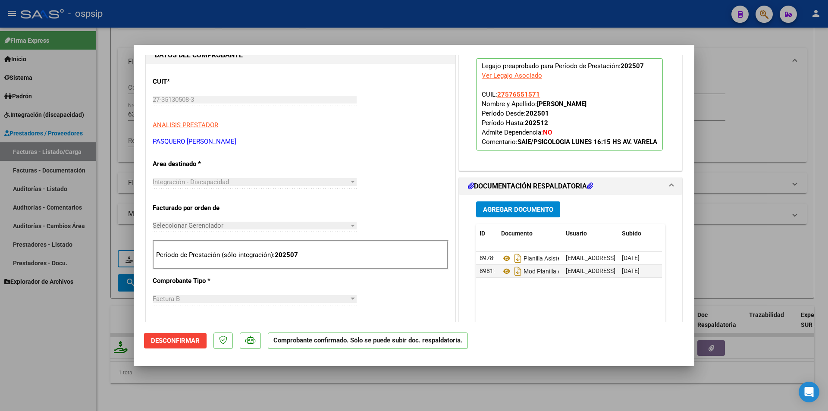
scroll to position [345, 0]
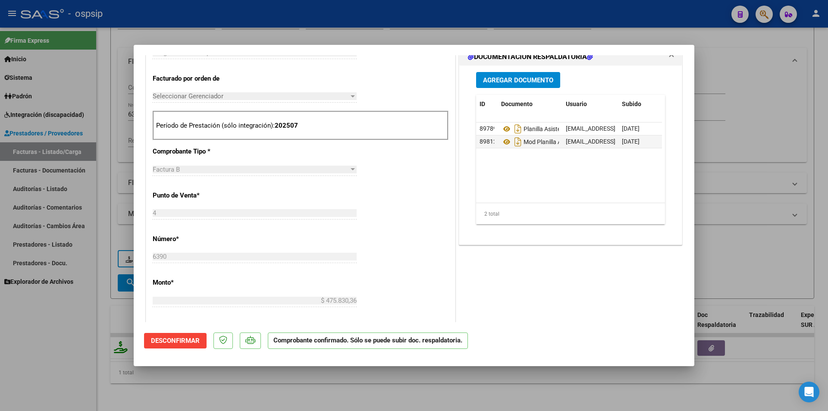
click at [71, 363] on div at bounding box center [414, 205] width 828 height 411
type input "$ 0,00"
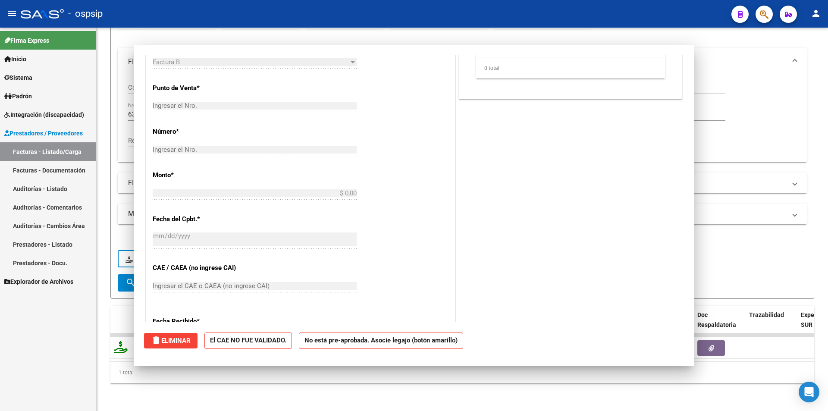
scroll to position [207, 0]
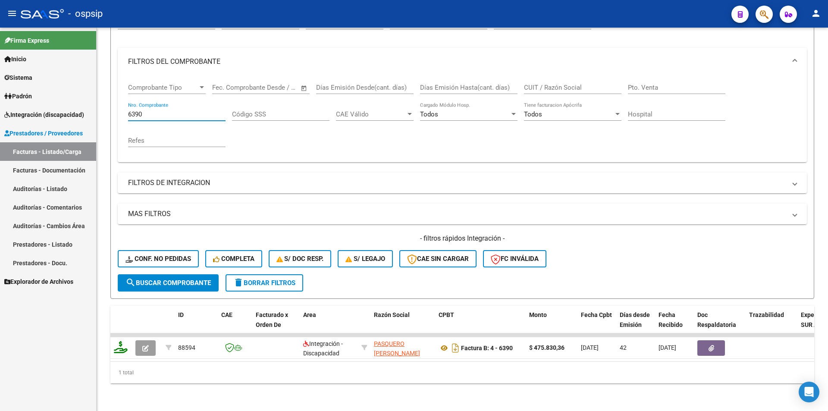
drag, startPoint x: 146, startPoint y: 106, endPoint x: 37, endPoint y: 112, distance: 109.7
click at [37, 112] on mat-sidenav-container "Firma Express Inicio Calendario SSS Instructivos Contacto OS Sistema Usuarios T…" at bounding box center [414, 219] width 828 height 383
click at [163, 178] on mat-panel-title "FILTROS DE INTEGRACION" at bounding box center [457, 182] width 658 height 9
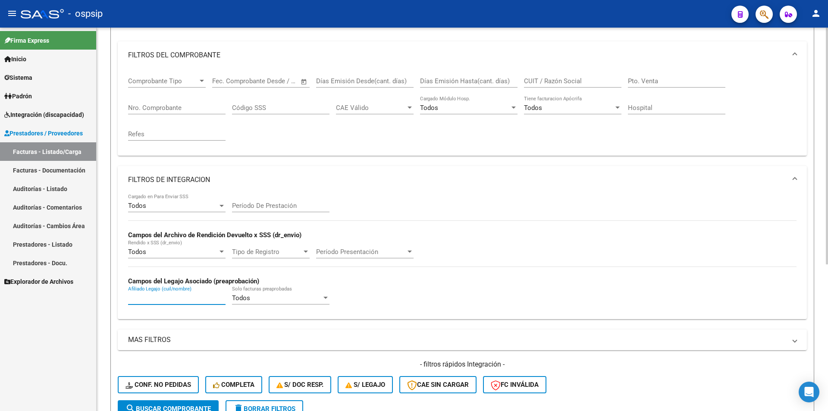
click at [147, 298] on input "Afiliado Legajo (cuil/nombre)" at bounding box center [176, 298] width 97 height 8
paste input "27576551571"
type input "27576551571"
click at [262, 206] on input "Período De Prestación" at bounding box center [280, 206] width 97 height 8
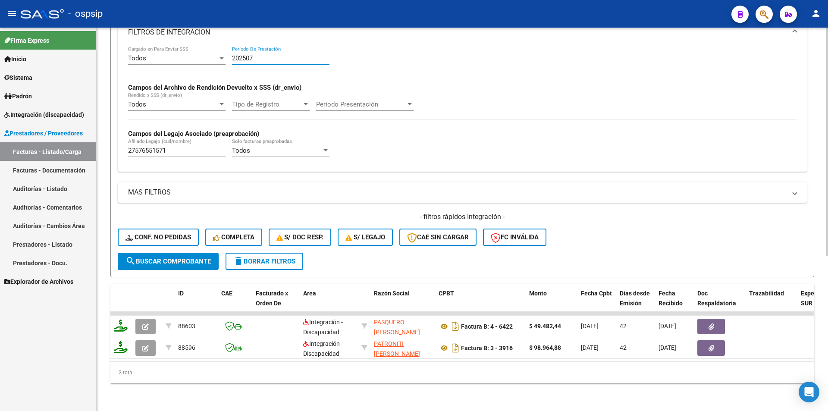
scroll to position [259, 0]
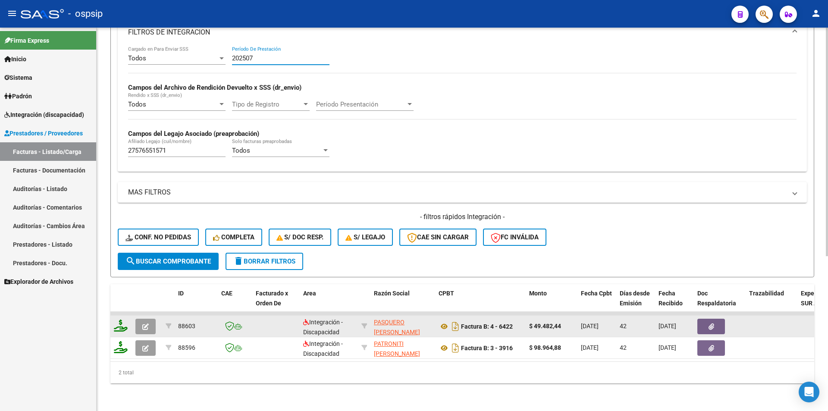
type input "202507"
click at [141, 319] on button "button" at bounding box center [145, 327] width 20 height 16
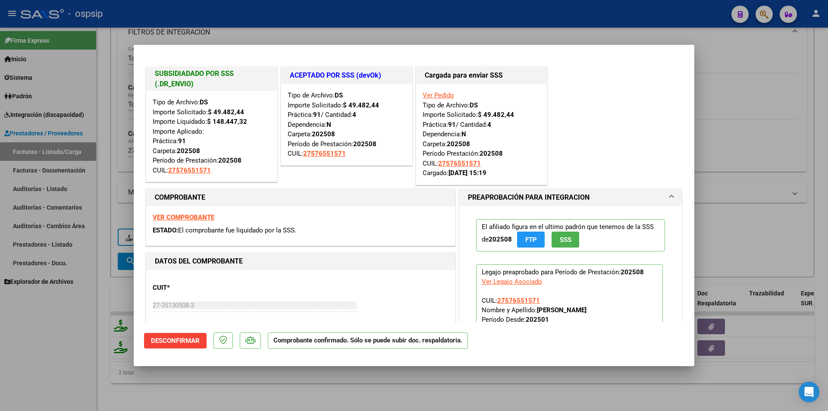
click at [71, 348] on div at bounding box center [414, 205] width 828 height 411
type input "$ 0,00"
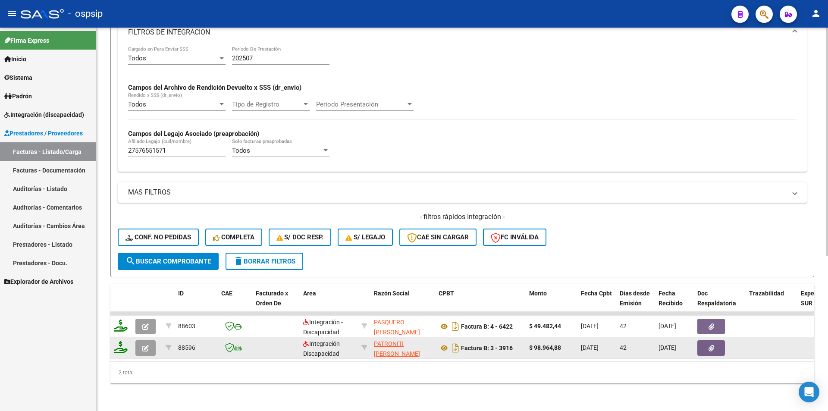
click at [142, 344] on button "button" at bounding box center [145, 348] width 20 height 16
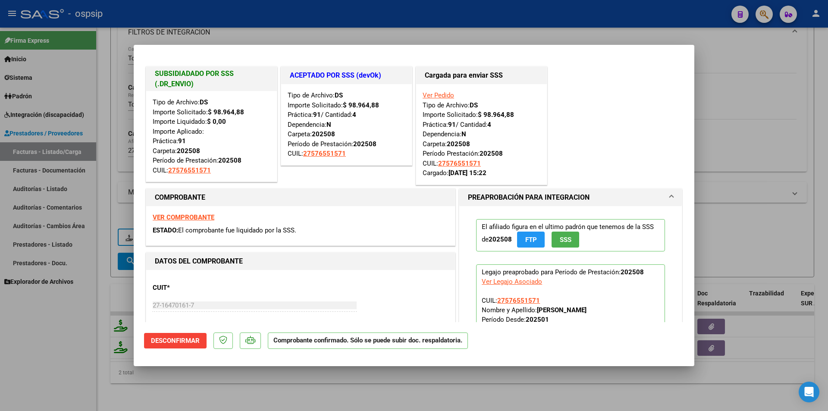
click at [58, 355] on div at bounding box center [414, 205] width 828 height 411
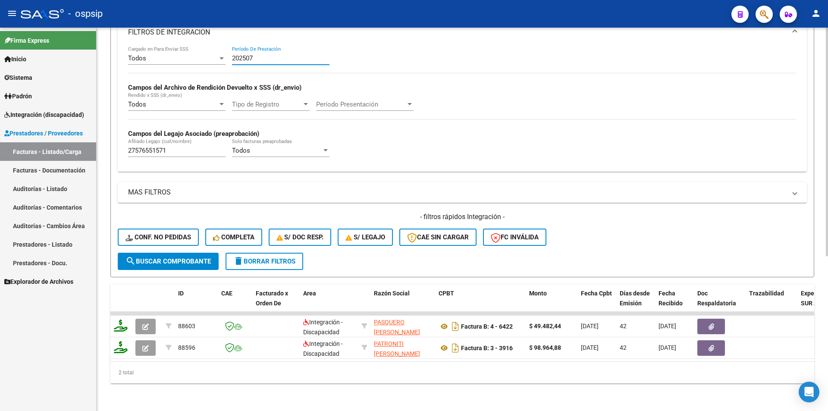
drag, startPoint x: 250, startPoint y: 52, endPoint x: 256, endPoint y: 50, distance: 6.8
click at [256, 54] on input "202507" at bounding box center [280, 58] width 97 height 8
drag, startPoint x: 263, startPoint y: 50, endPoint x: 221, endPoint y: 52, distance: 41.4
click at [221, 52] on div "Todos Cargado en Para Enviar SSS 202508 Período De Prestación Campos del Archiv…" at bounding box center [462, 105] width 668 height 119
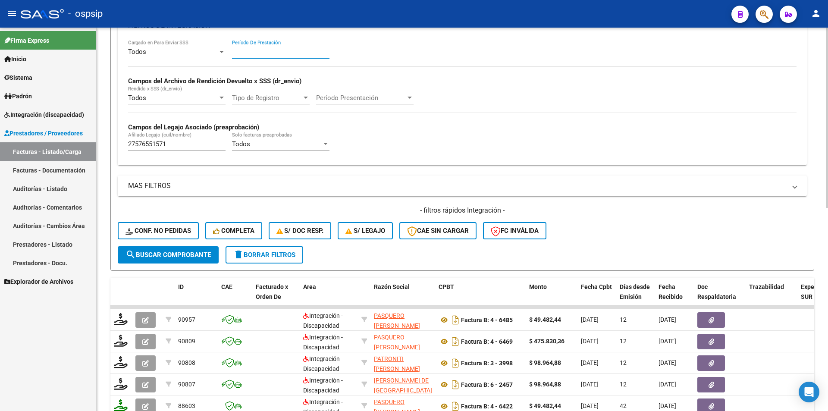
click at [279, 256] on span "delete Borrar Filtros" at bounding box center [264, 255] width 62 height 8
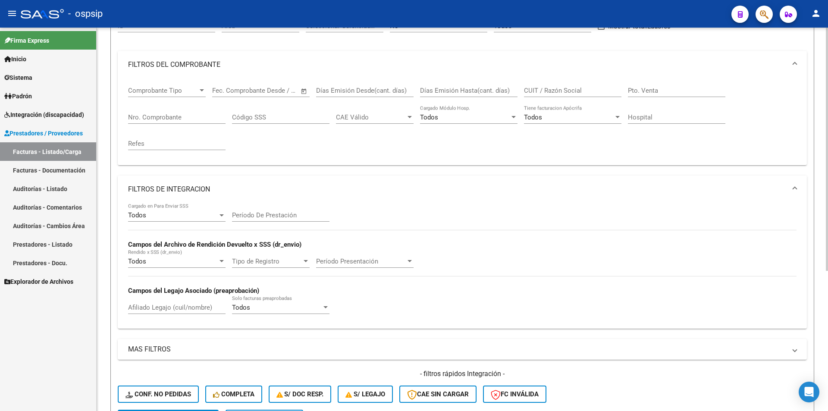
scroll to position [92, 0]
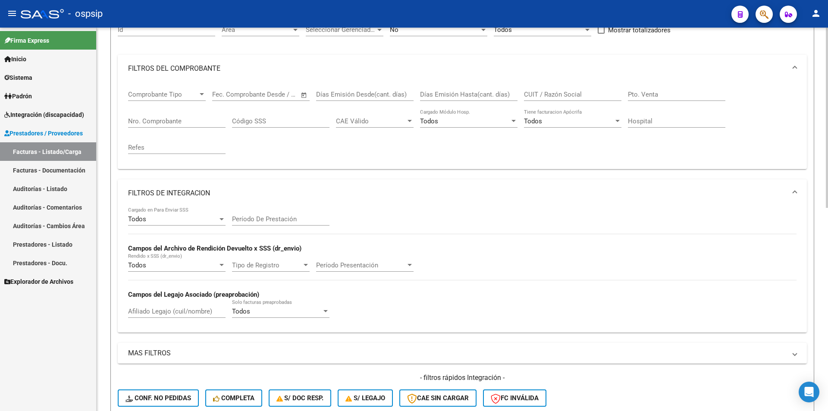
click at [156, 117] on input "Nro. Comprobante" at bounding box center [176, 121] width 97 height 8
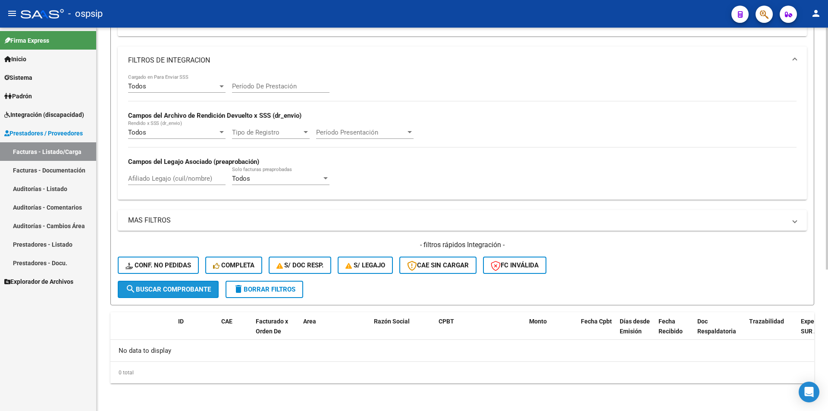
click at [196, 291] on span "search Buscar Comprobante" at bounding box center [167, 289] width 85 height 8
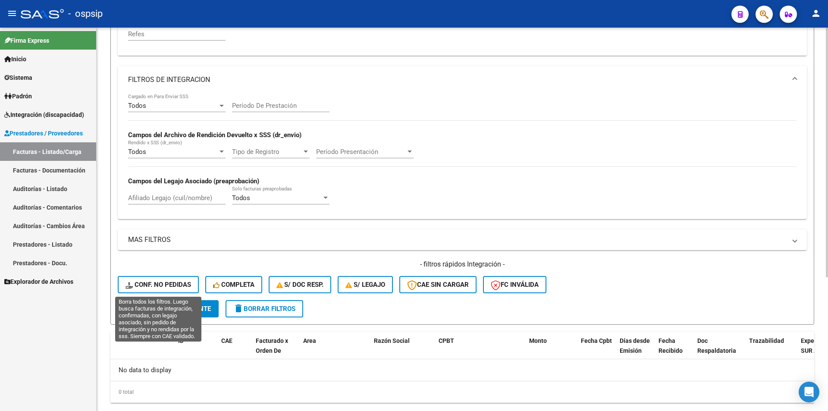
scroll to position [225, 0]
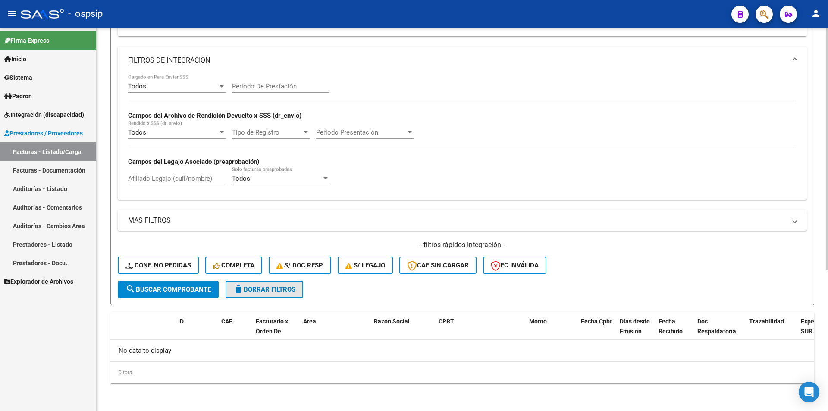
click at [284, 289] on span "delete Borrar Filtros" at bounding box center [264, 289] width 62 height 8
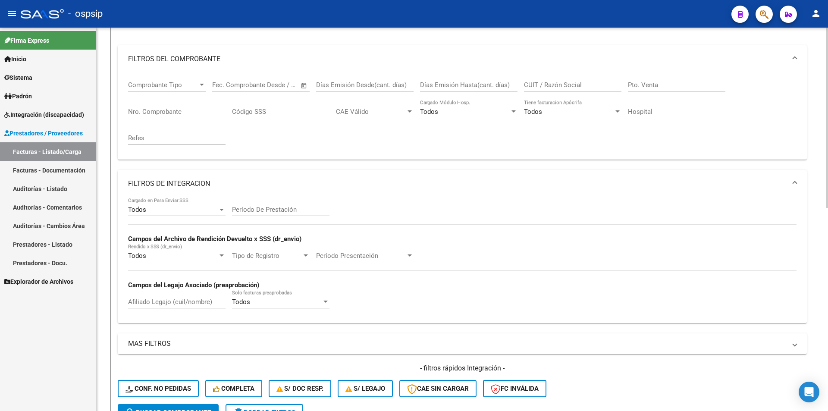
scroll to position [138, 0]
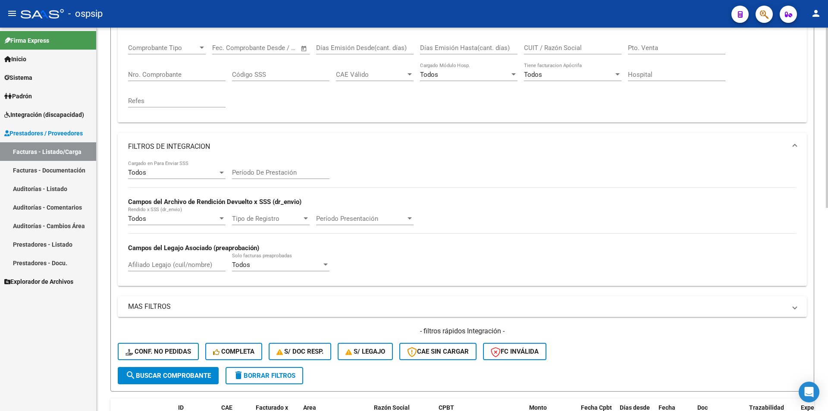
click at [145, 76] on input "Nro. Comprobante" at bounding box center [176, 75] width 97 height 8
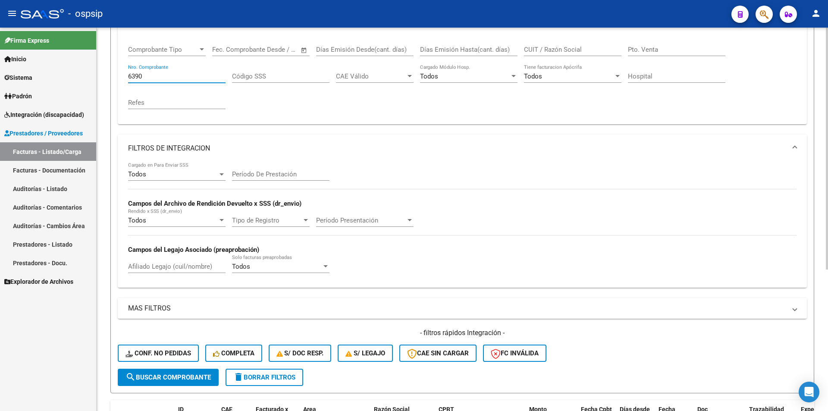
scroll to position [0, 0]
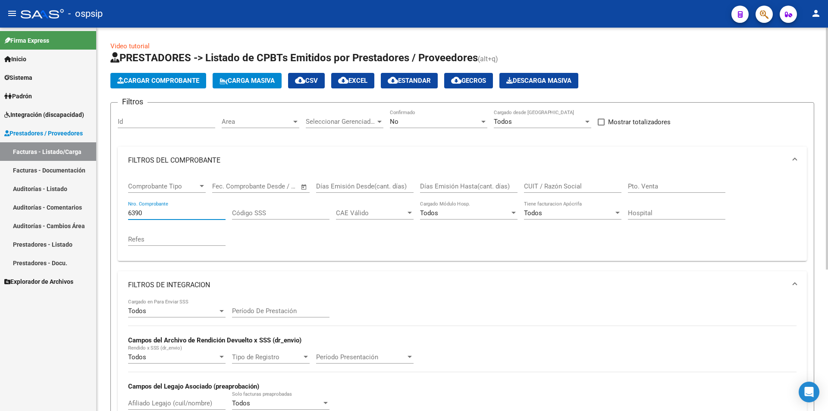
click at [426, 125] on div "No" at bounding box center [435, 122] width 90 height 8
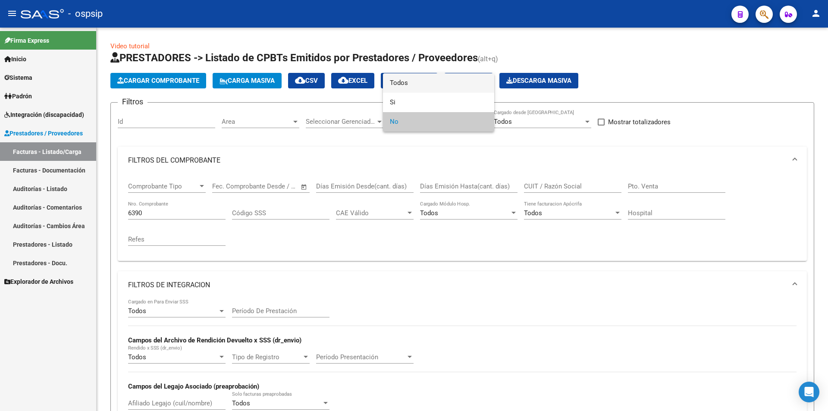
click at [406, 86] on span "Todos" at bounding box center [438, 82] width 97 height 19
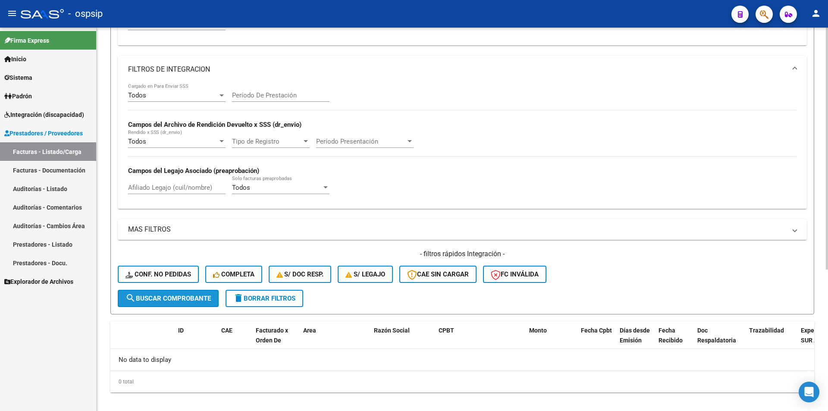
click at [188, 297] on span "search Buscar Comprobante" at bounding box center [167, 298] width 85 height 8
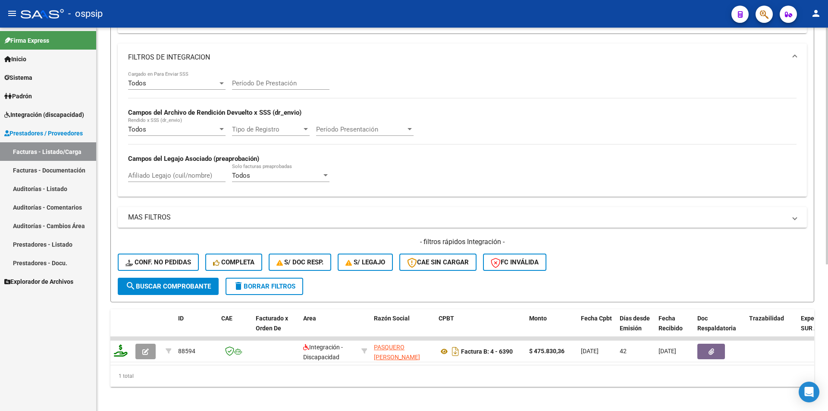
scroll to position [238, 0]
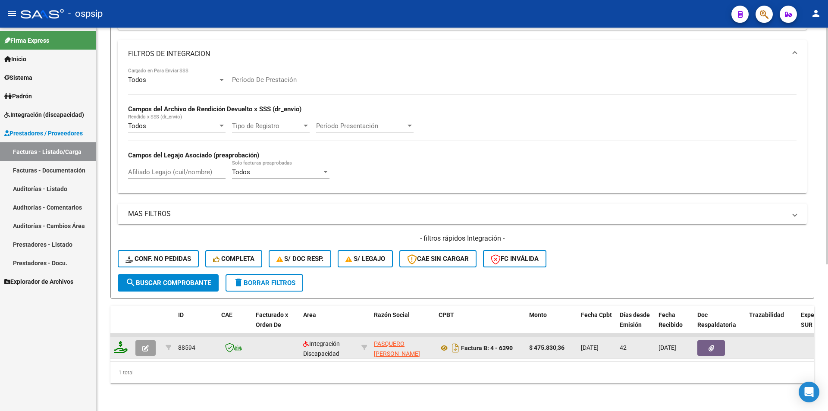
click at [148, 345] on icon "button" at bounding box center [145, 348] width 6 height 6
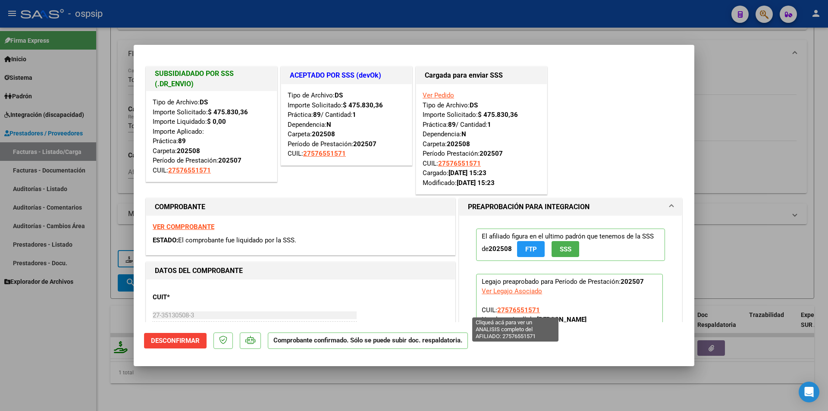
drag, startPoint x: 539, startPoint y: 310, endPoint x: 495, endPoint y: 312, distance: 44.9
click at [495, 312] on p "Legajo preaprobado para Período de Prestación: 202507 Ver Legajo Asociado CUIL:…" at bounding box center [569, 320] width 187 height 92
copy span "27576551571"
click at [48, 351] on div at bounding box center [414, 205] width 828 height 411
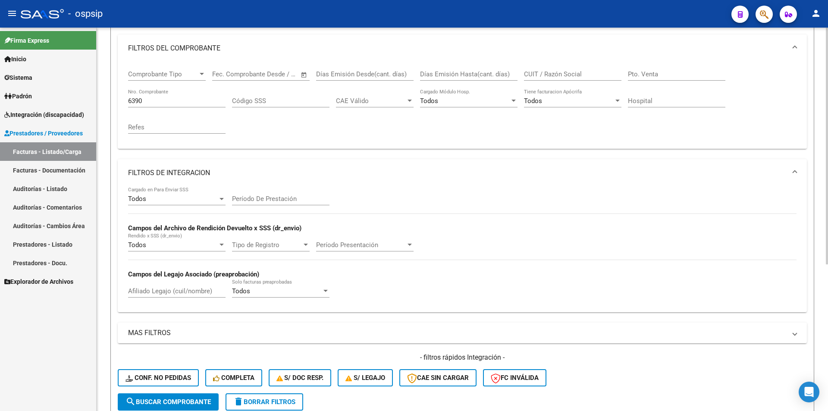
scroll to position [108, 0]
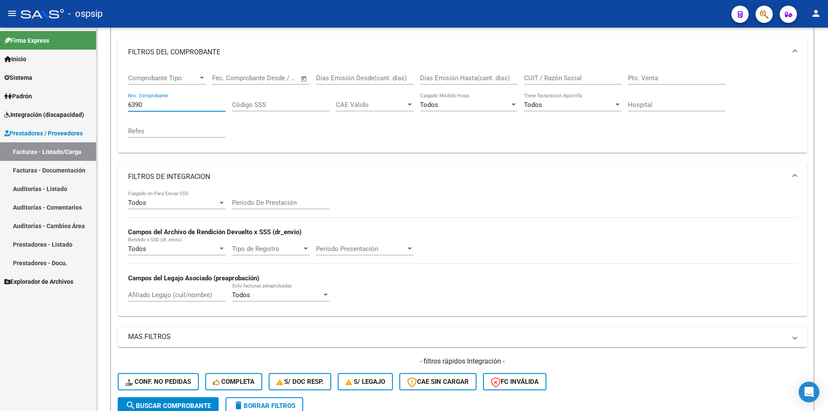
drag, startPoint x: 146, startPoint y: 106, endPoint x: 63, endPoint y: 108, distance: 83.2
click at [63, 107] on mat-sidenav-container "Firma Express Inicio Calendario SSS Instructivos Contacto OS Sistema Usuarios T…" at bounding box center [414, 219] width 828 height 383
click at [148, 297] on input "Afiliado Legajo (cuil/nombre)" at bounding box center [176, 295] width 97 height 8
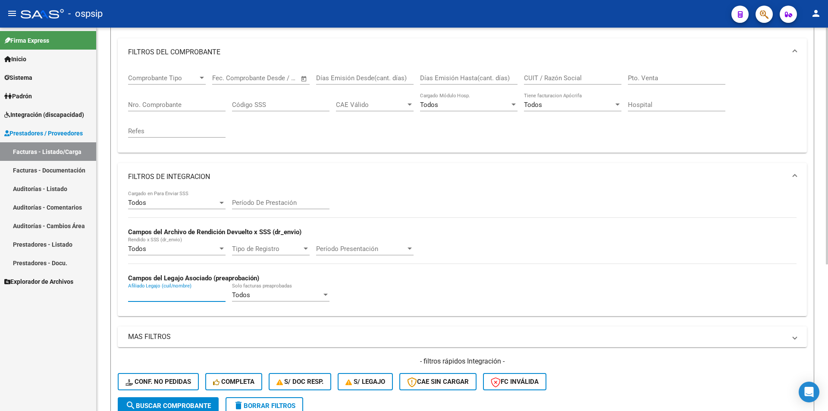
paste input "27576551571"
click at [294, 207] on div "Período De Prestación" at bounding box center [280, 200] width 97 height 19
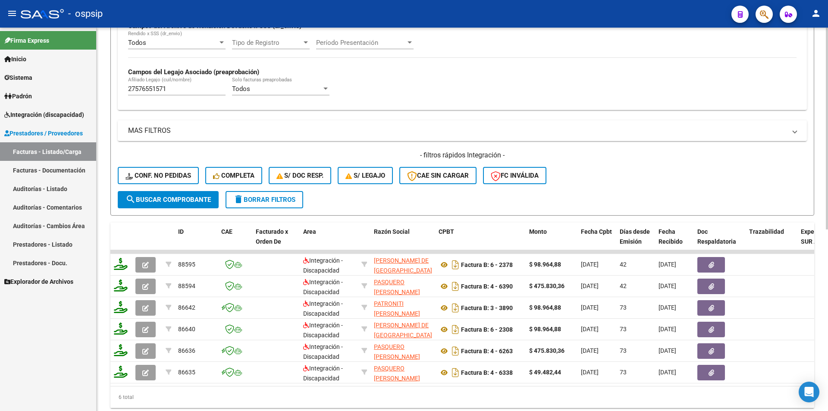
scroll to position [324, 0]
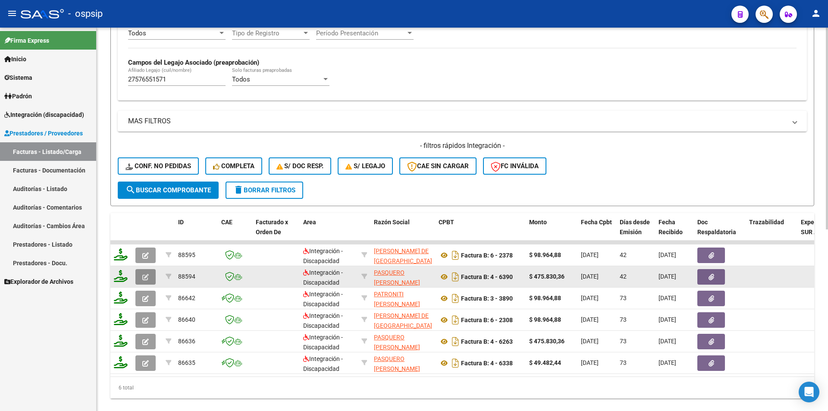
click at [150, 275] on button "button" at bounding box center [145, 277] width 20 height 16
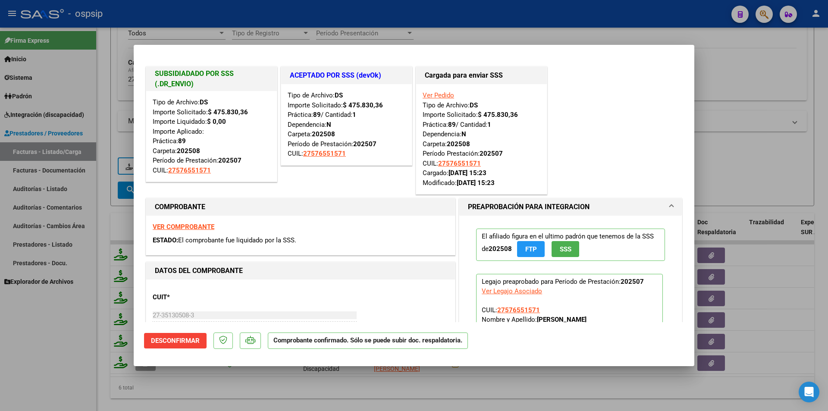
click at [200, 226] on strong "VER COMPROBANTE" at bounding box center [184, 227] width 62 height 8
click at [50, 344] on div at bounding box center [414, 205] width 828 height 411
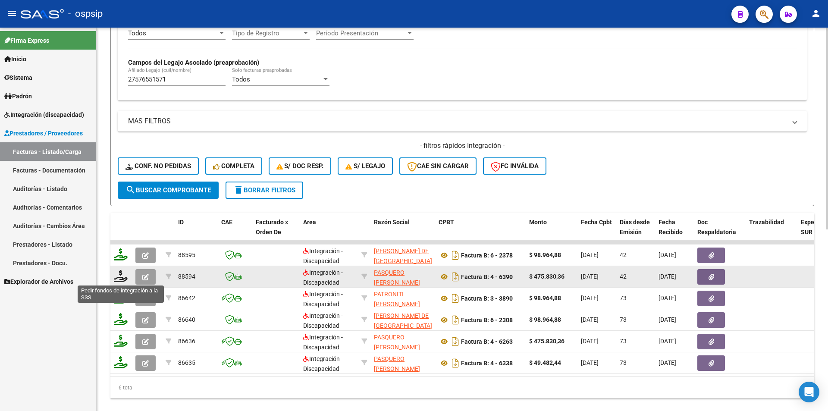
click at [120, 280] on icon at bounding box center [121, 276] width 14 height 12
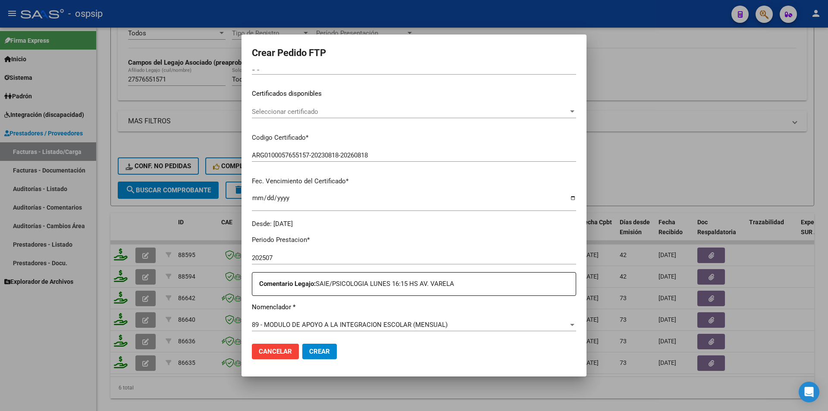
scroll to position [22, 0]
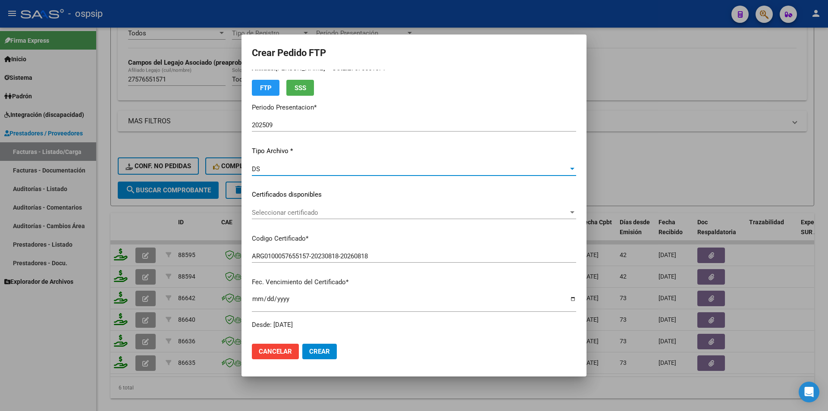
click at [276, 171] on div "DS" at bounding box center [410, 169] width 316 height 8
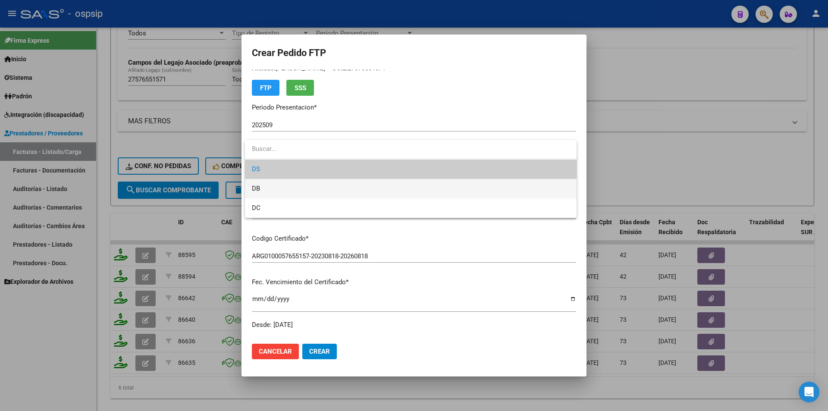
click at [262, 188] on span "DB" at bounding box center [411, 188] width 318 height 19
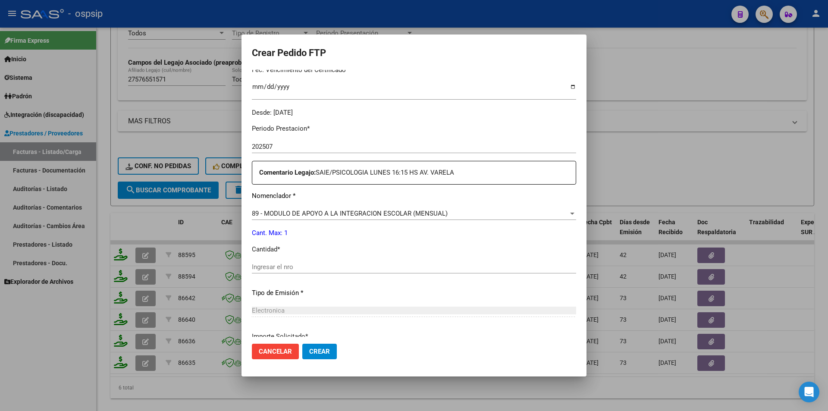
scroll to position [238, 0]
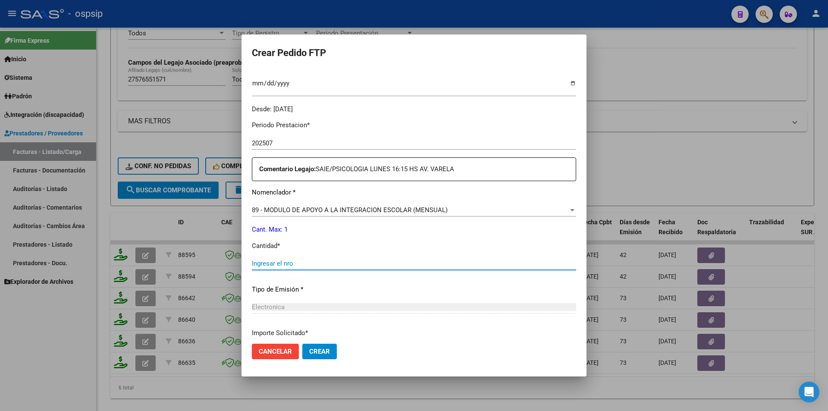
click at [275, 267] on input "Ingresar el nro" at bounding box center [414, 264] width 324 height 8
click at [319, 353] on span "Crear" at bounding box center [319, 351] width 21 height 8
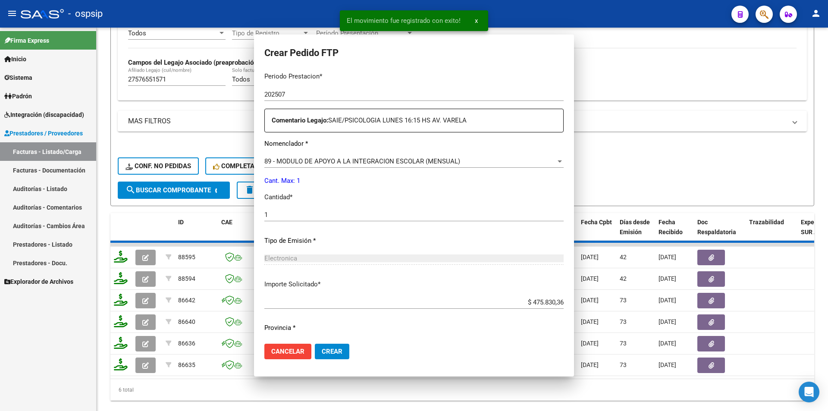
scroll to position [0, 0]
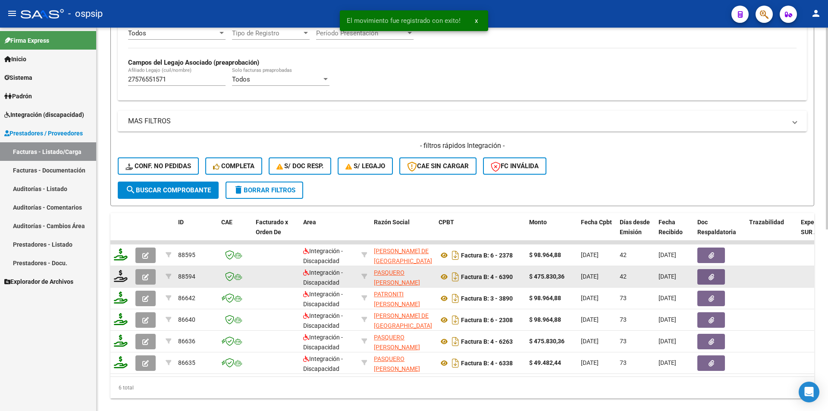
click at [119, 276] on icon at bounding box center [121, 276] width 14 height 12
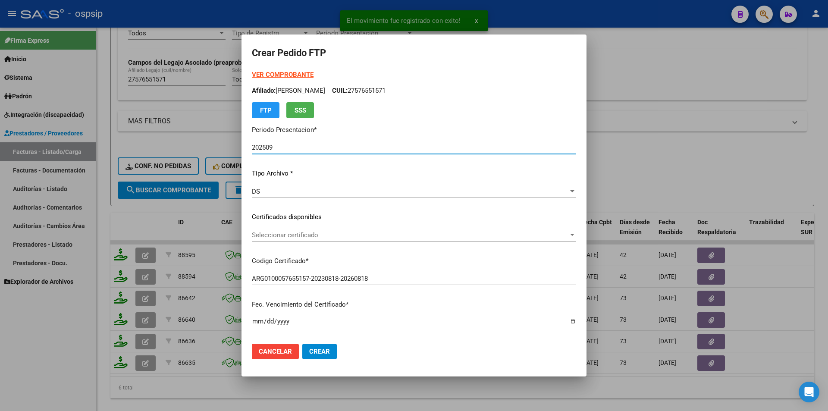
click at [273, 191] on div "DS" at bounding box center [410, 192] width 316 height 8
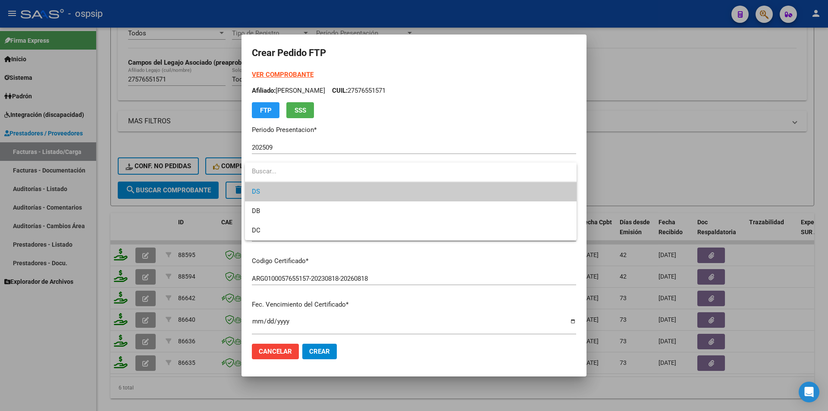
click at [273, 191] on span "DS" at bounding box center [411, 191] width 318 height 19
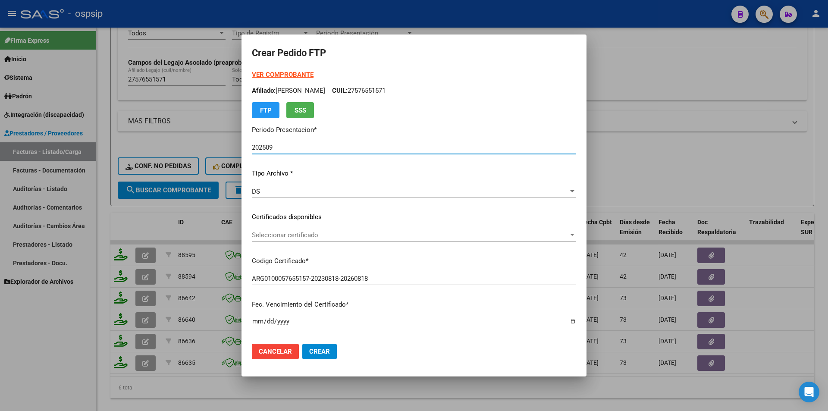
drag, startPoint x: 266, startPoint y: 146, endPoint x: 282, endPoint y: 146, distance: 16.8
click at [282, 146] on input "202509" at bounding box center [414, 148] width 324 height 8
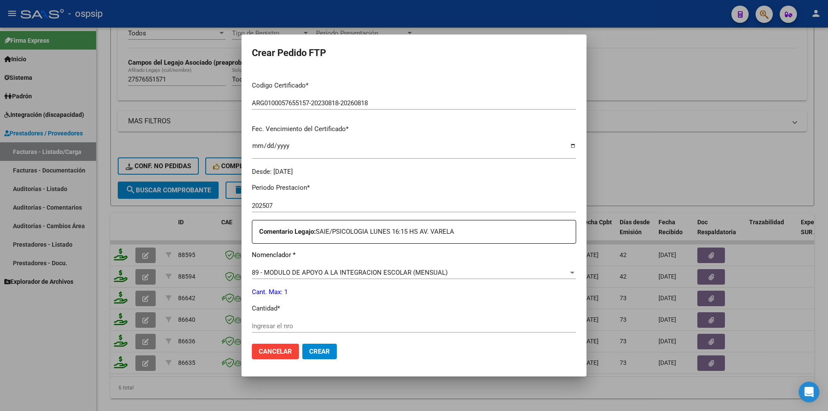
scroll to position [216, 0]
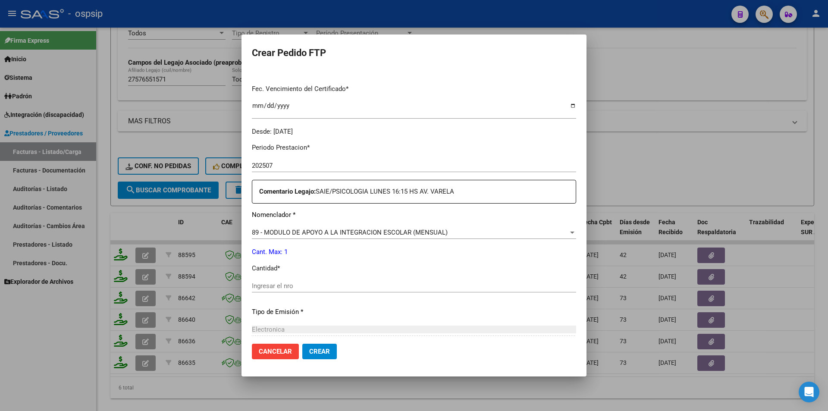
drag, startPoint x: 275, startPoint y: 285, endPoint x: 263, endPoint y: 289, distance: 12.6
click at [271, 286] on input "Ingresar el nro" at bounding box center [414, 286] width 324 height 8
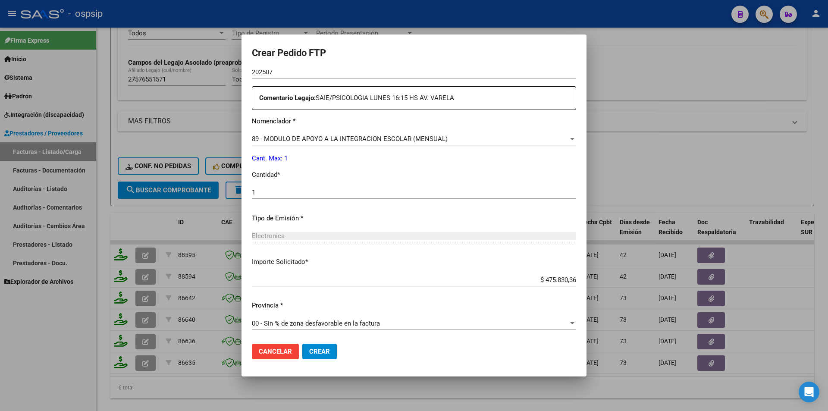
scroll to position [310, 0]
click at [316, 355] on span "Crear" at bounding box center [319, 351] width 21 height 8
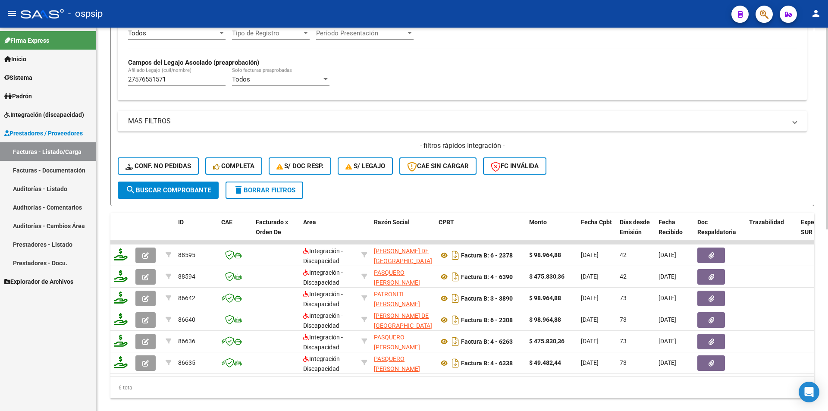
click at [273, 187] on span "delete Borrar Filtros" at bounding box center [264, 190] width 62 height 8
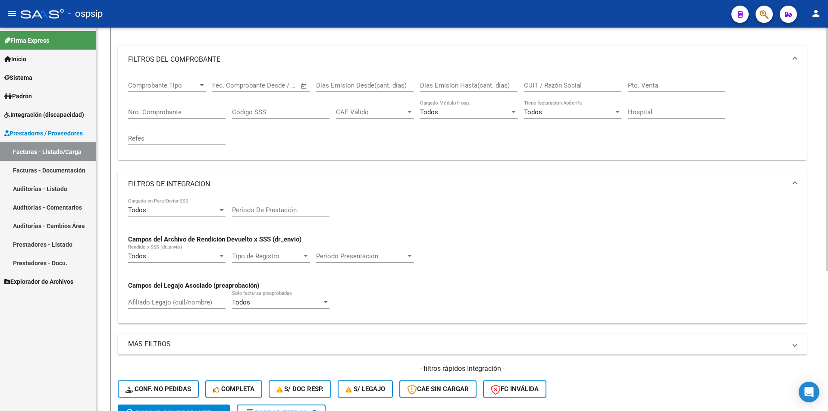
scroll to position [92, 0]
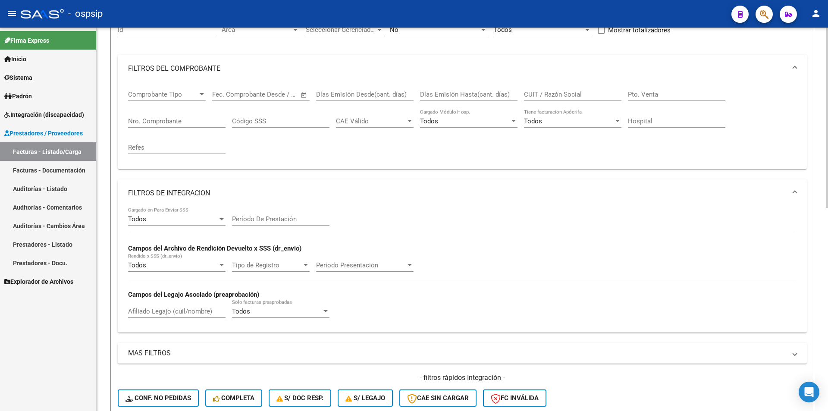
click at [151, 119] on input "Nro. Comprobante" at bounding box center [176, 121] width 97 height 8
click at [412, 35] on div "No Confirmado" at bounding box center [438, 27] width 97 height 19
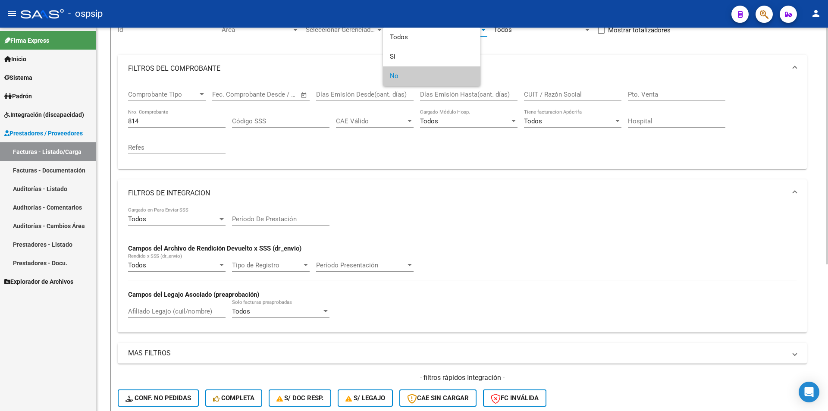
scroll to position [90, 0]
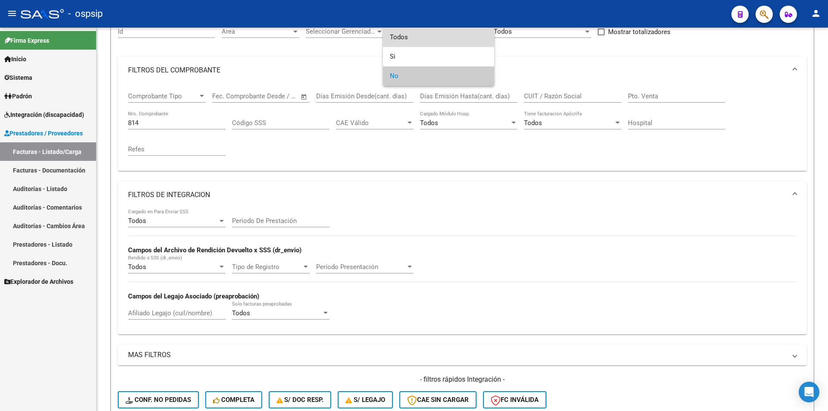
click at [412, 44] on span "Todos" at bounding box center [438, 37] width 97 height 19
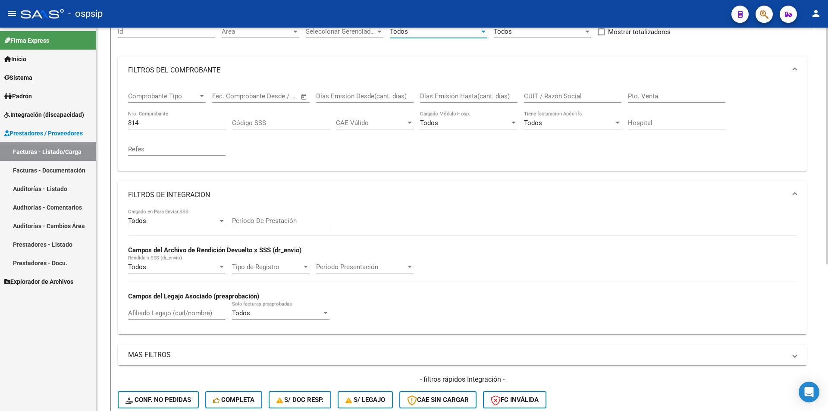
scroll to position [219, 0]
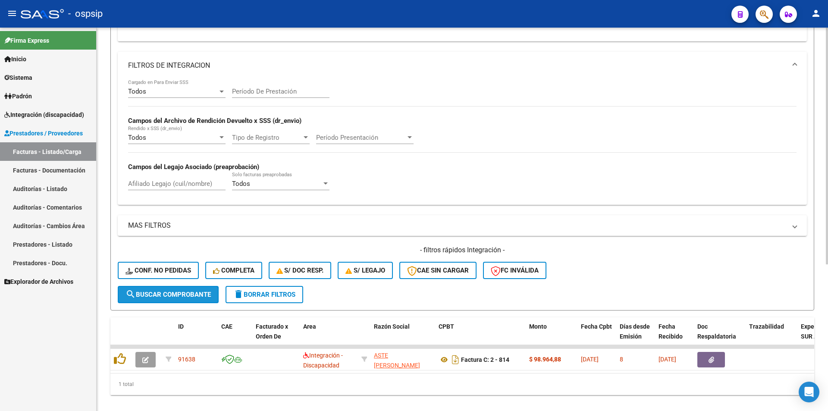
click at [161, 298] on span "search Buscar Comprobante" at bounding box center [167, 295] width 85 height 8
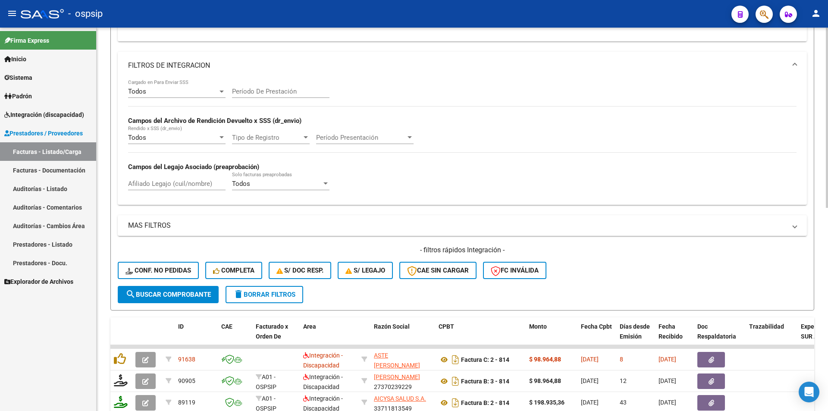
click at [301, 292] on button "delete Borrar Filtros" at bounding box center [264, 294] width 78 height 17
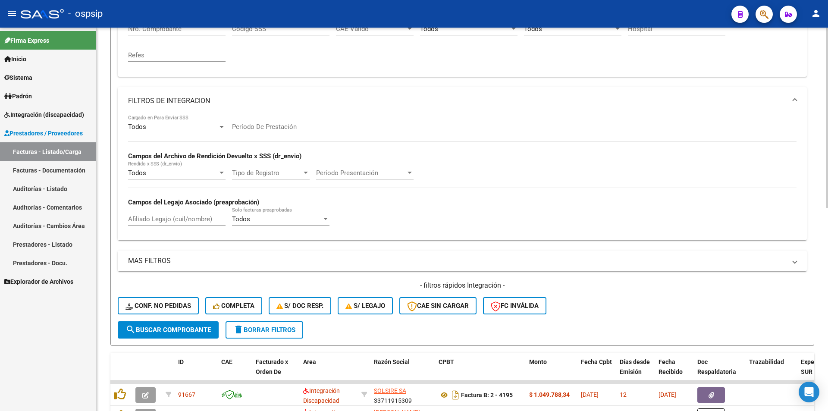
scroll to position [90, 0]
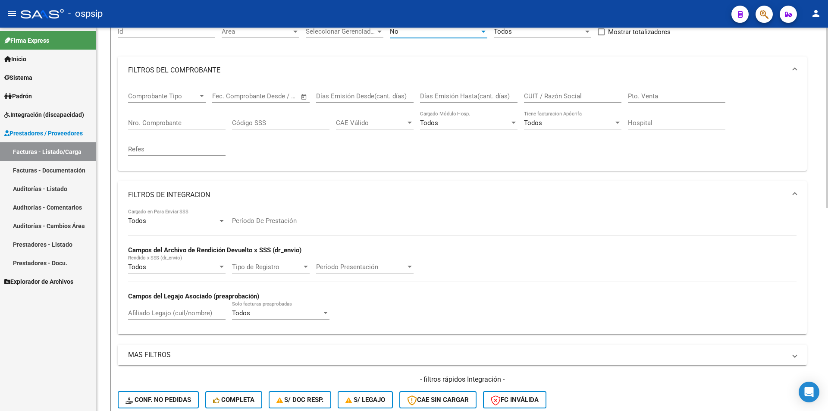
click at [406, 30] on div "No" at bounding box center [435, 32] width 90 height 8
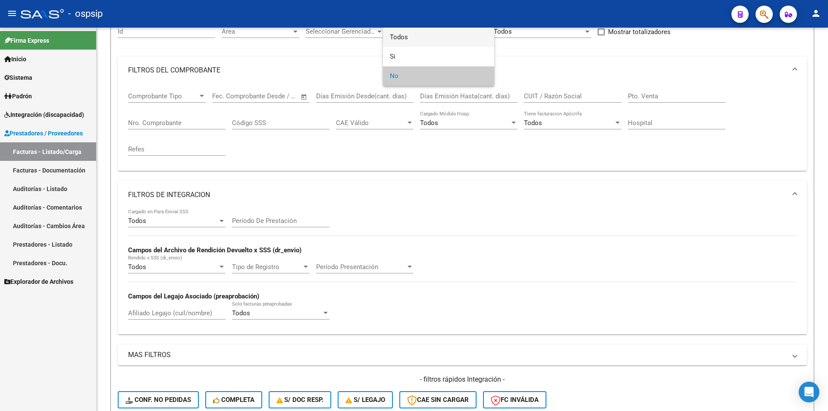
click at [400, 41] on span "Todos" at bounding box center [438, 37] width 97 height 19
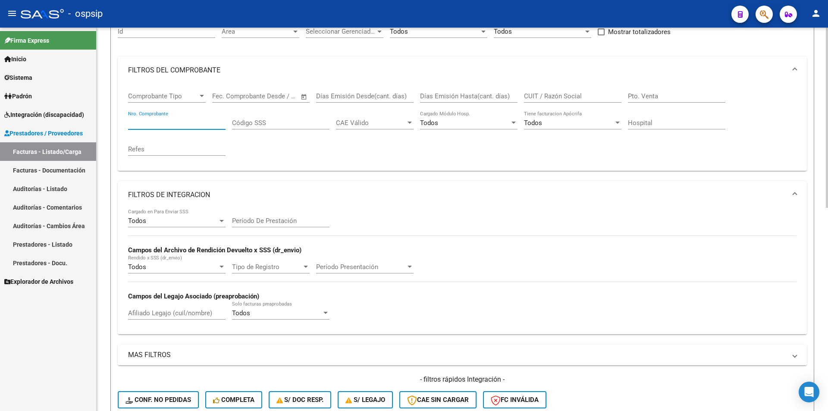
click at [150, 121] on input "Nro. Comprobante" at bounding box center [176, 123] width 97 height 8
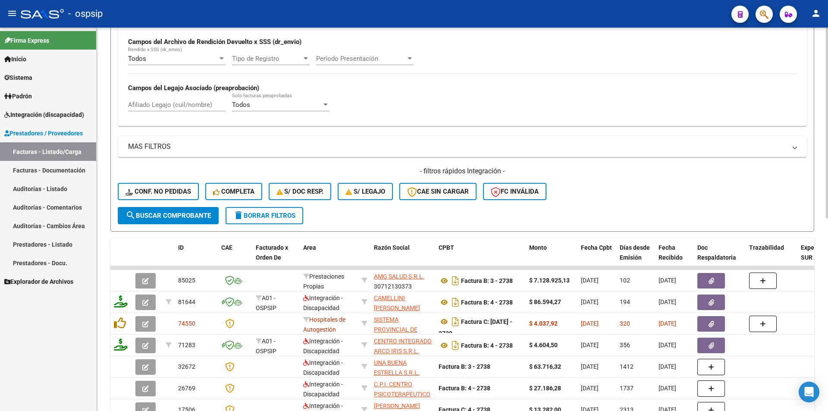
scroll to position [349, 0]
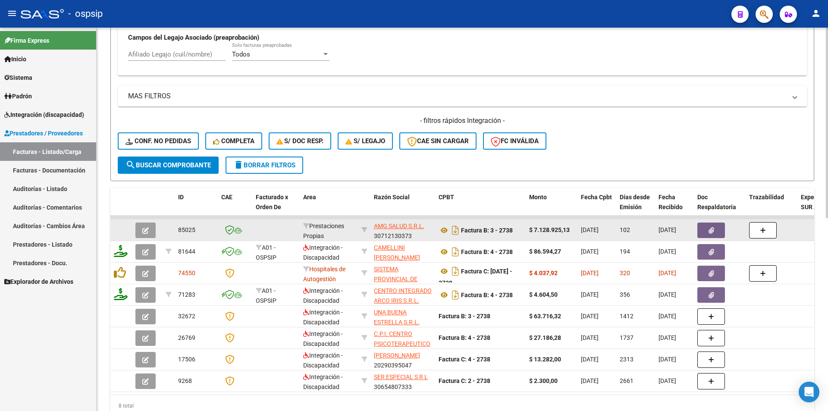
click at [143, 233] on icon "button" at bounding box center [145, 230] width 6 height 6
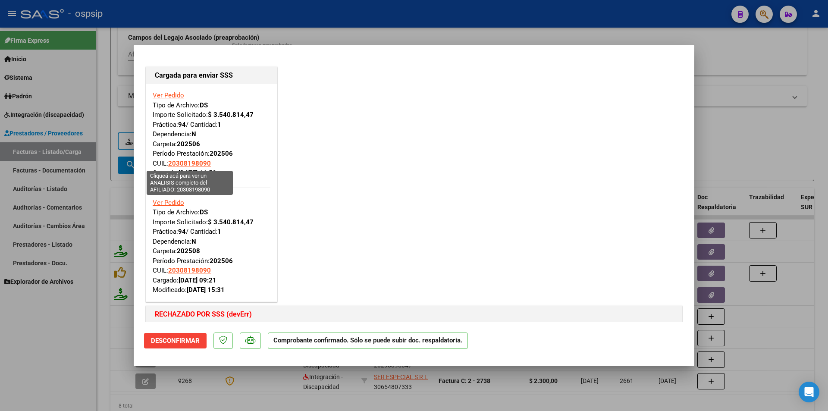
drag, startPoint x: 212, startPoint y: 166, endPoint x: 170, endPoint y: 163, distance: 41.5
click at [170, 163] on div "Ver Pedido Tipo de Archivo: DS Importe Solicitado: $ 3.540.814,47 Práctica: 94 …" at bounding box center [212, 135] width 118 height 88
copy span "20308198090"
click at [49, 367] on div at bounding box center [414, 205] width 828 height 411
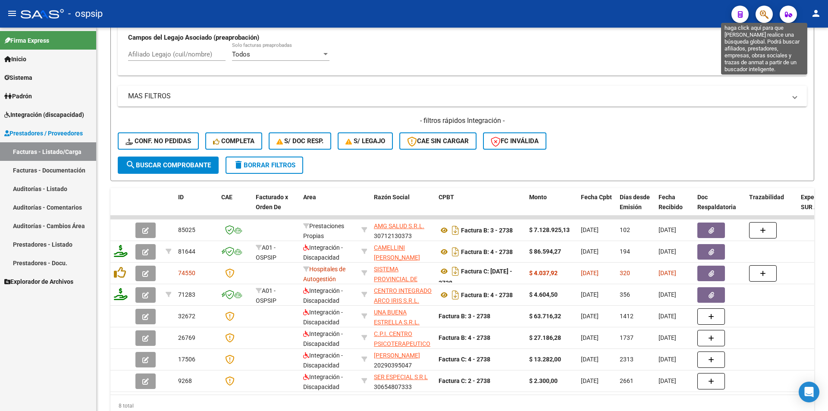
click at [764, 14] on icon "button" at bounding box center [764, 14] width 9 height 10
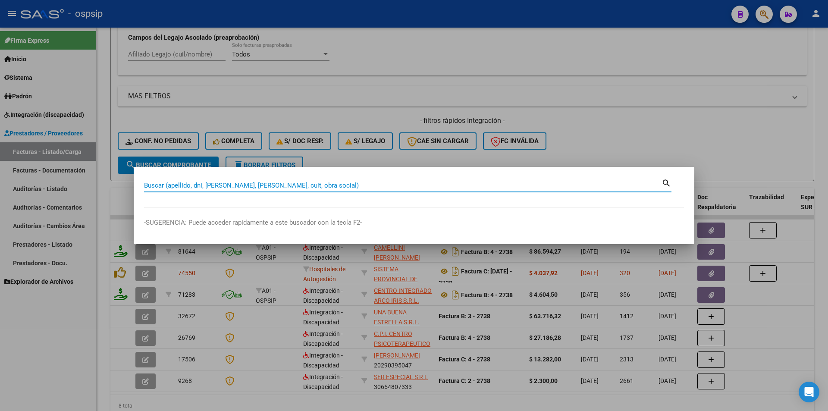
paste input "20308198090"
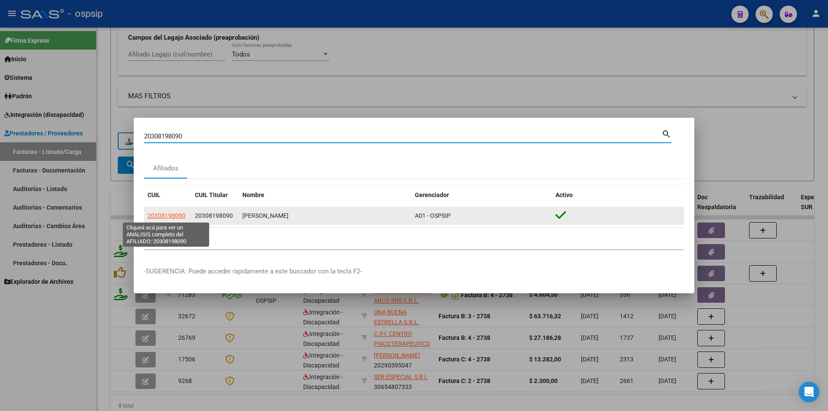
click at [180, 215] on span "20308198090" at bounding box center [166, 215] width 38 height 7
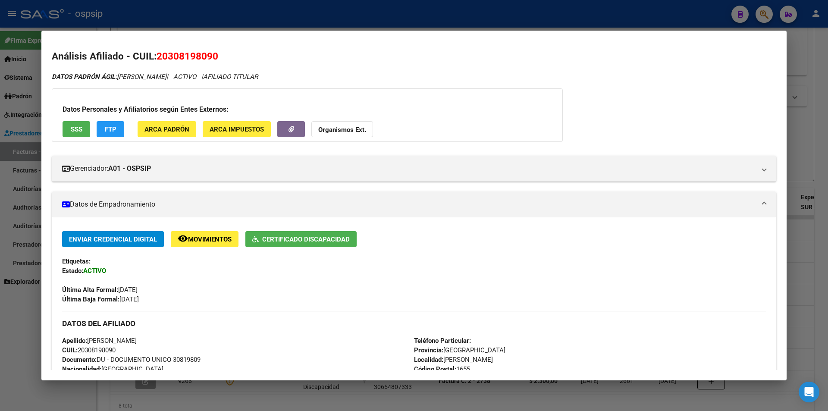
drag, startPoint x: 202, startPoint y: 80, endPoint x: 157, endPoint y: 50, distance: 53.2
click at [157, 50] on div "Análisis Afiliado - CUIL: 20308198090 DATOS PADRÓN ÁGIL: [PERSON_NAME] | ACTIVO…" at bounding box center [414, 374] width 724 height 650
copy div "20308198090 DATOS PADRÓN ÁGIL: [PERSON_NAME]"
drag, startPoint x: 0, startPoint y: 349, endPoint x: 24, endPoint y: 212, distance: 139.6
click at [3, 347] on div at bounding box center [414, 205] width 828 height 411
